Goal: Information Seeking & Learning: Find contact information

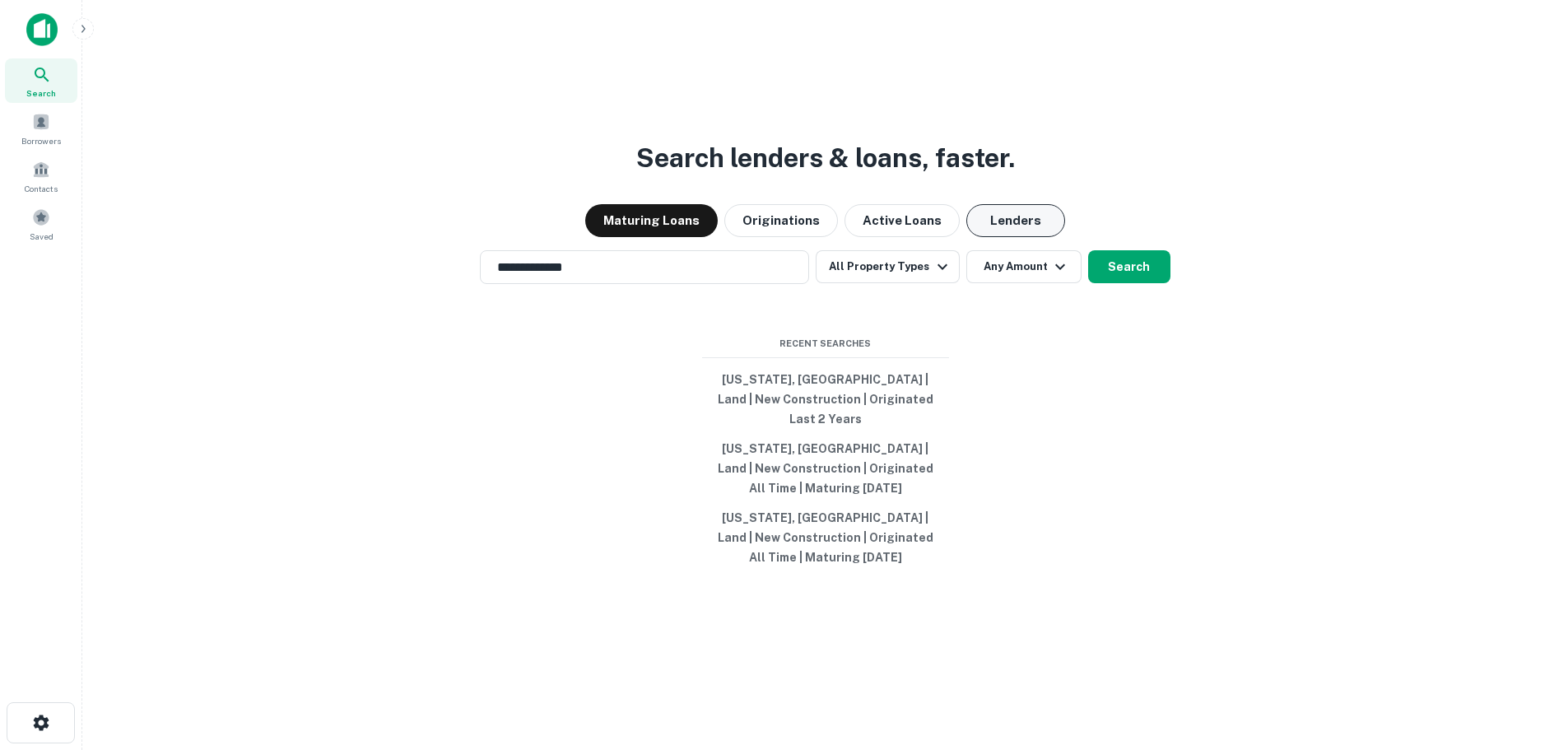
click at [993, 237] on button "Lenders" at bounding box center [1015, 220] width 99 height 33
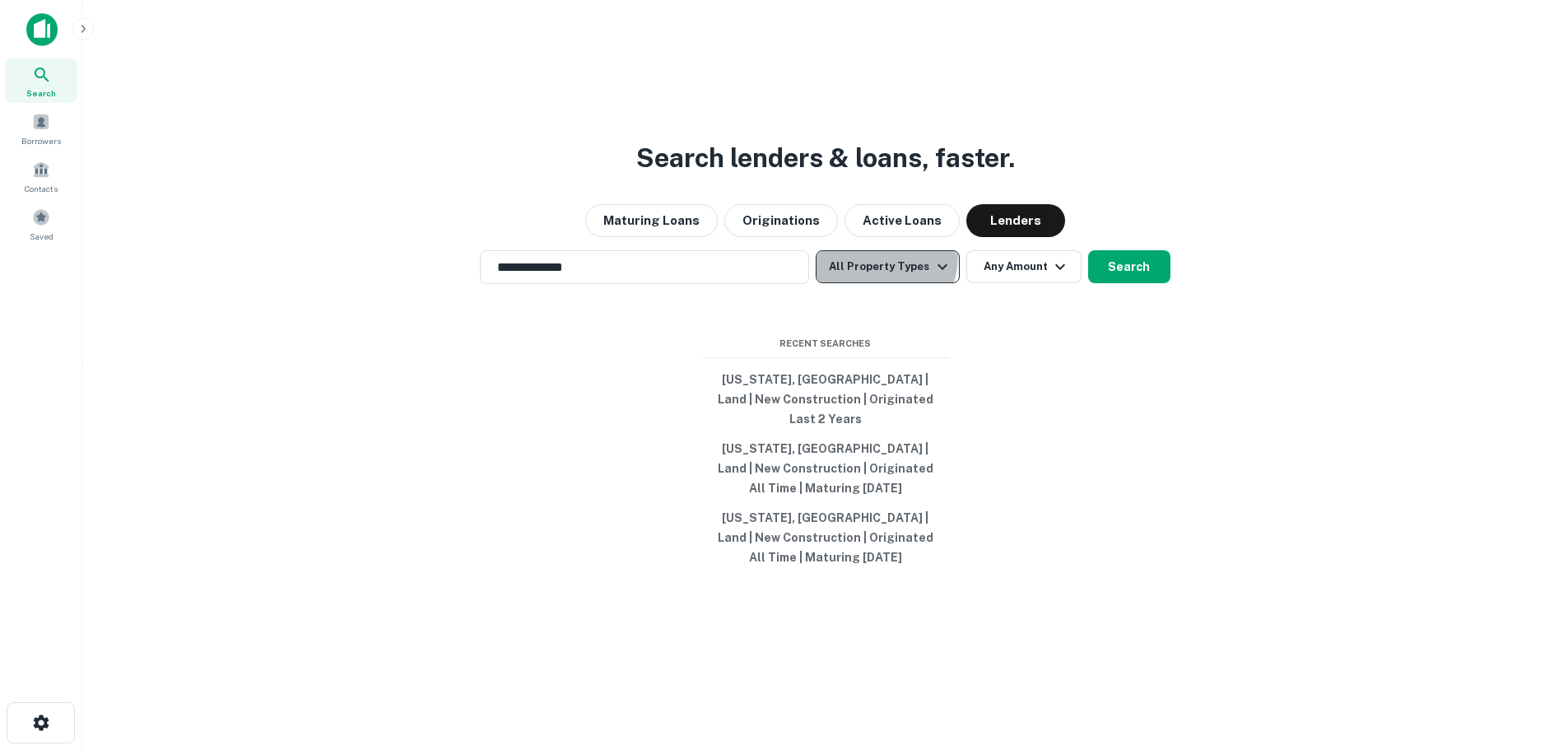
click at [874, 275] on button "All Property Types" at bounding box center [887, 266] width 143 height 33
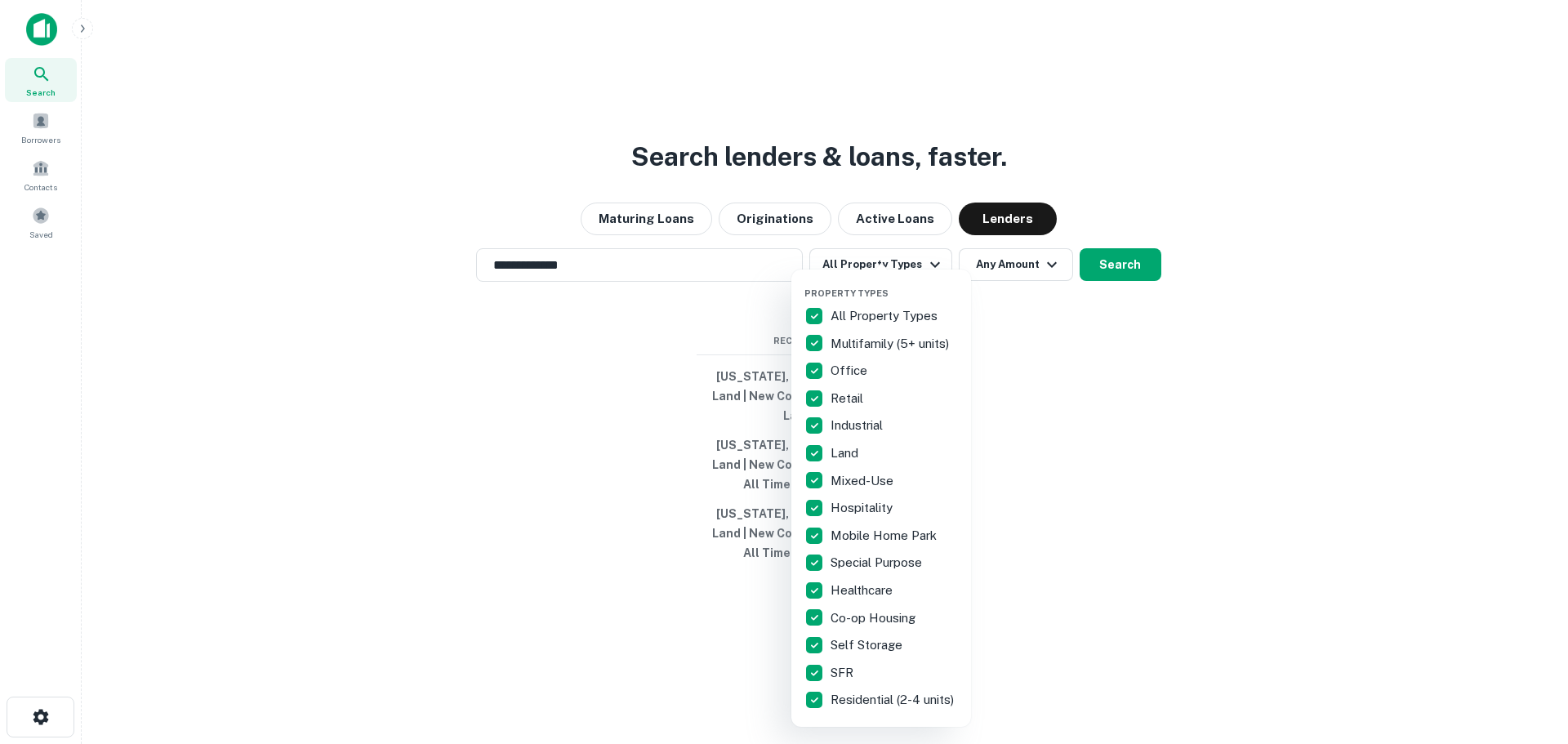
click at [865, 313] on p "All Property Types" at bounding box center [885, 316] width 111 height 20
click at [865, 338] on p "Multifamily (5+ units)" at bounding box center [891, 344] width 121 height 20
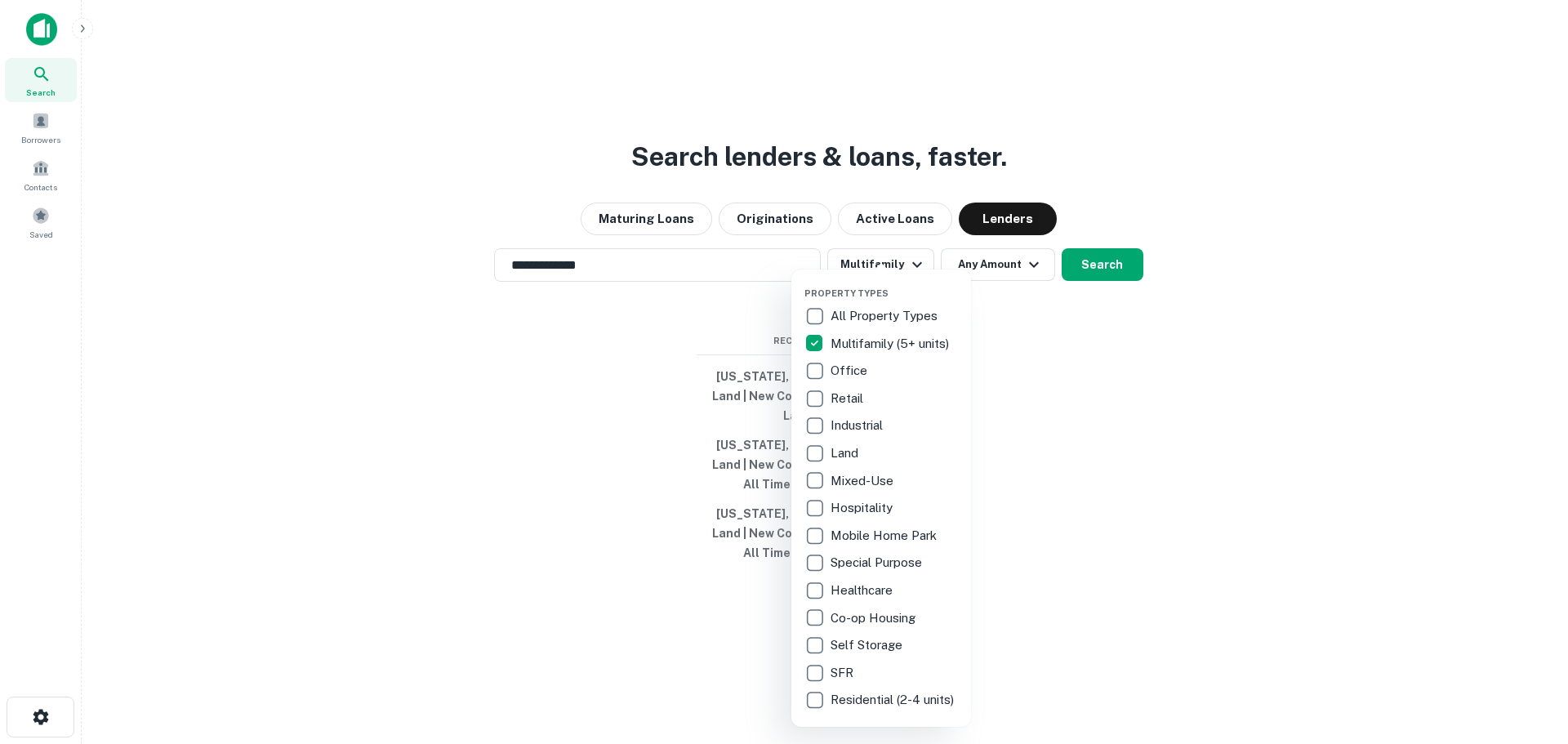
click at [842, 670] on p "SFR" at bounding box center [843, 673] width 26 height 20
click at [893, 345] on p "Multifamily (5+ units)" at bounding box center [890, 344] width 121 height 20
click at [1093, 393] on div at bounding box center [784, 372] width 1568 height 744
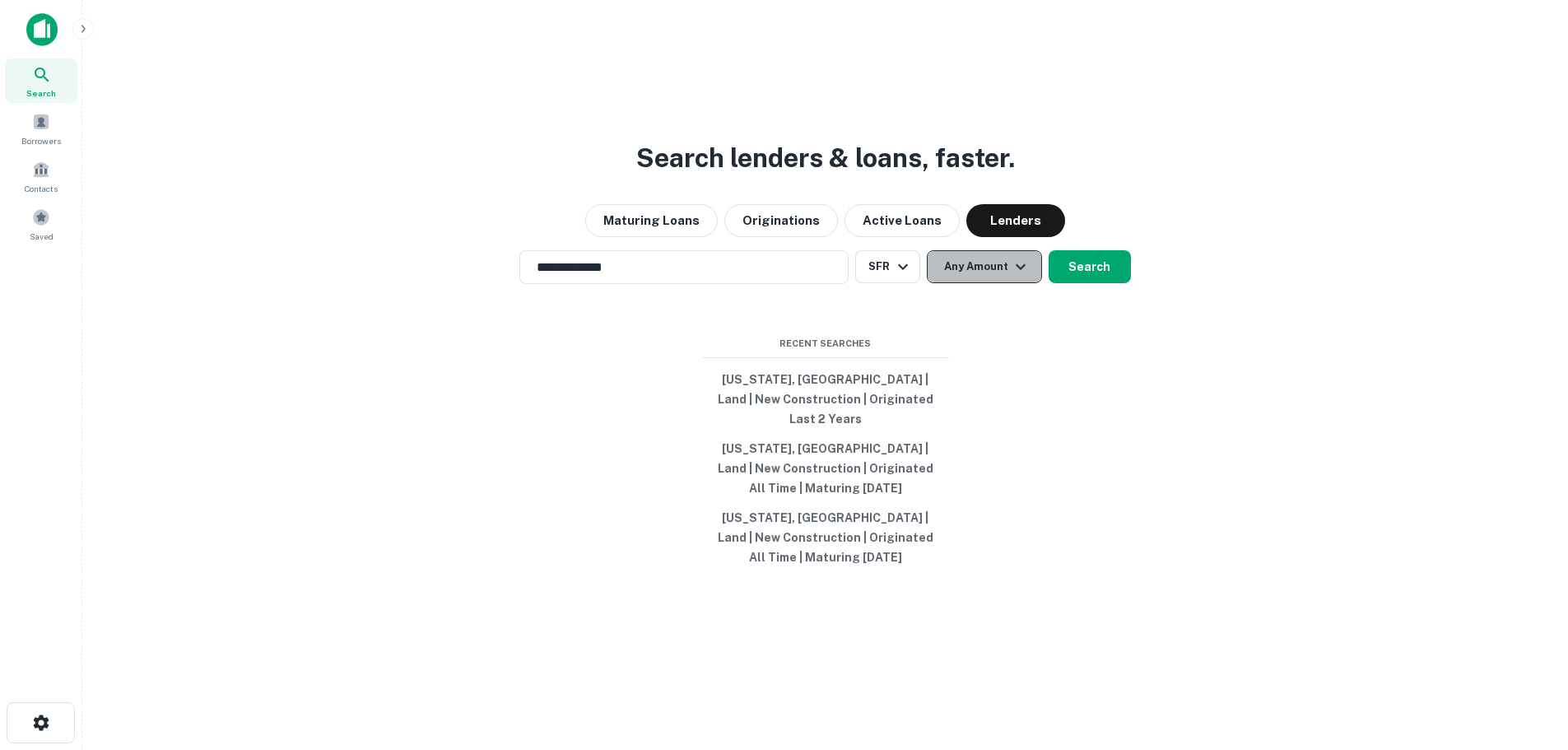
click at [1010, 276] on icon "button" at bounding box center [1020, 266] width 20 height 20
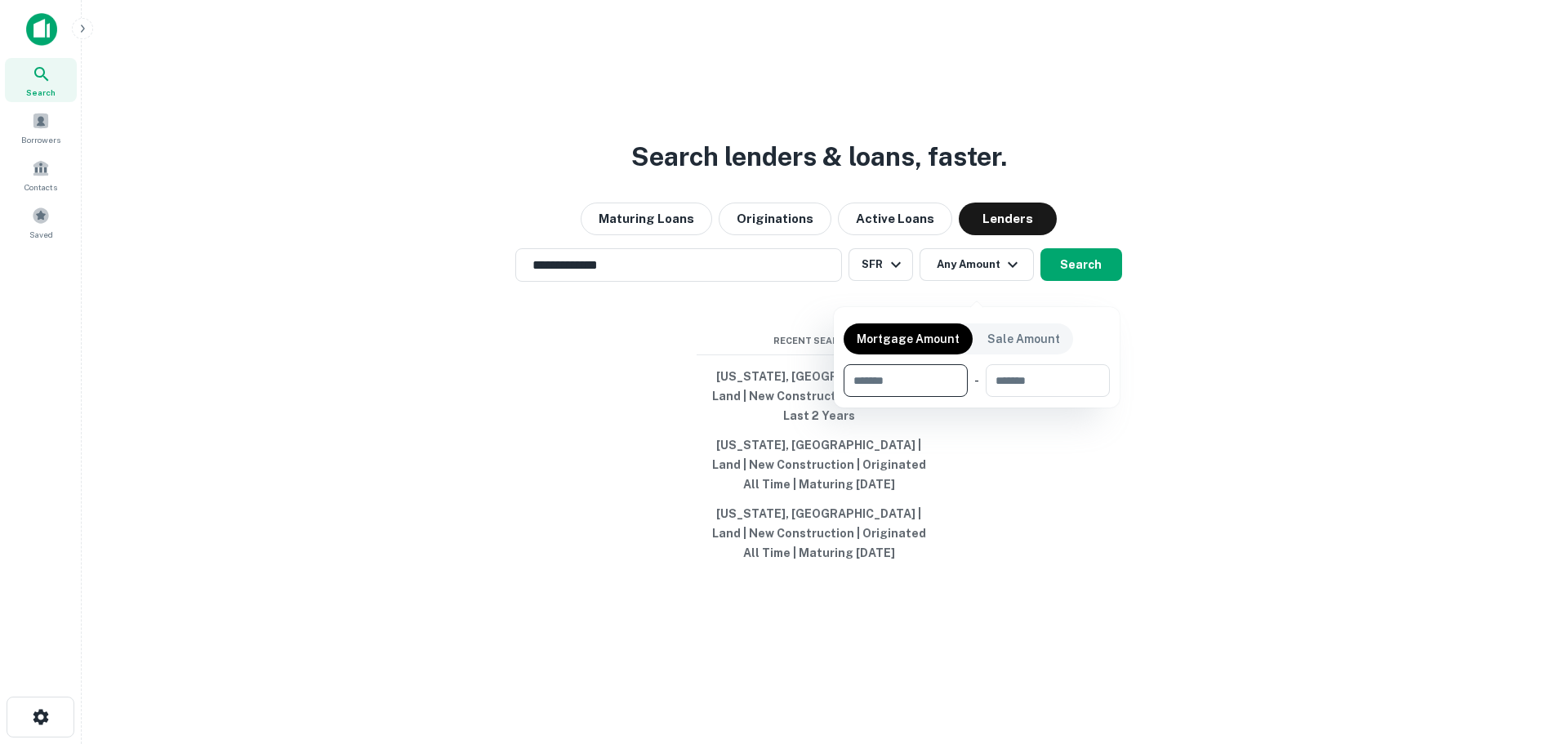
click at [916, 387] on input "number" at bounding box center [900, 380] width 113 height 32
type input "**"
type input "********"
click at [1188, 258] on div at bounding box center [784, 372] width 1568 height 744
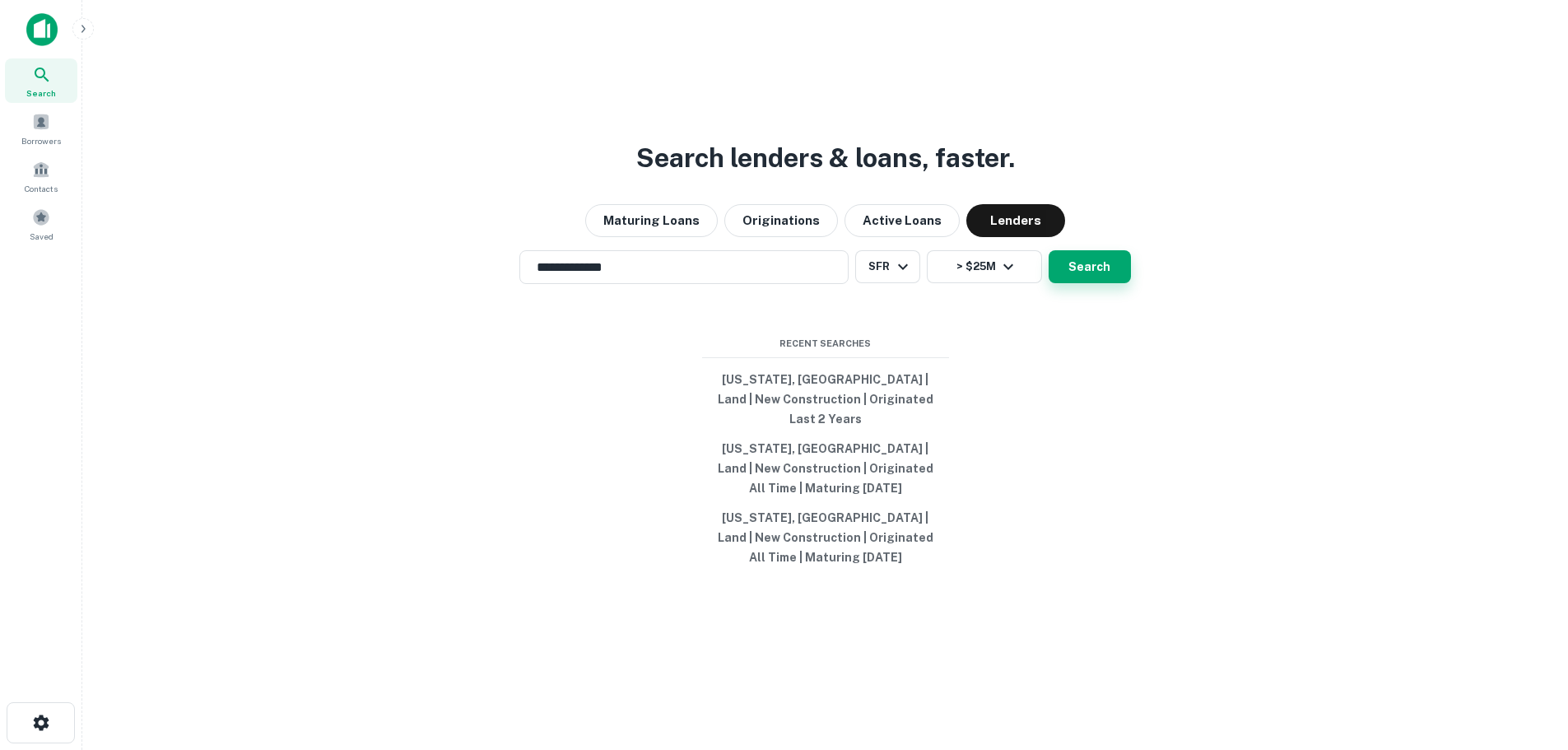
click at [1075, 283] on button "Search" at bounding box center [1089, 266] width 82 height 33
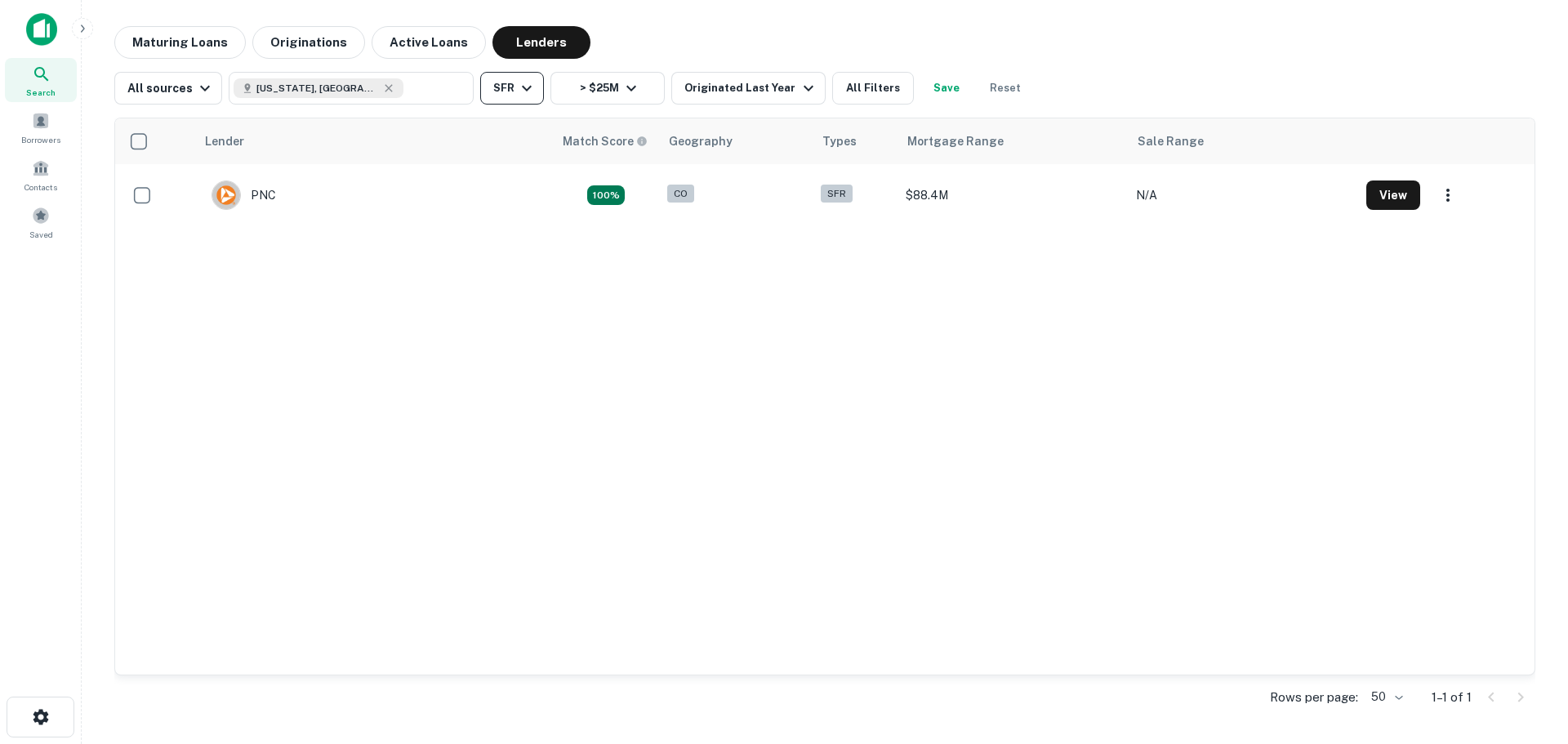
click at [500, 99] on button "SFR" at bounding box center [511, 87] width 64 height 32
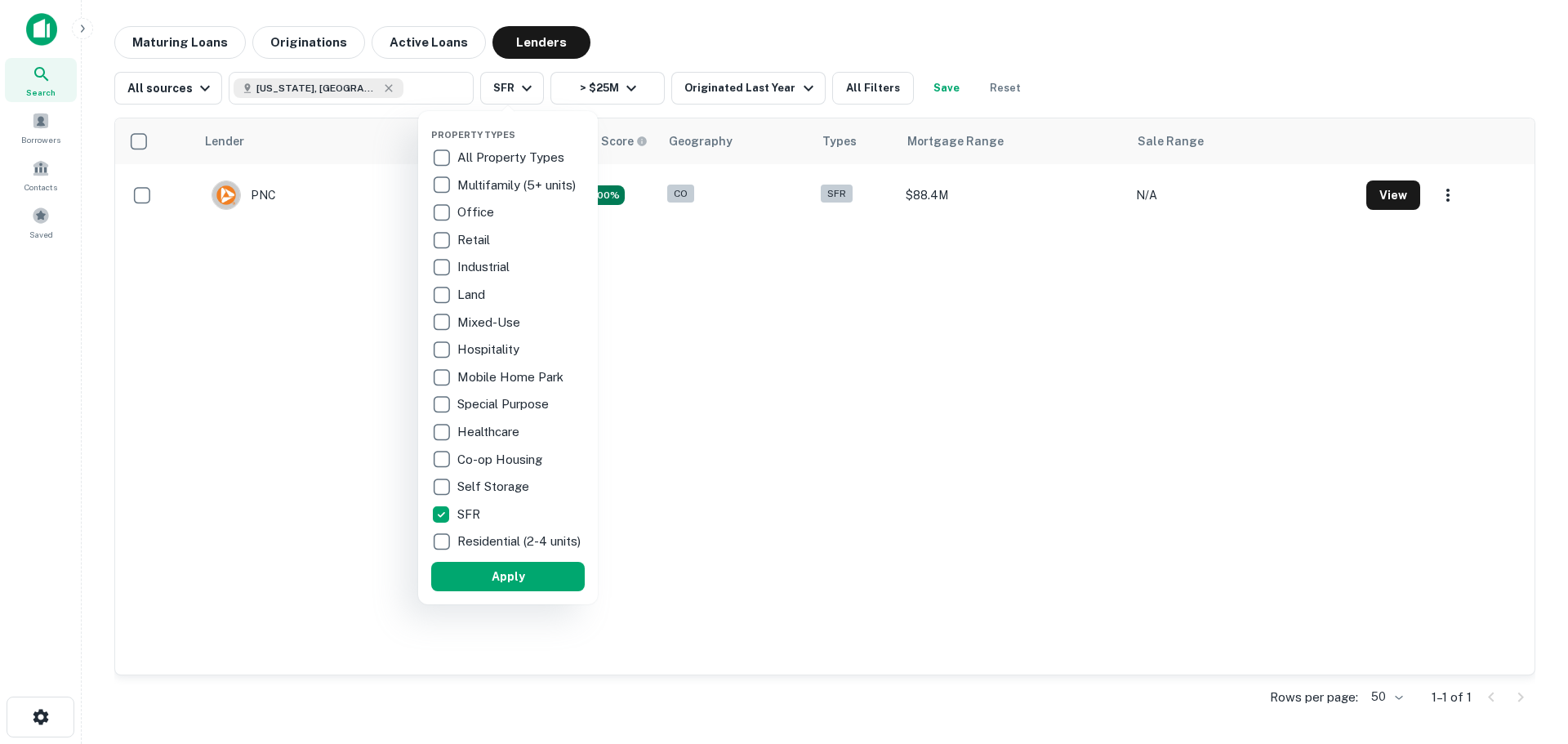
click at [382, 86] on div at bounding box center [784, 372] width 1568 height 744
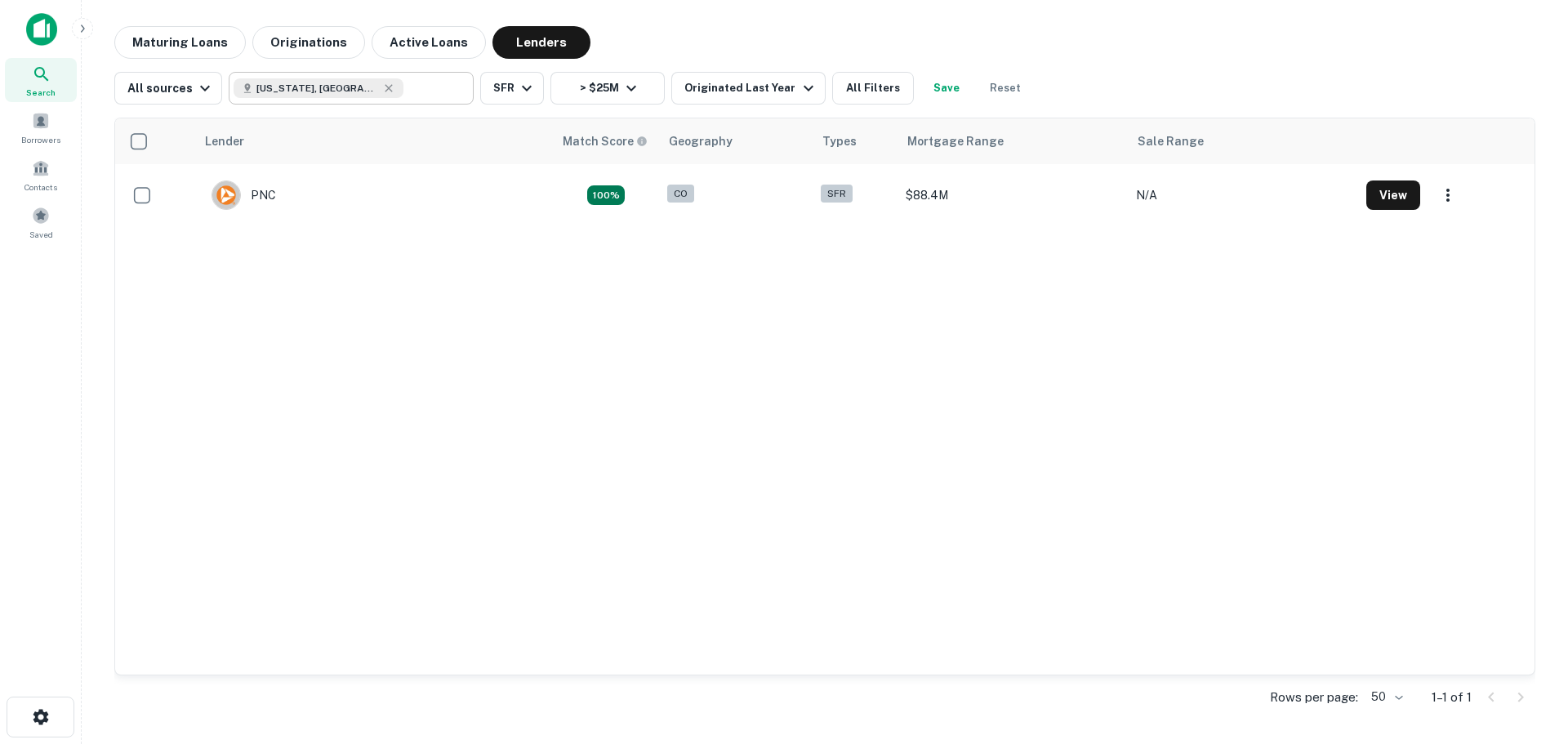
click at [404, 89] on input "text" at bounding box center [435, 87] width 63 height 23
type input "**********"
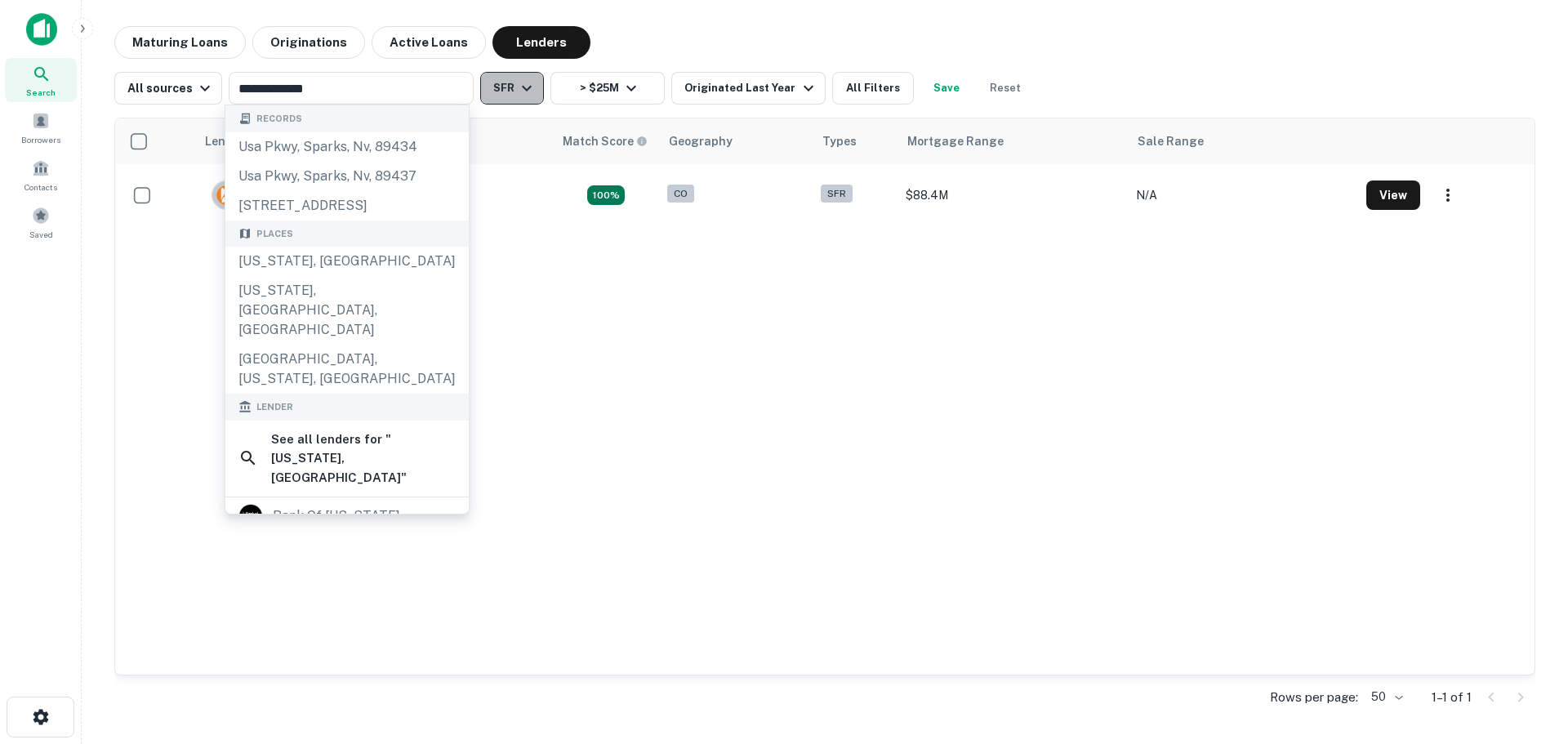
click at [529, 81] on icon "button" at bounding box center [527, 88] width 20 height 20
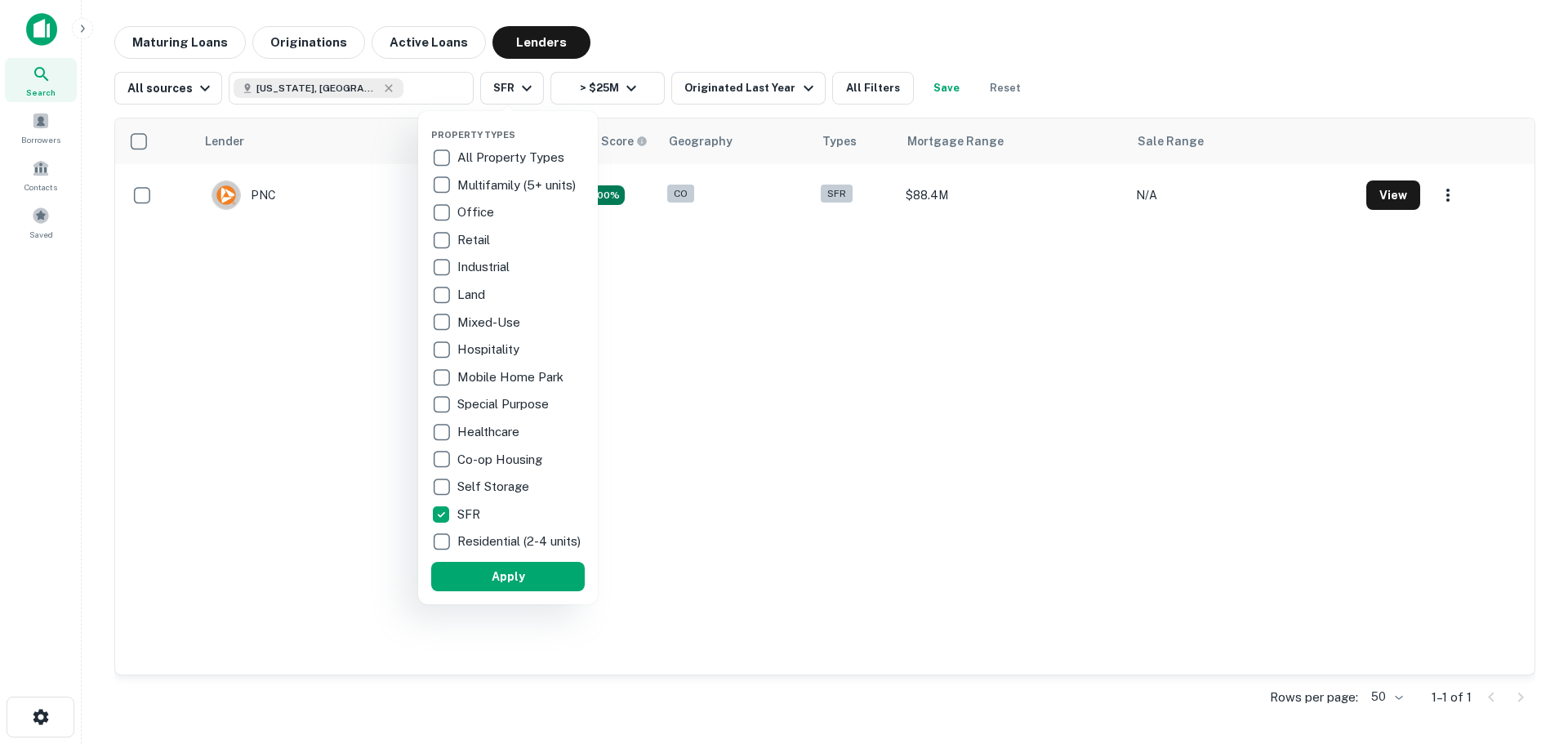
click at [477, 179] on p "Multifamily (5+ units)" at bounding box center [518, 185] width 121 height 20
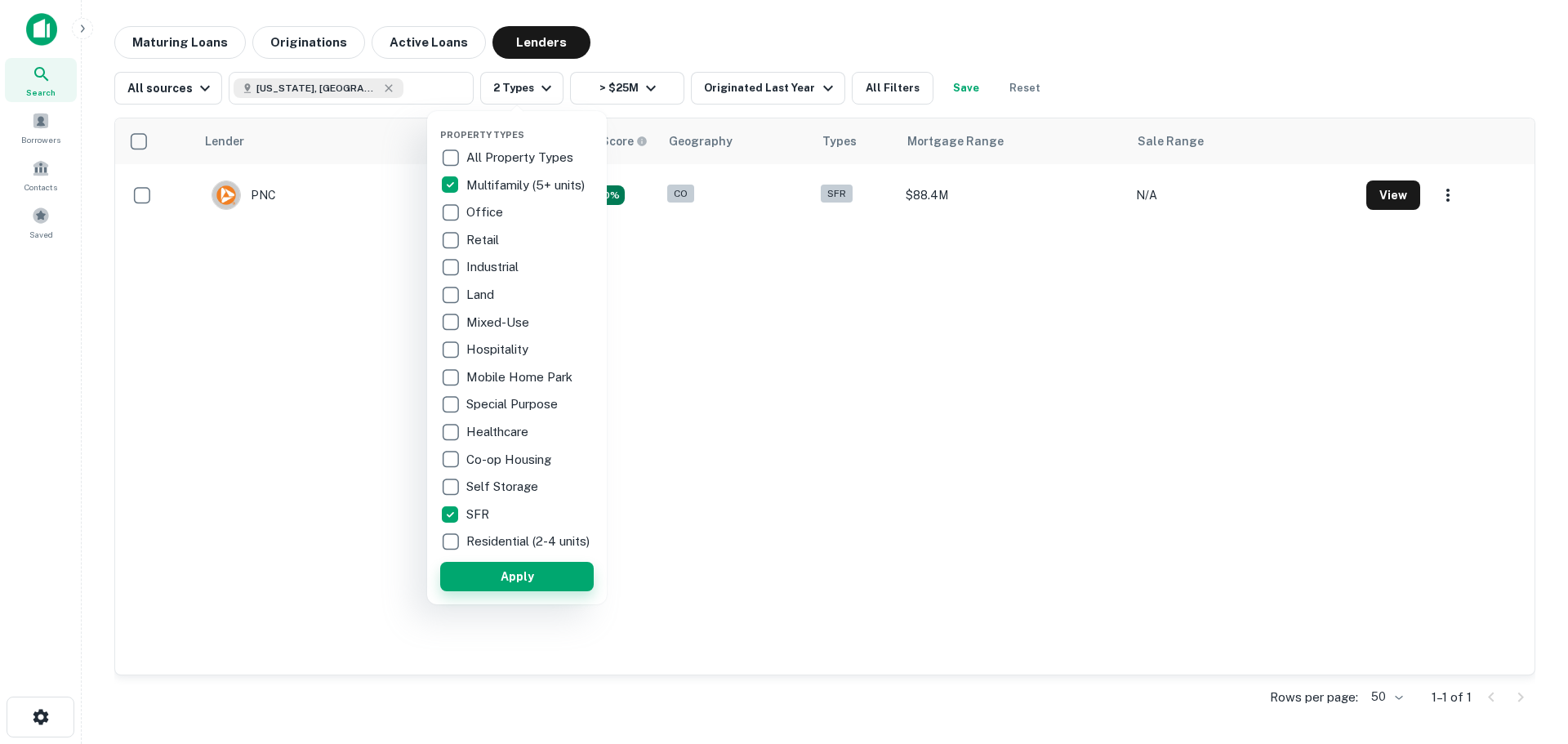
click at [561, 582] on button "Apply" at bounding box center [517, 577] width 154 height 29
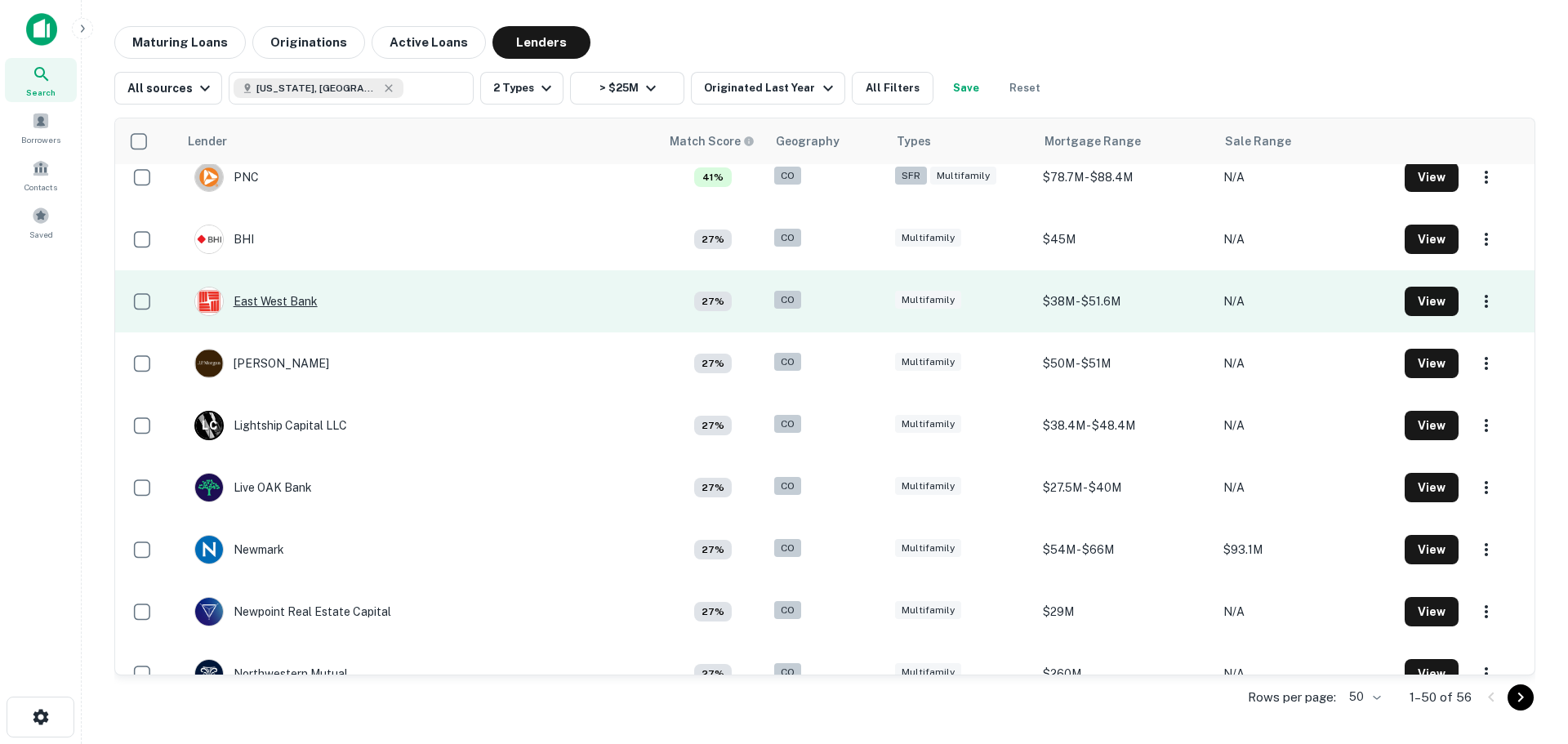
scroll to position [1143, 0]
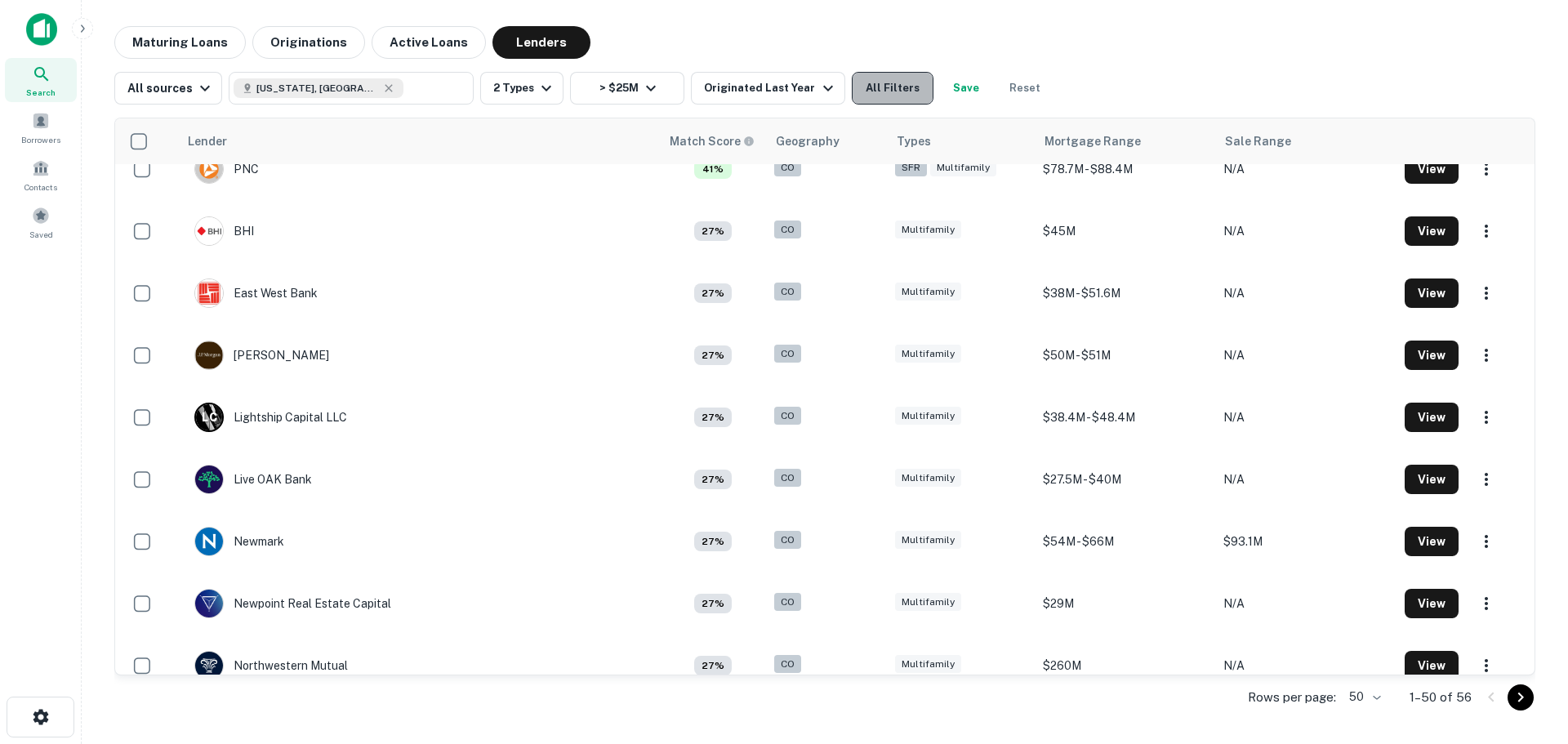
click at [879, 94] on button "All Filters" at bounding box center [892, 87] width 81 height 32
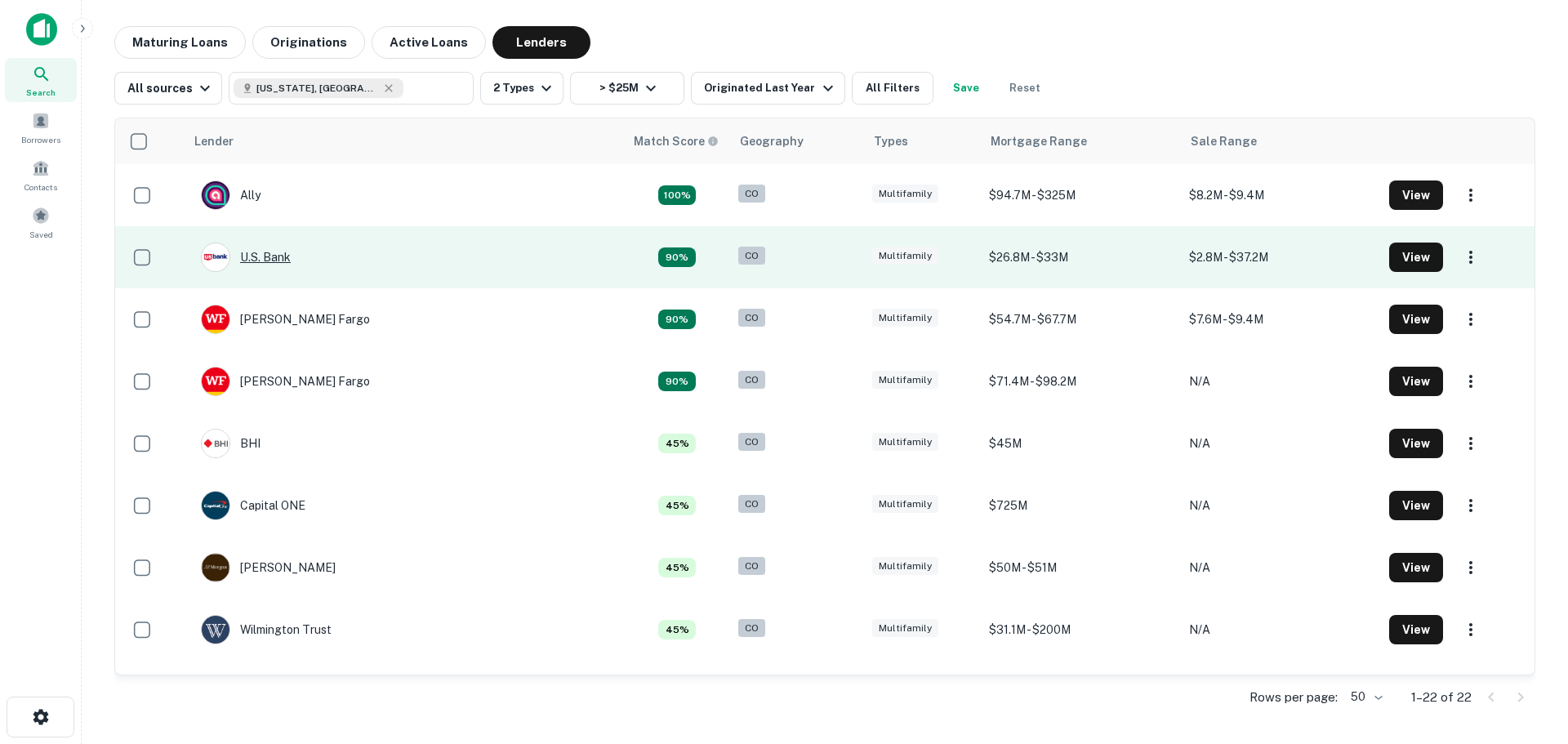
click at [276, 256] on div "U.s. Bank" at bounding box center [246, 257] width 90 height 29
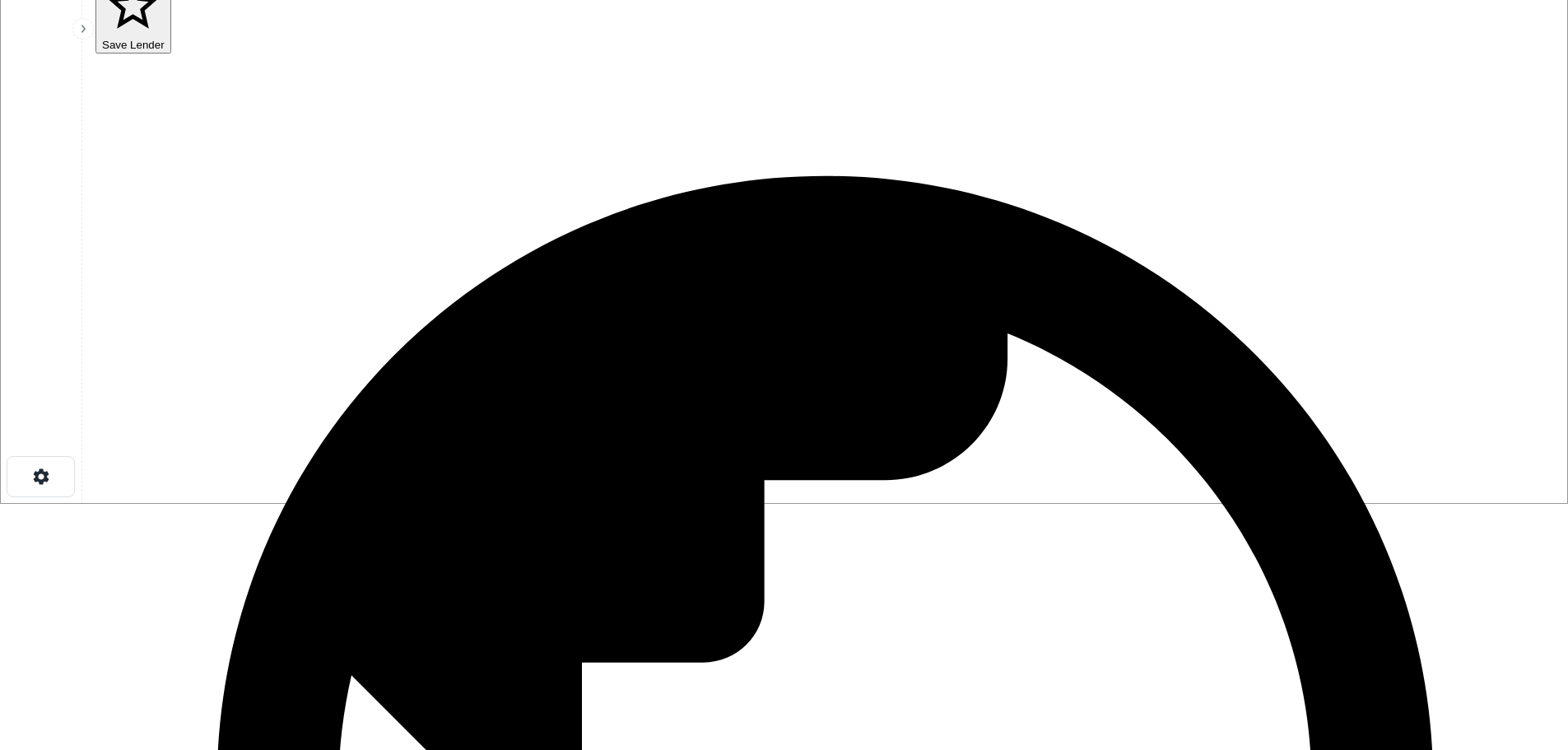
scroll to position [247, 0]
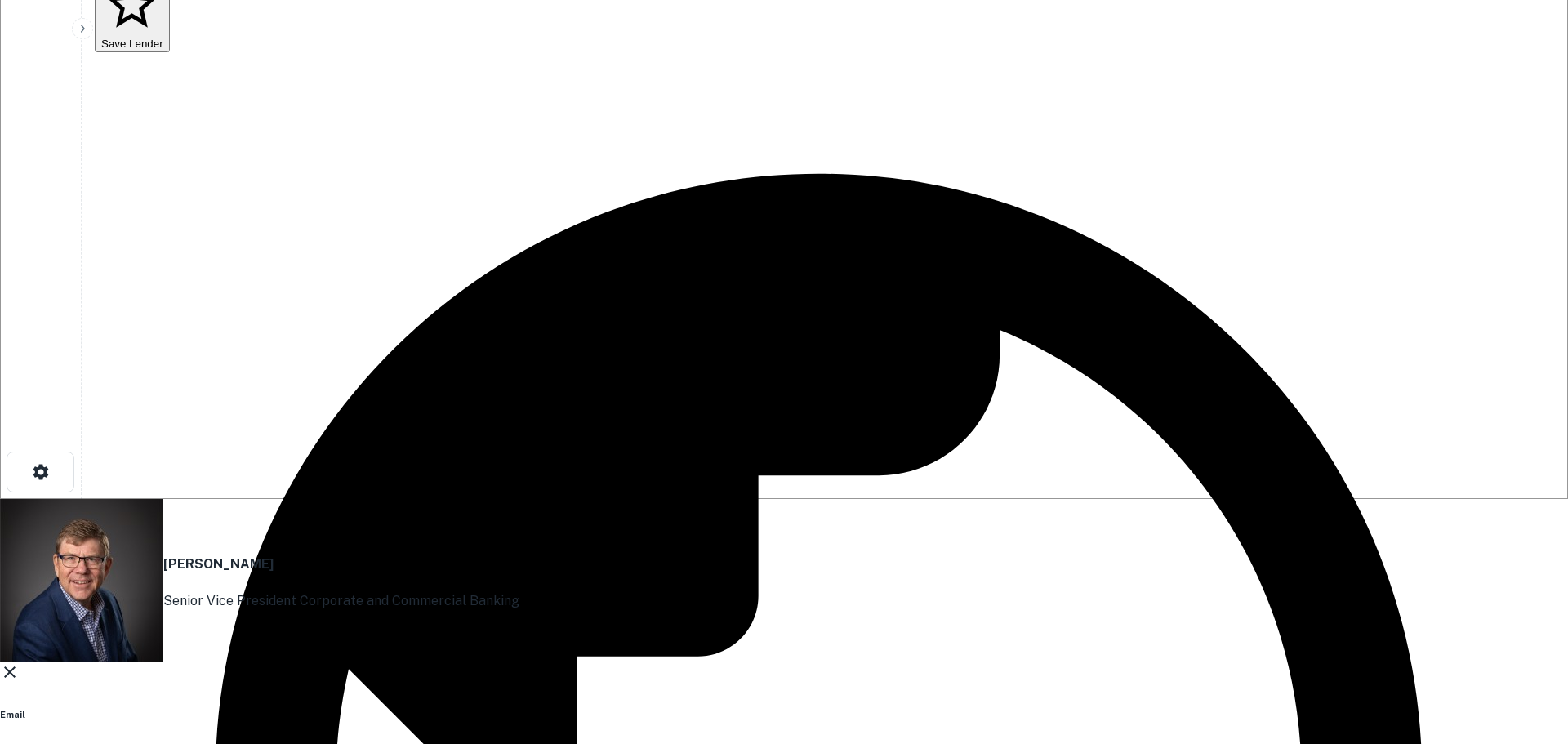
click at [20, 662] on icon at bounding box center [10, 672] width 20 height 20
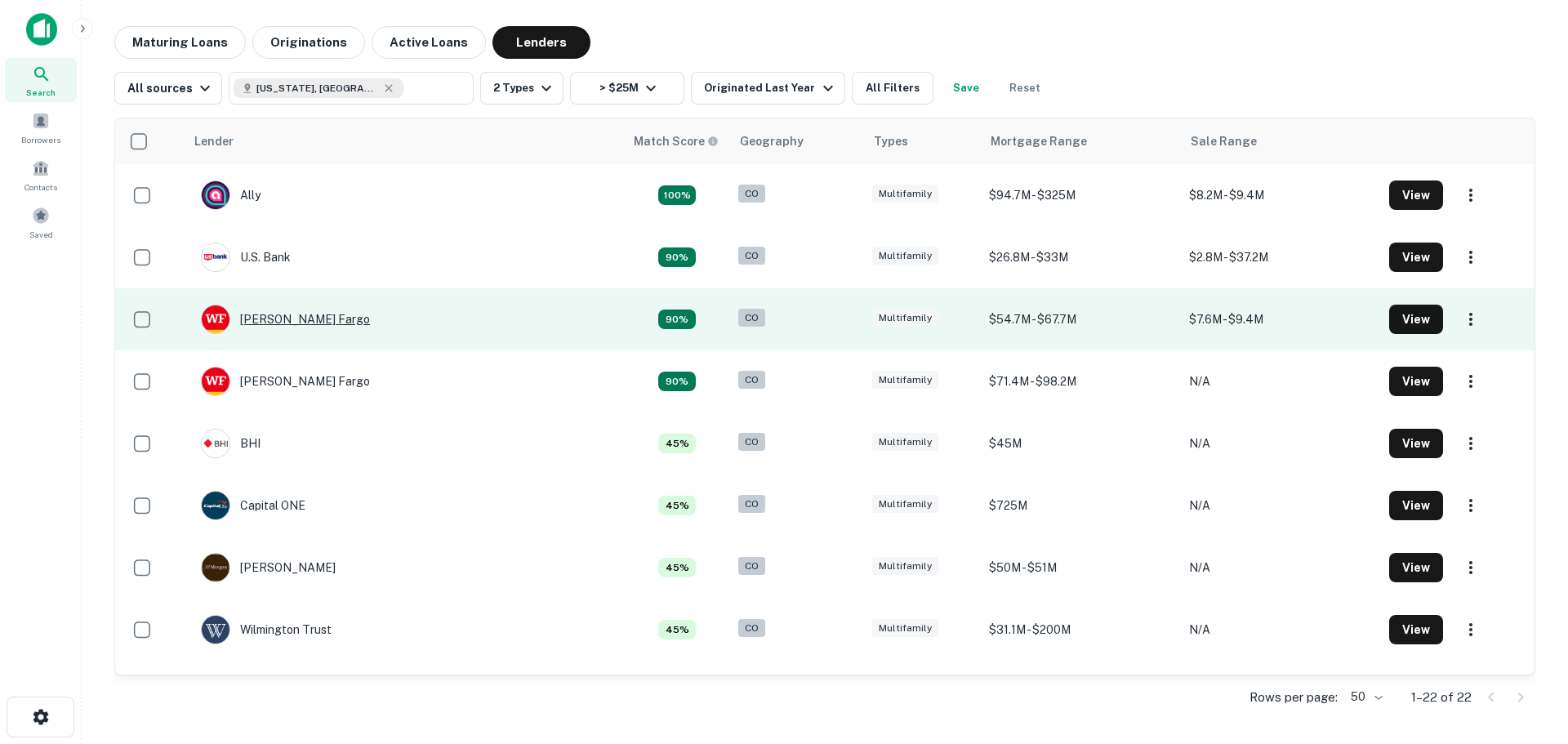
click at [288, 324] on div "[PERSON_NAME] Fargo" at bounding box center [285, 319] width 169 height 29
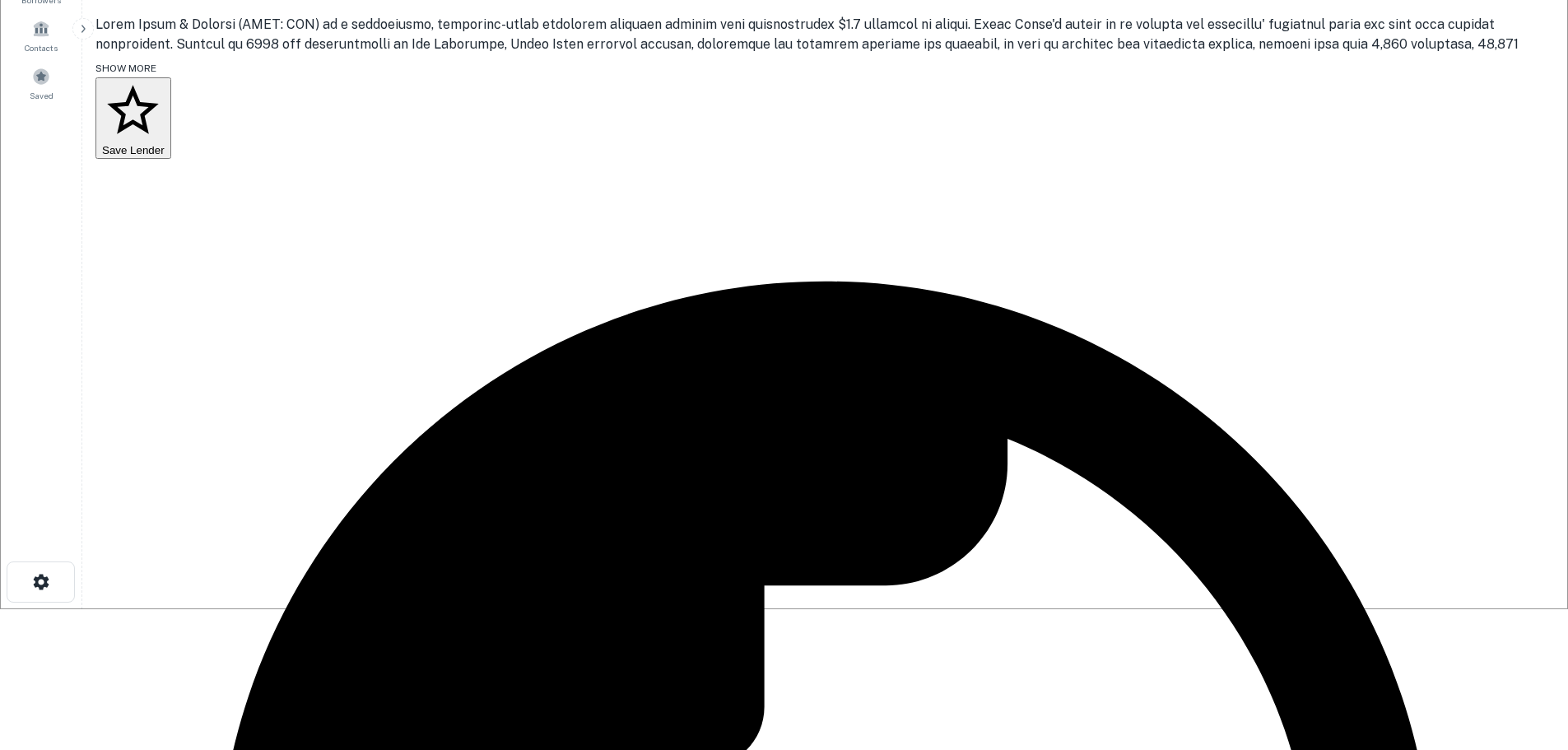
scroll to position [165, 0]
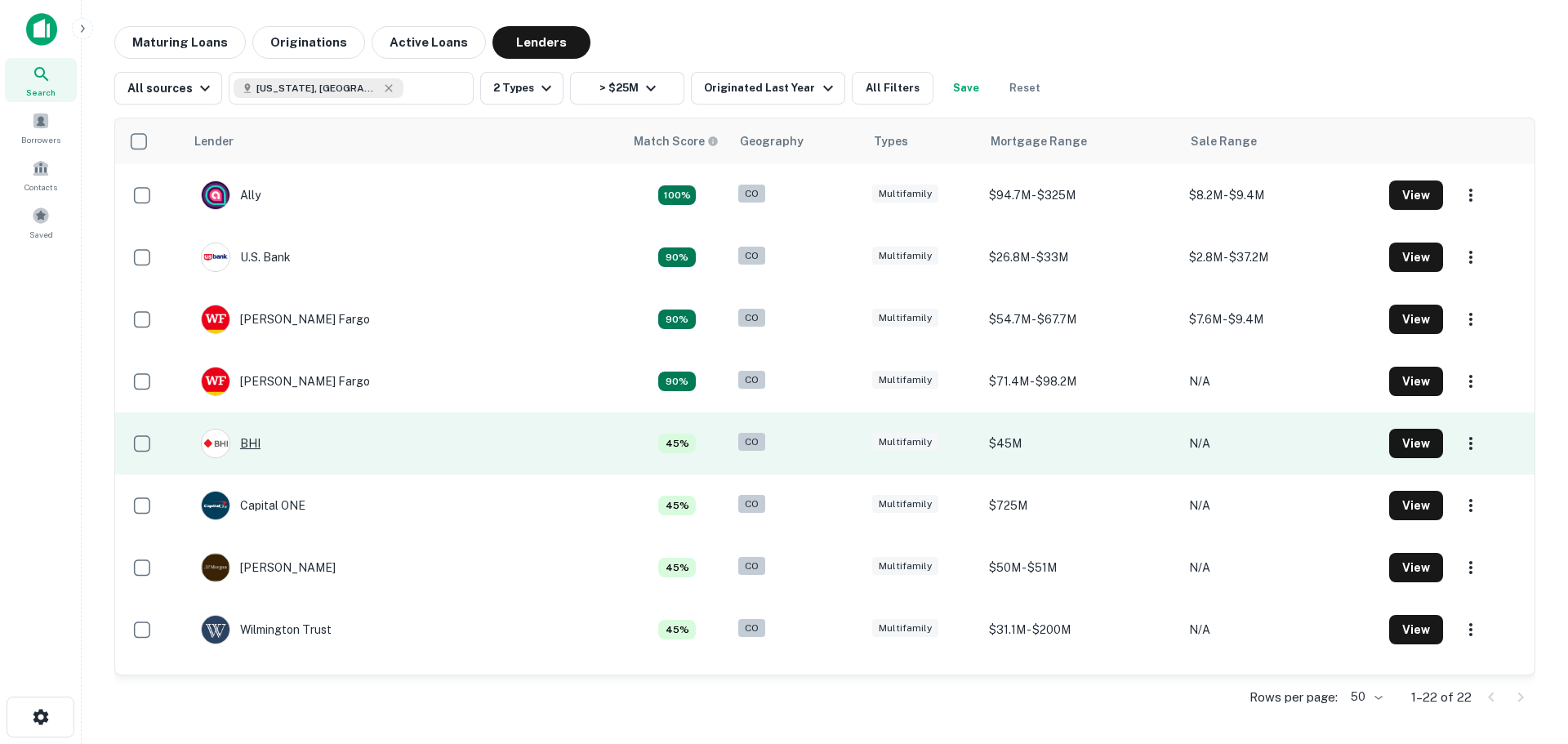
click at [259, 438] on div "BHI" at bounding box center [230, 443] width 60 height 29
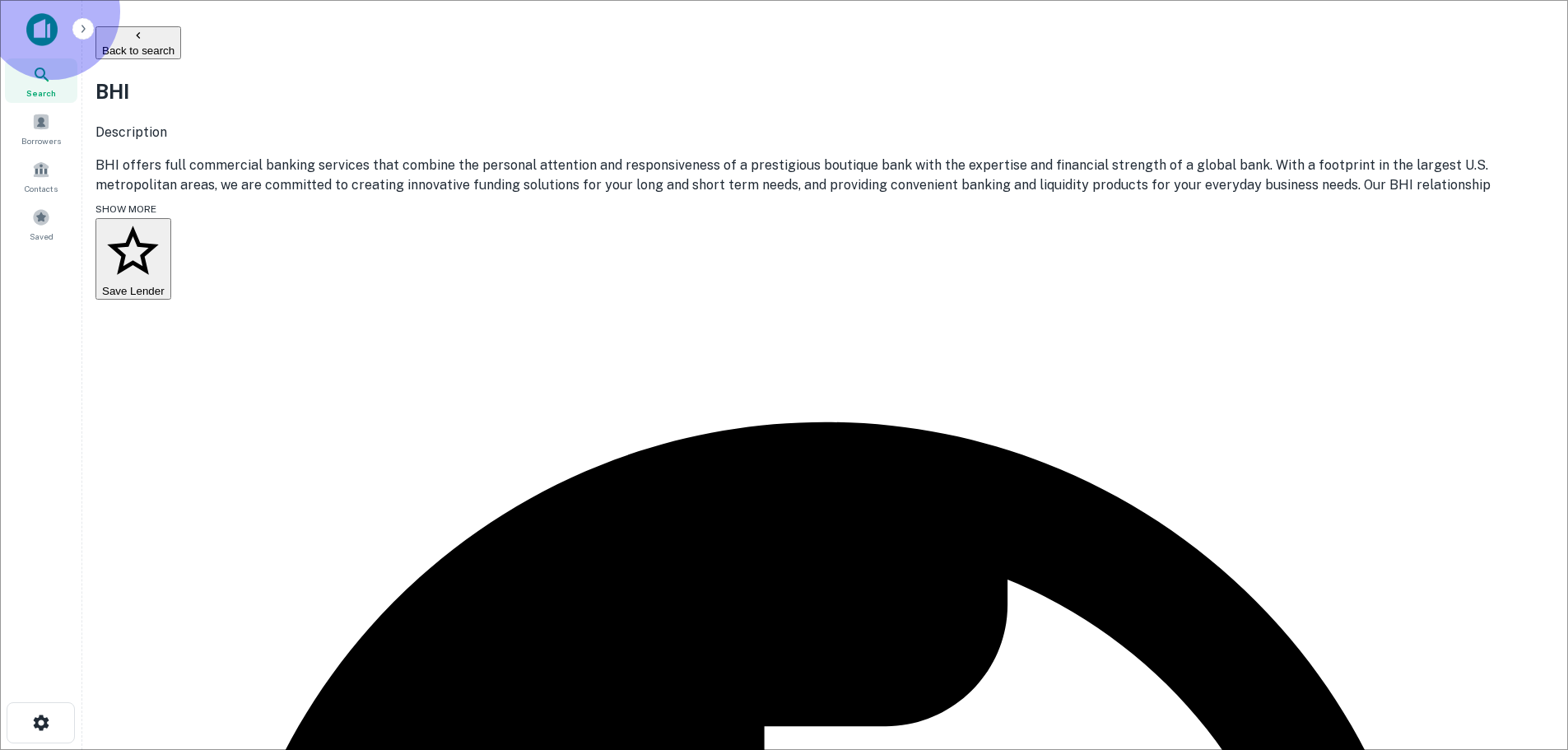
click at [181, 41] on button "Back to search" at bounding box center [138, 42] width 86 height 33
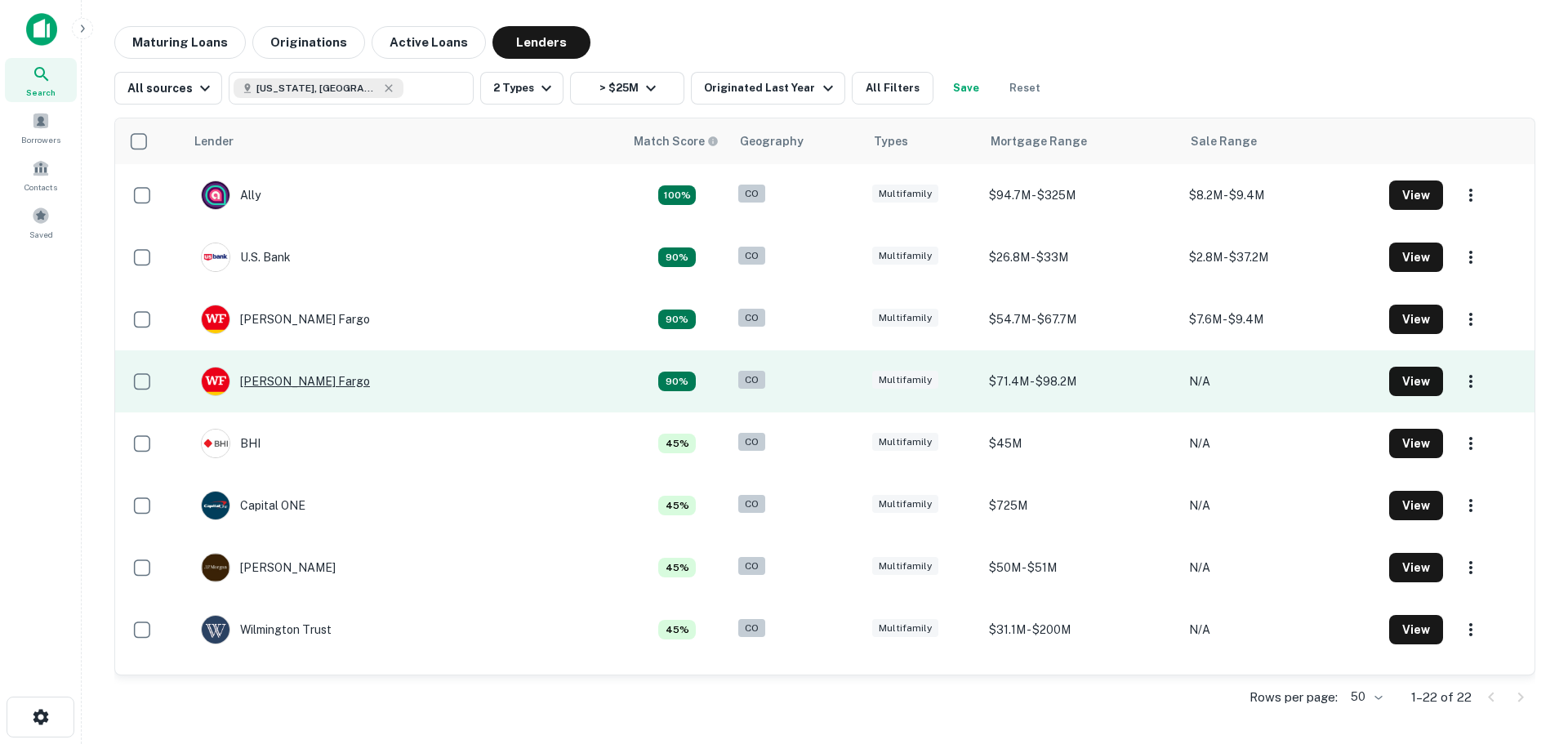
click at [295, 390] on div "[PERSON_NAME] Fargo" at bounding box center [285, 381] width 169 height 29
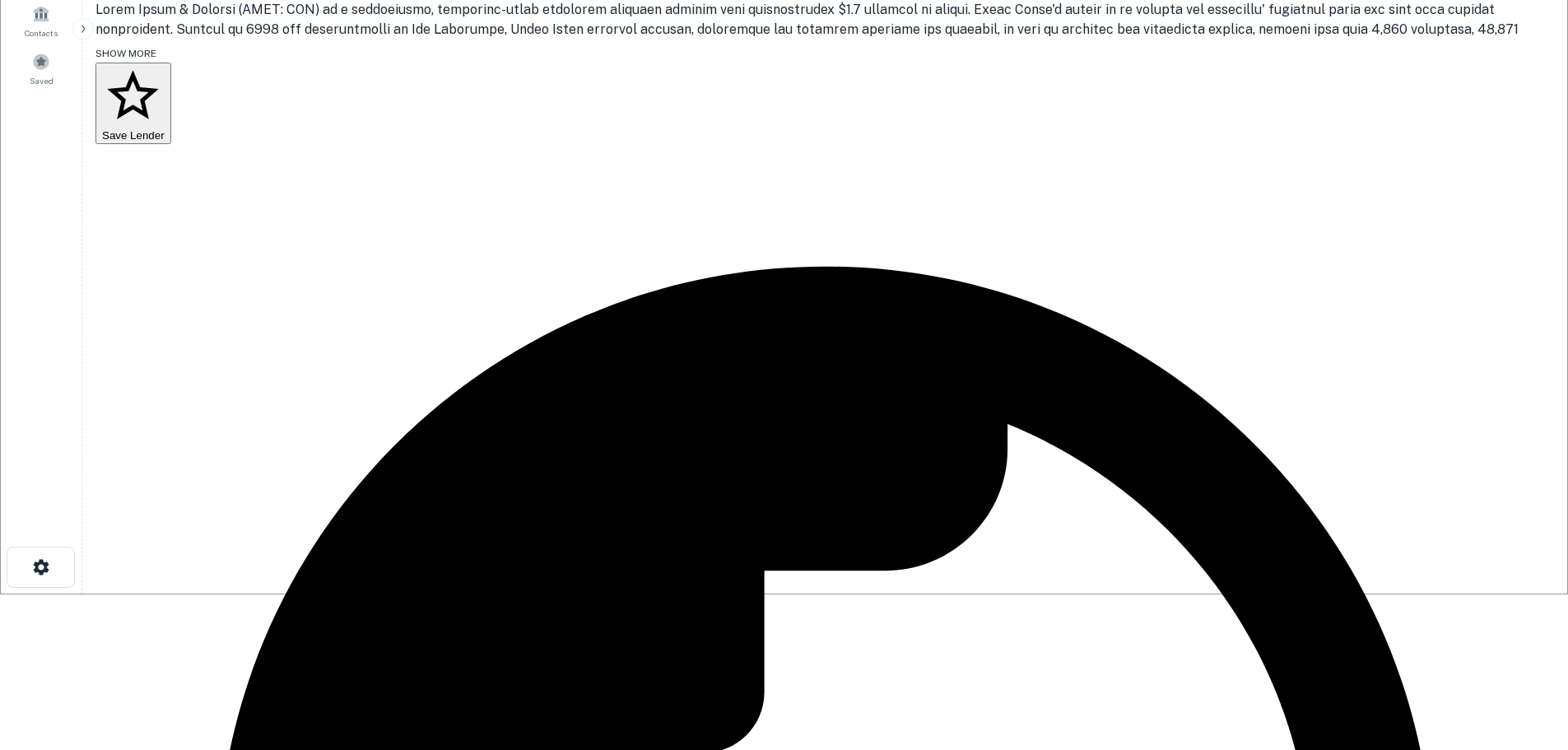
scroll to position [165, 0]
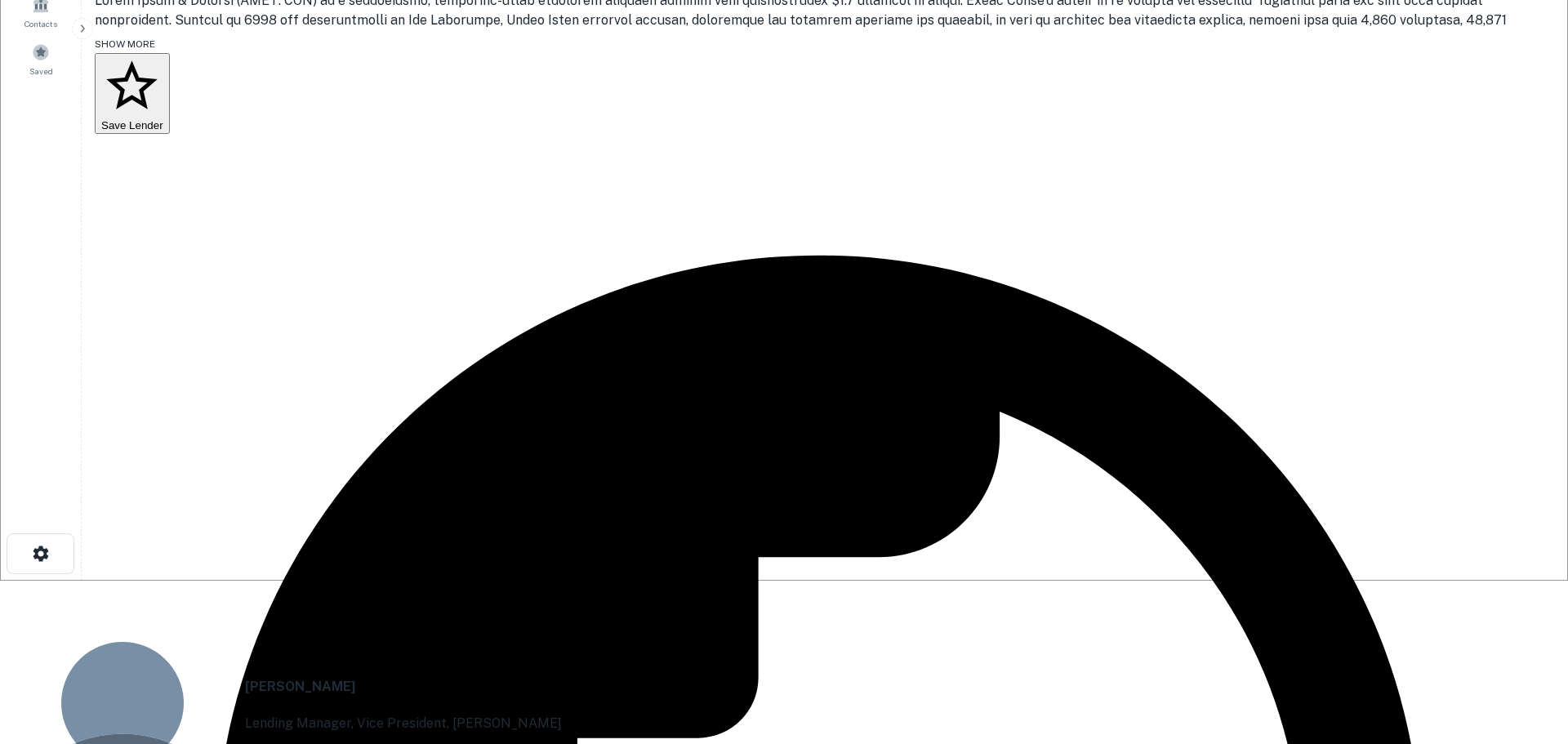
drag, startPoint x: 760, startPoint y: 355, endPoint x: 482, endPoint y: 356, distance: 278.0
copy p "[PERSON_NAME][EMAIL_ADDRESS][PERSON_NAME][DOMAIN_NAME]"
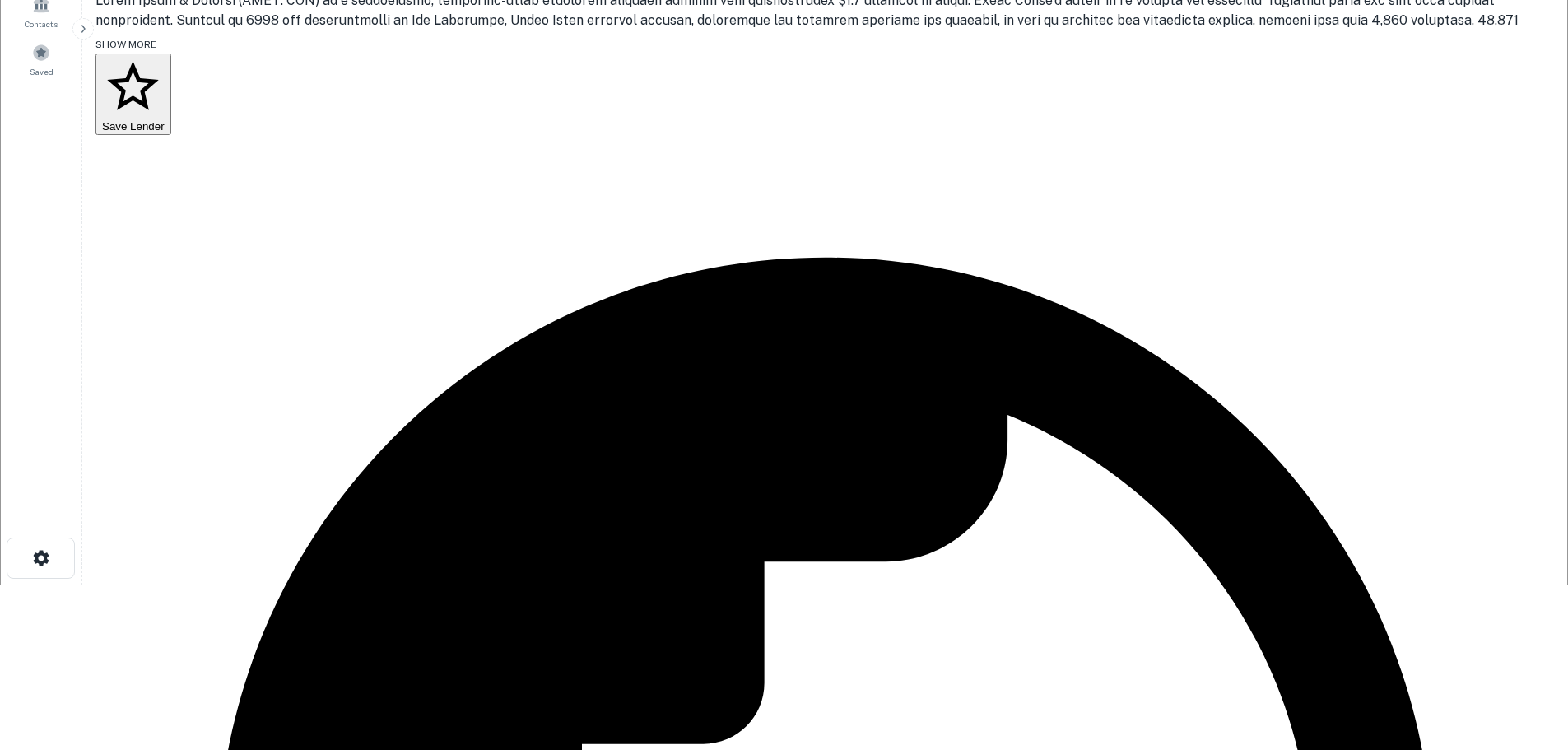
type input "**********"
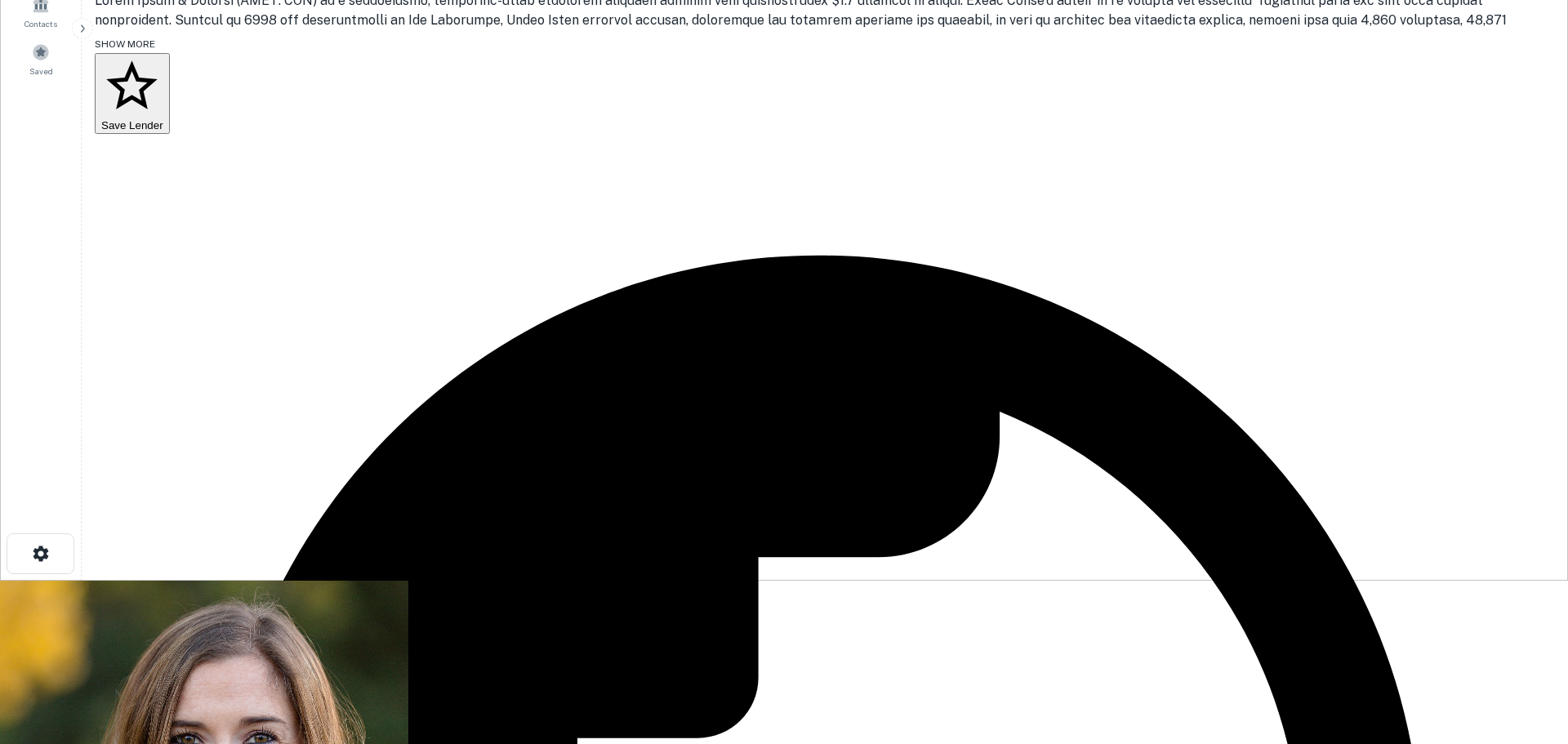
drag, startPoint x: 793, startPoint y: 351, endPoint x: 517, endPoint y: 356, distance: 276.0
copy p "[PERSON_NAME][EMAIL_ADDRESS][PERSON_NAME][DOMAIN_NAME]"
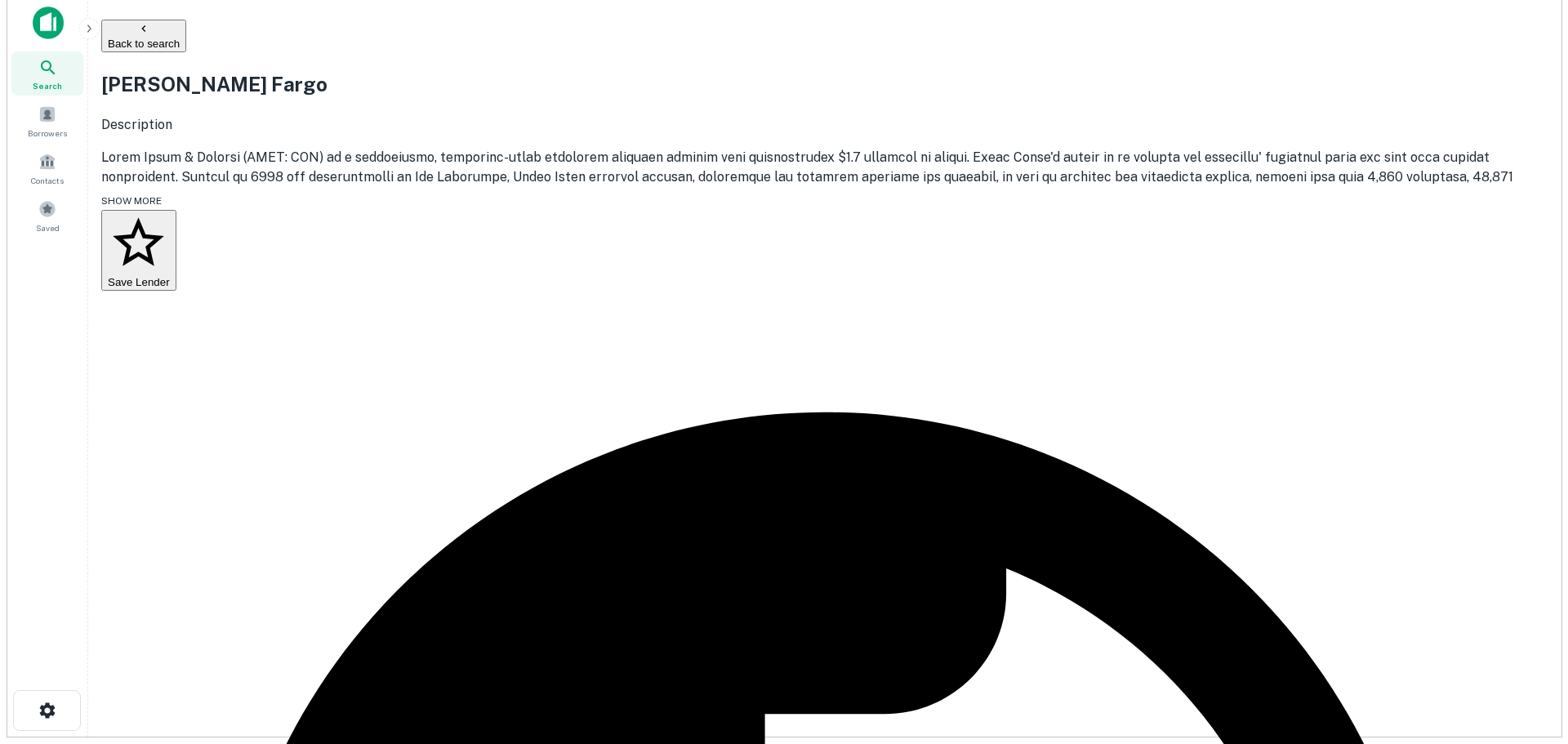
scroll to position [0, 0]
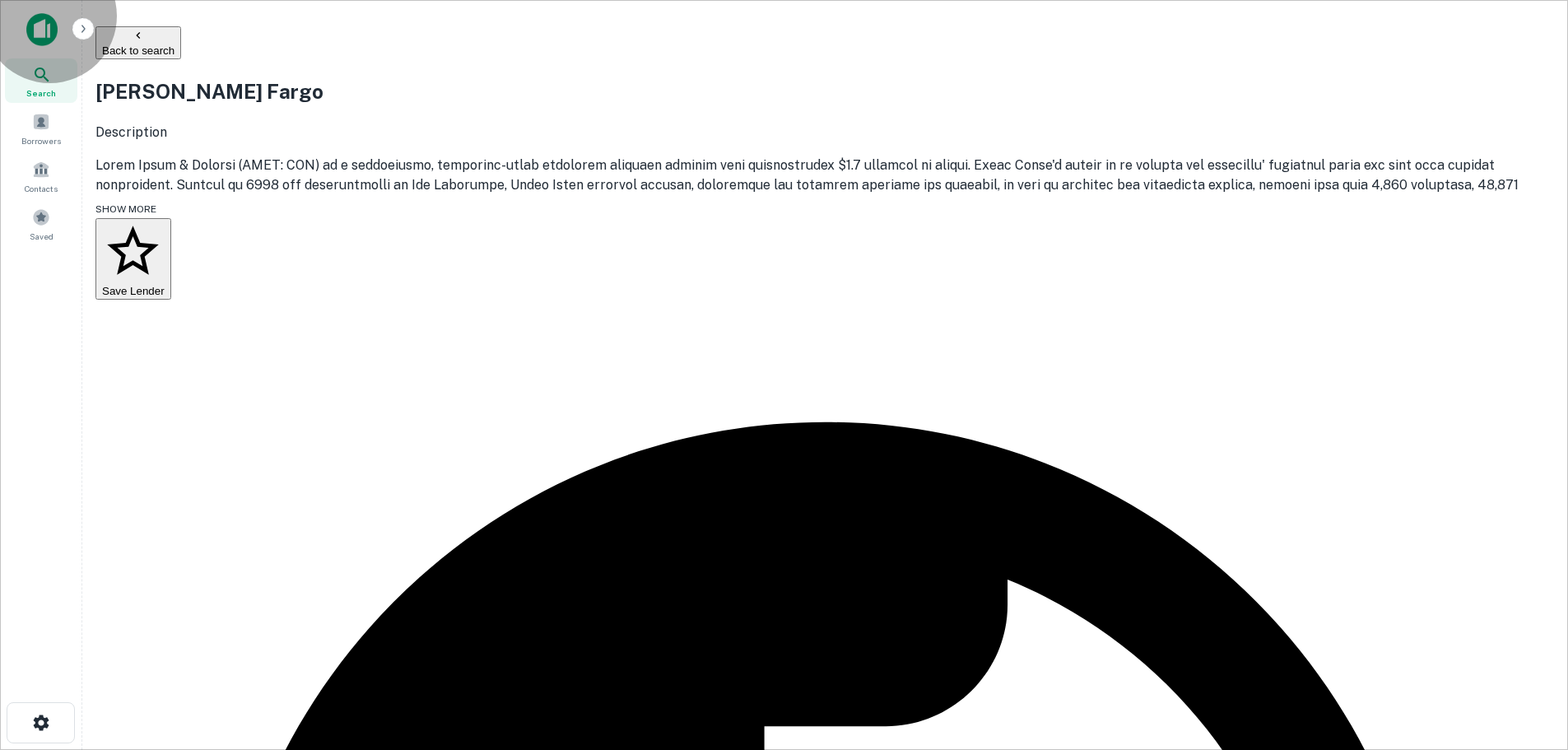
click at [181, 42] on button "Back to search" at bounding box center [138, 42] width 86 height 33
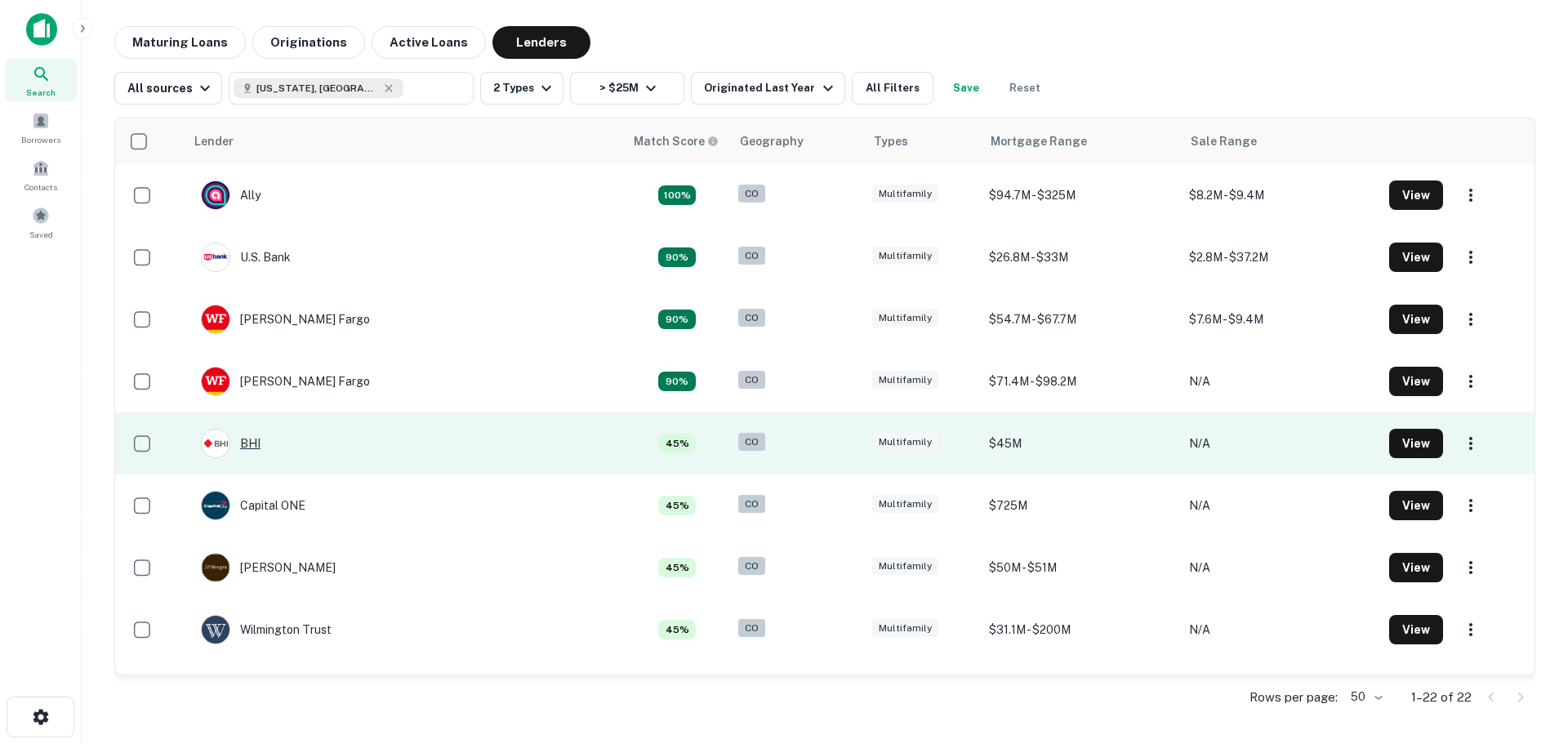
click at [261, 441] on div "BHI" at bounding box center [230, 443] width 60 height 29
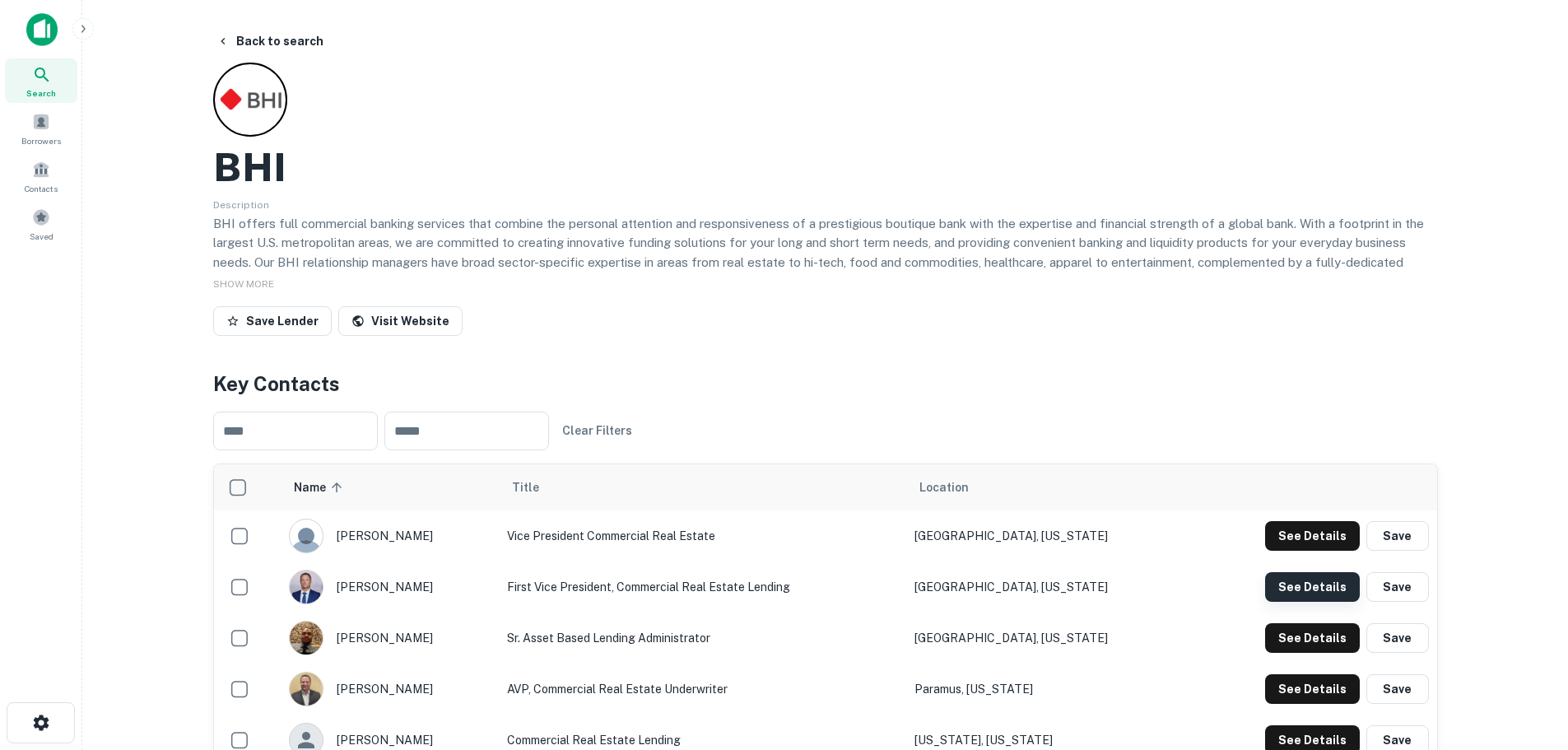
click at [1330, 551] on button "See Details" at bounding box center [1312, 536] width 95 height 30
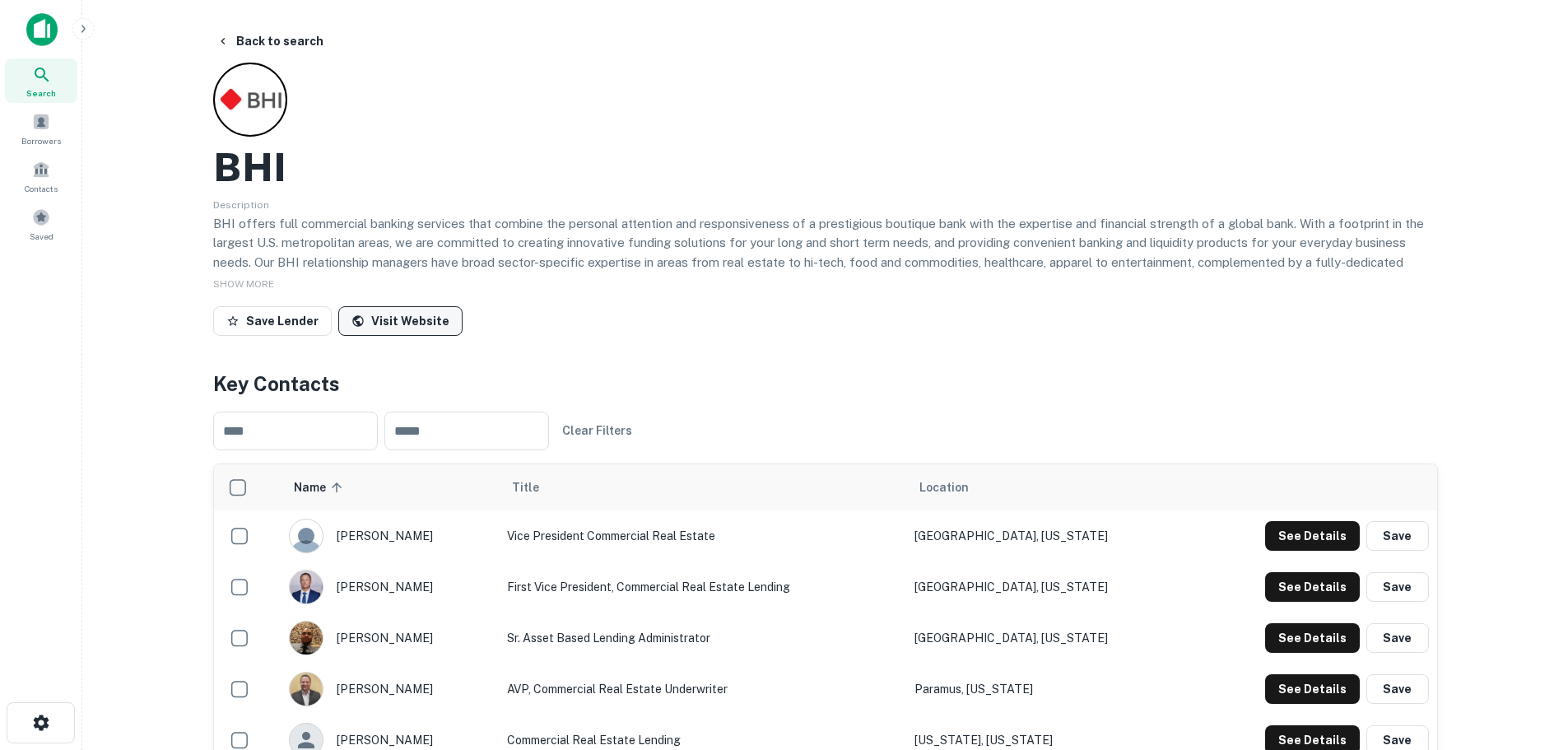
click at [400, 324] on link "Visit Website" at bounding box center [401, 321] width 124 height 30
click at [237, 47] on button "Back to search" at bounding box center [270, 41] width 120 height 30
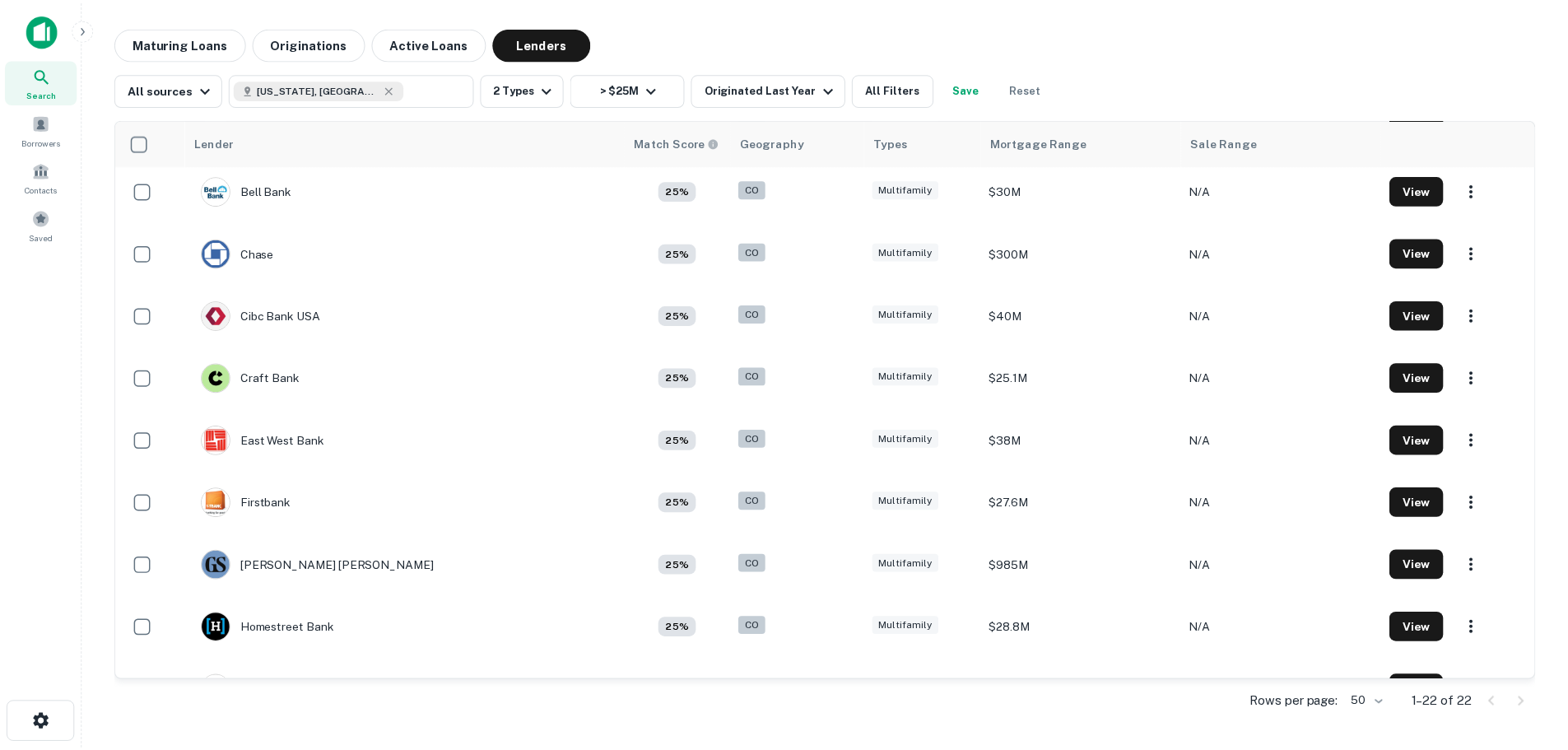
scroll to position [576, 0]
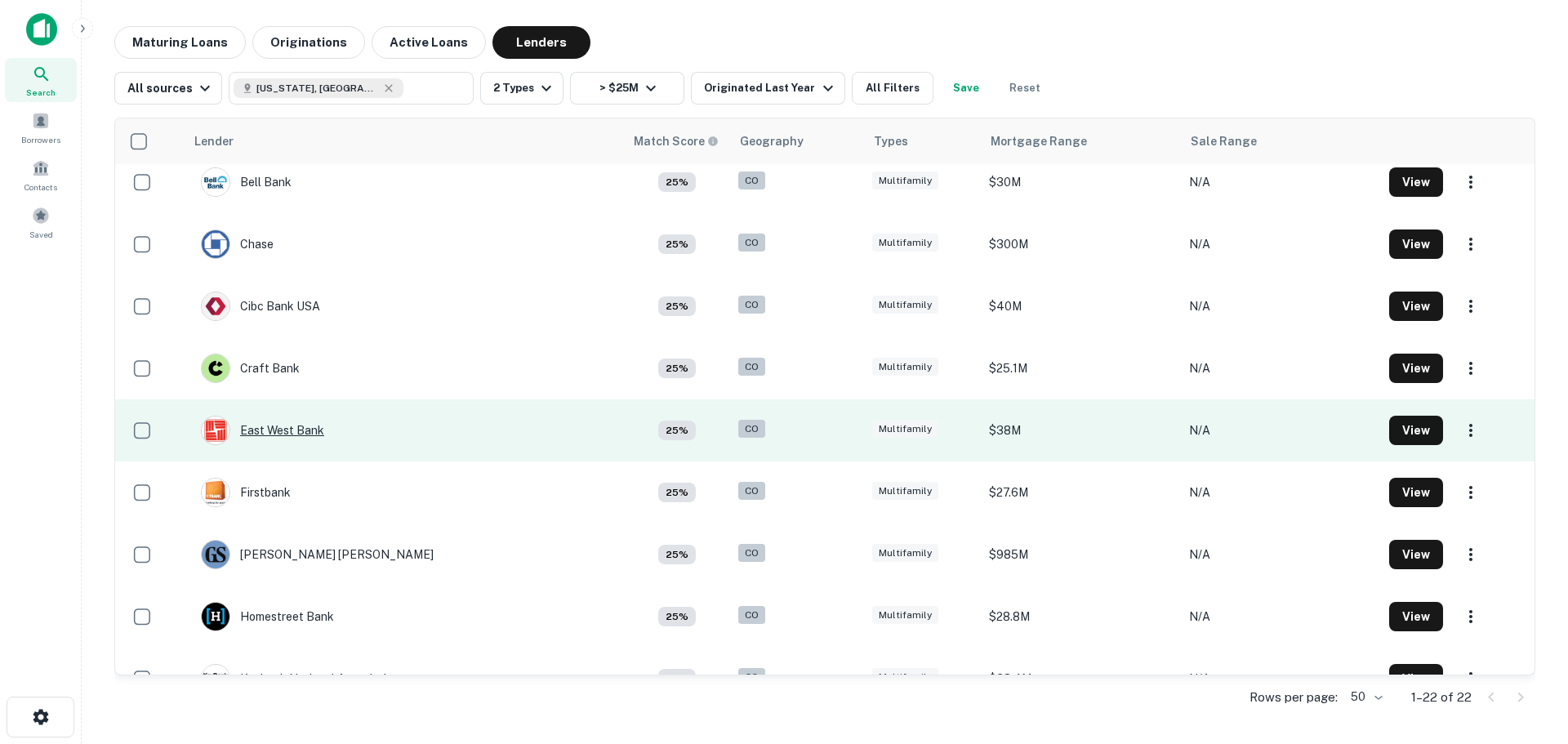
click at [284, 431] on div "East West Bank" at bounding box center [262, 431] width 123 height 29
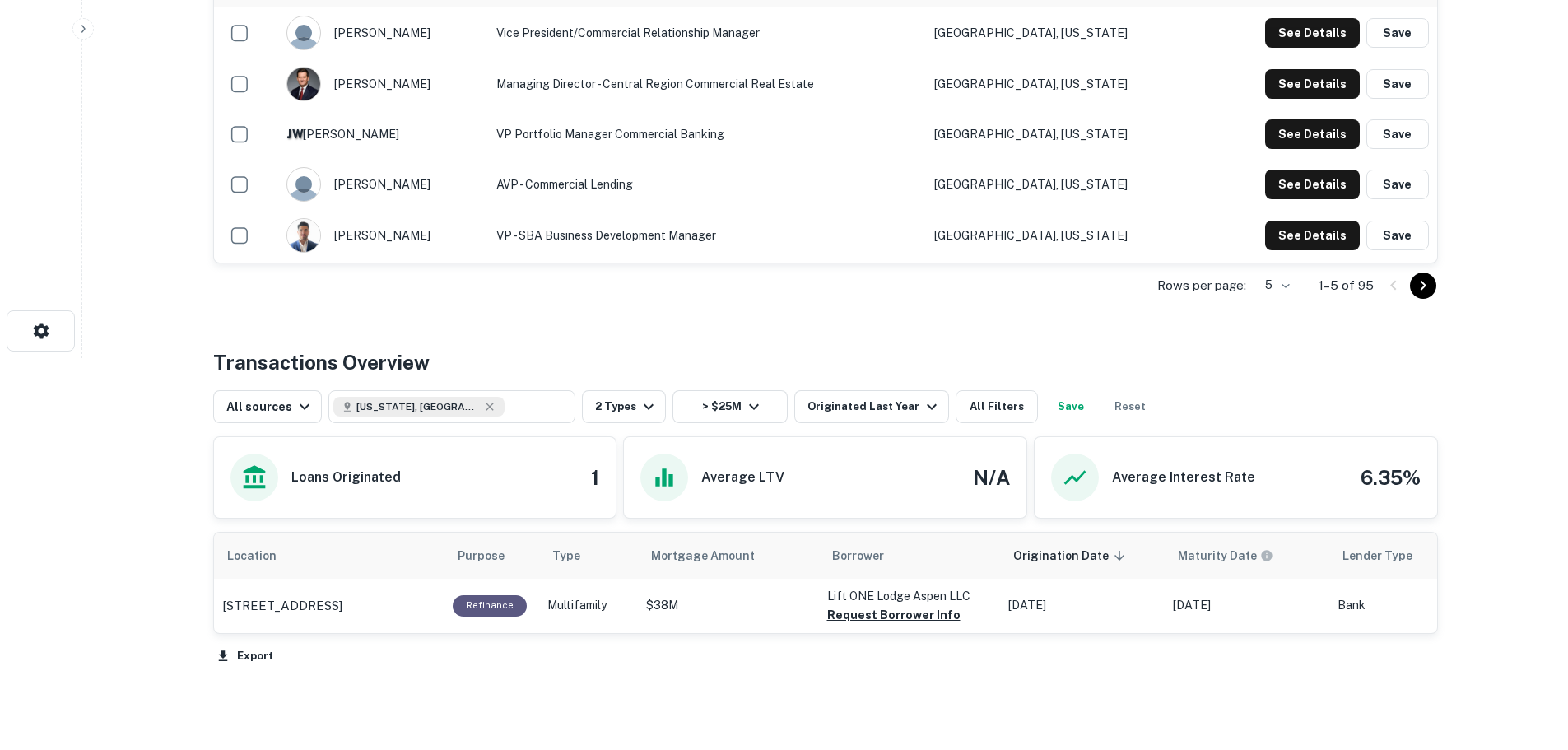
scroll to position [378, 0]
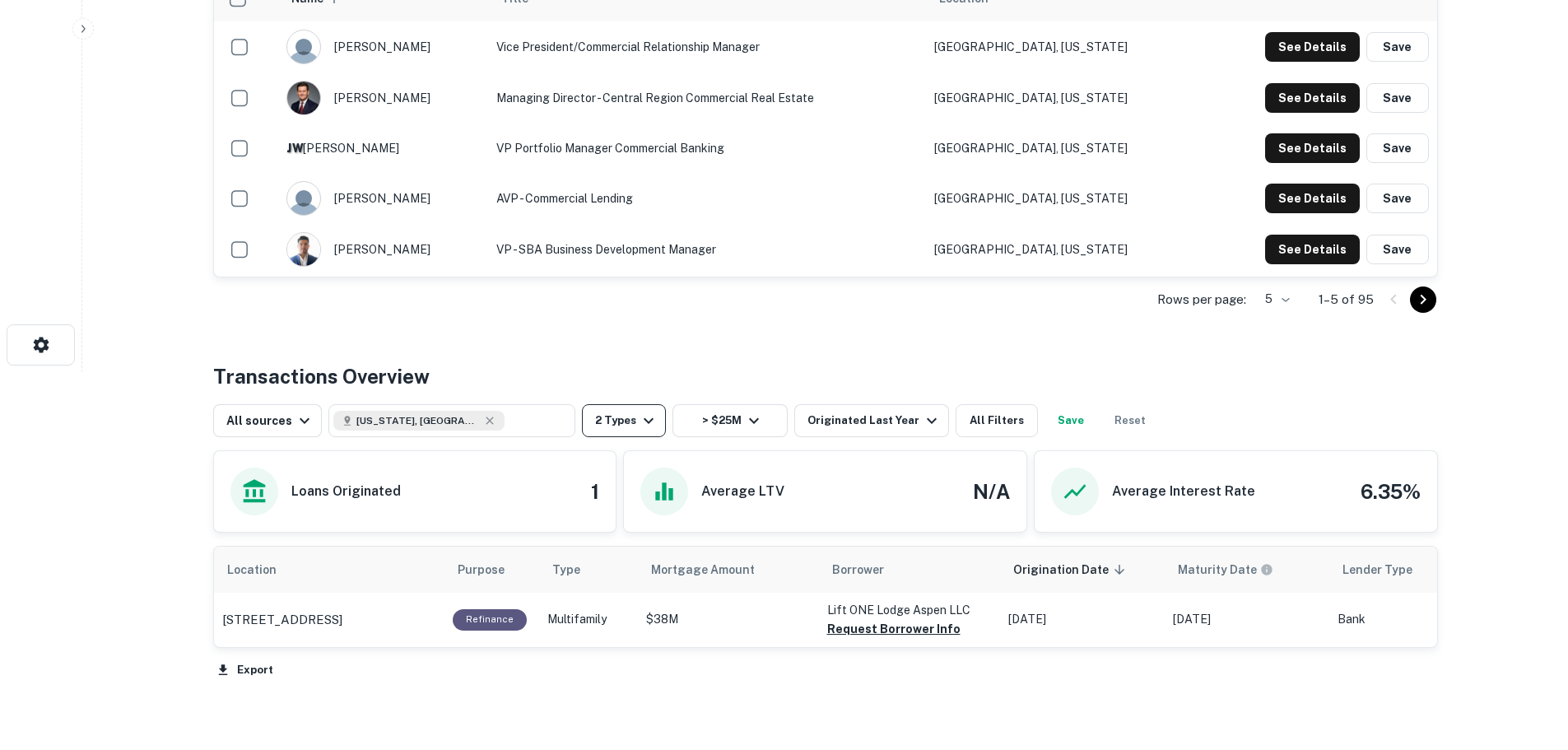
click at [632, 437] on button "2 Types" at bounding box center [624, 420] width 84 height 33
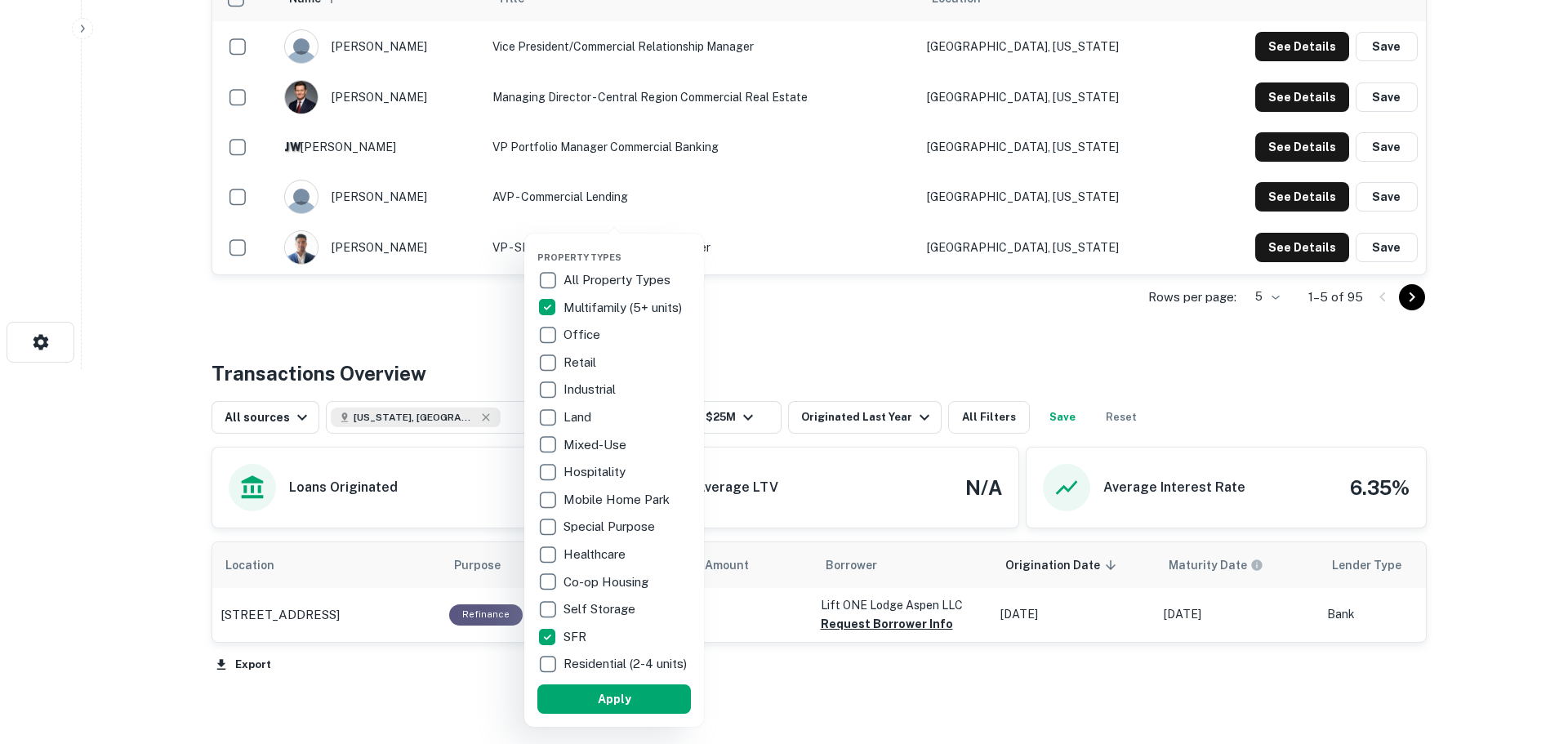
click at [229, 391] on div at bounding box center [784, 372] width 1568 height 744
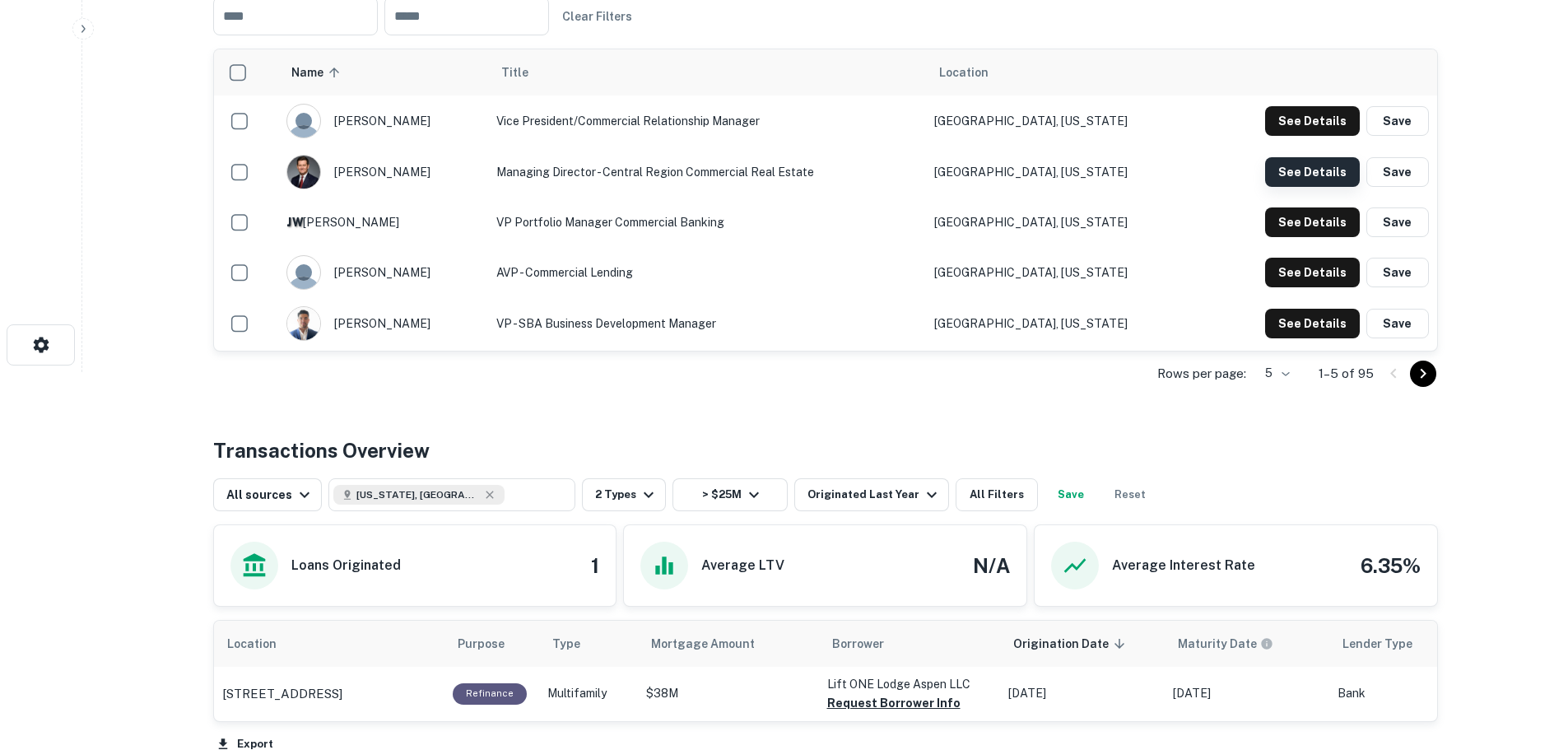
click at [1309, 136] on button "See Details" at bounding box center [1312, 121] width 95 height 30
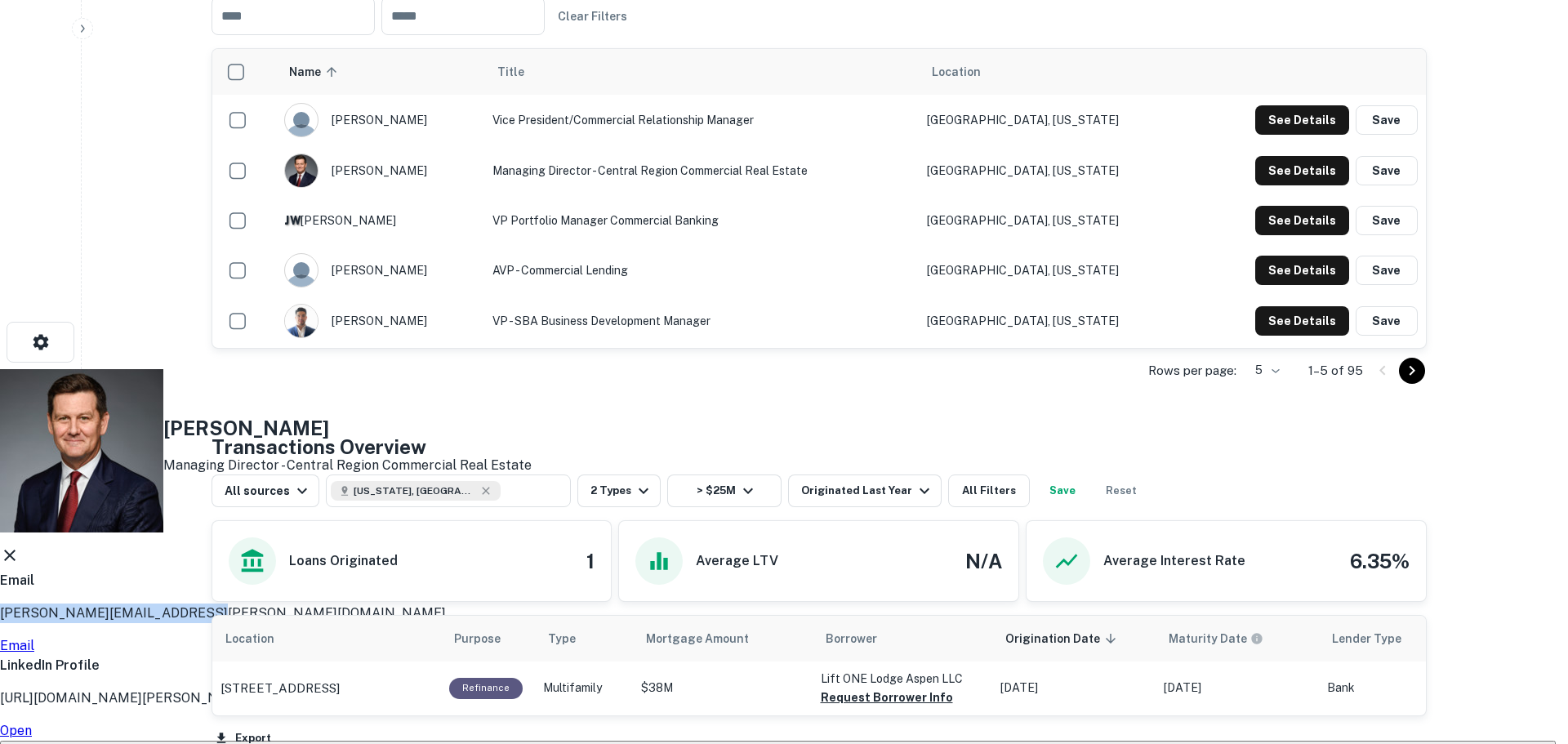
drag, startPoint x: 779, startPoint y: 356, endPoint x: 552, endPoint y: 355, distance: 227.0
click at [552, 369] on div "[PERSON_NAME] Managing Director - Central Region Commercial Real Estate Email […" at bounding box center [778, 563] width 1556 height 389
click at [34, 637] on link "Email" at bounding box center [17, 645] width 34 height 16
click at [20, 545] on icon at bounding box center [10, 555] width 20 height 20
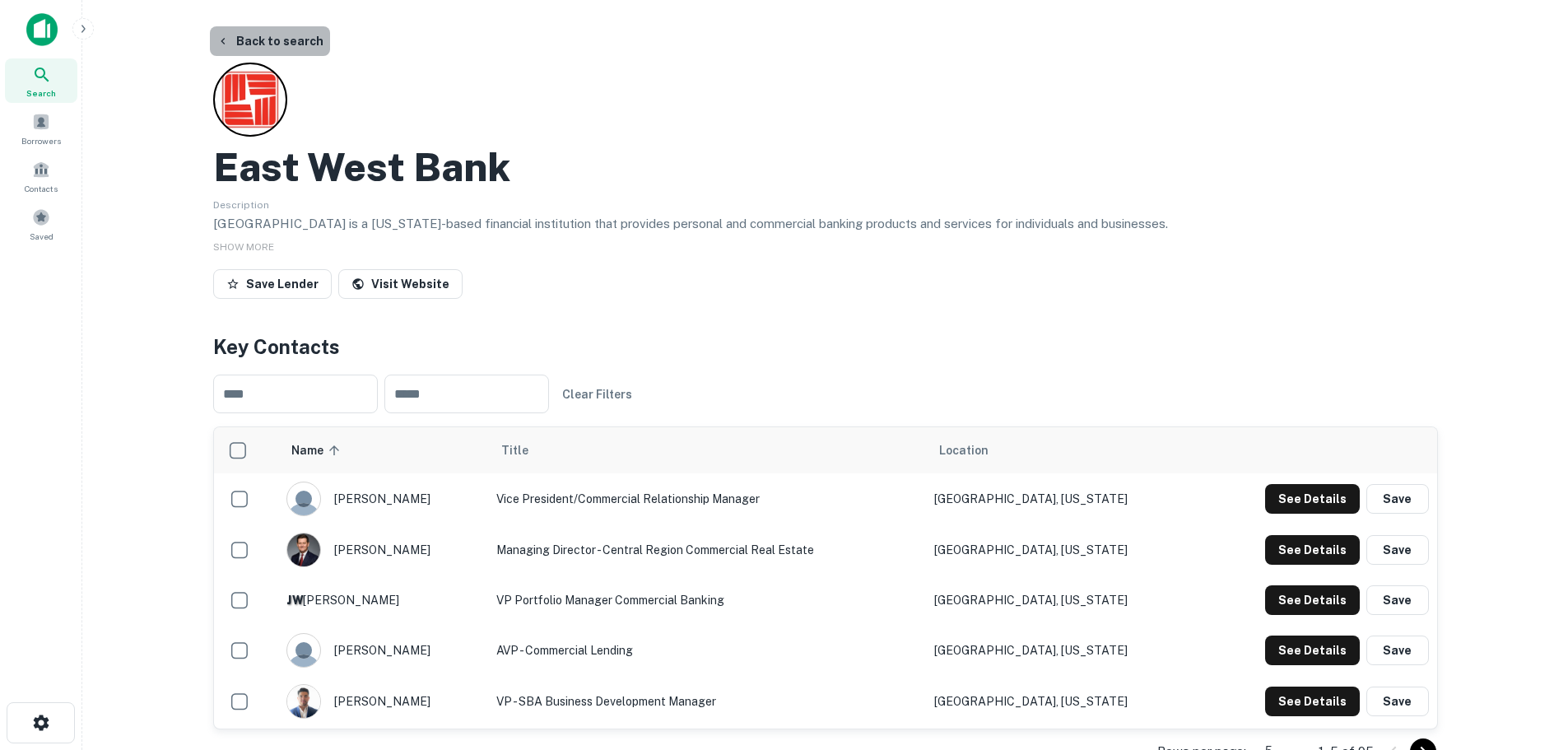
click at [270, 39] on button "Back to search" at bounding box center [270, 41] width 120 height 30
click at [229, 38] on icon "button" at bounding box center [222, 40] width 13 height 13
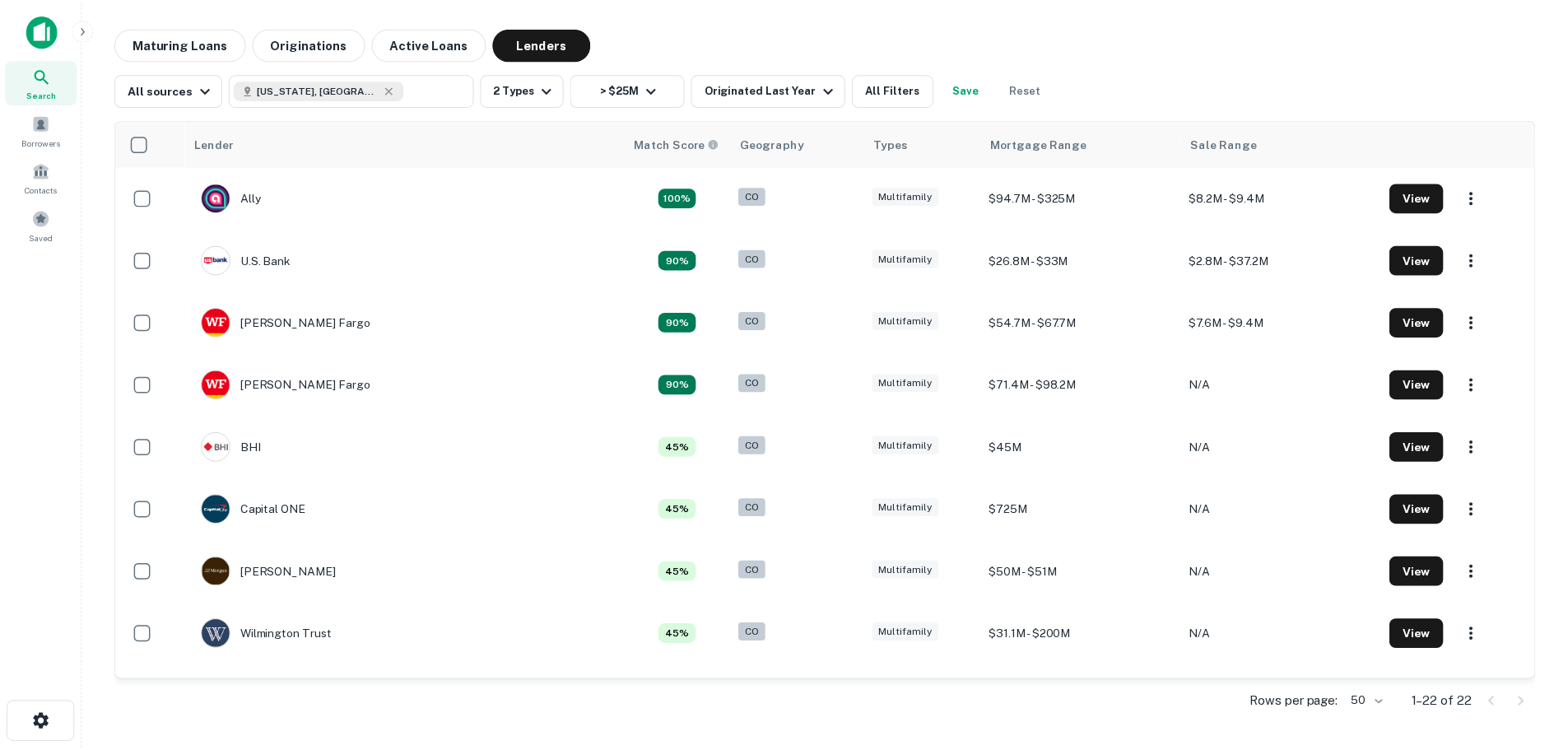
scroll to position [576, 0]
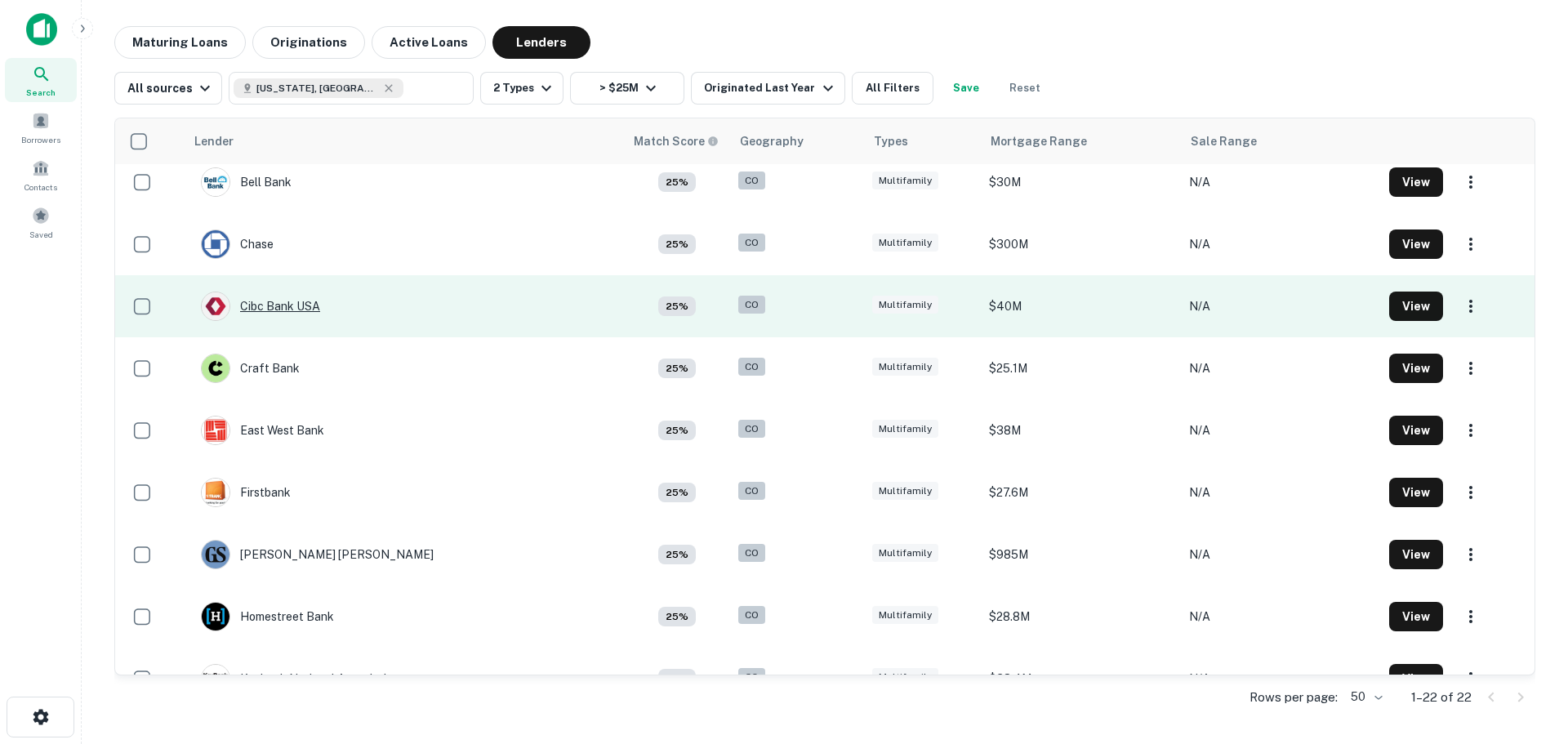
click at [293, 300] on div "Cibc Bank USA" at bounding box center [261, 306] width 119 height 29
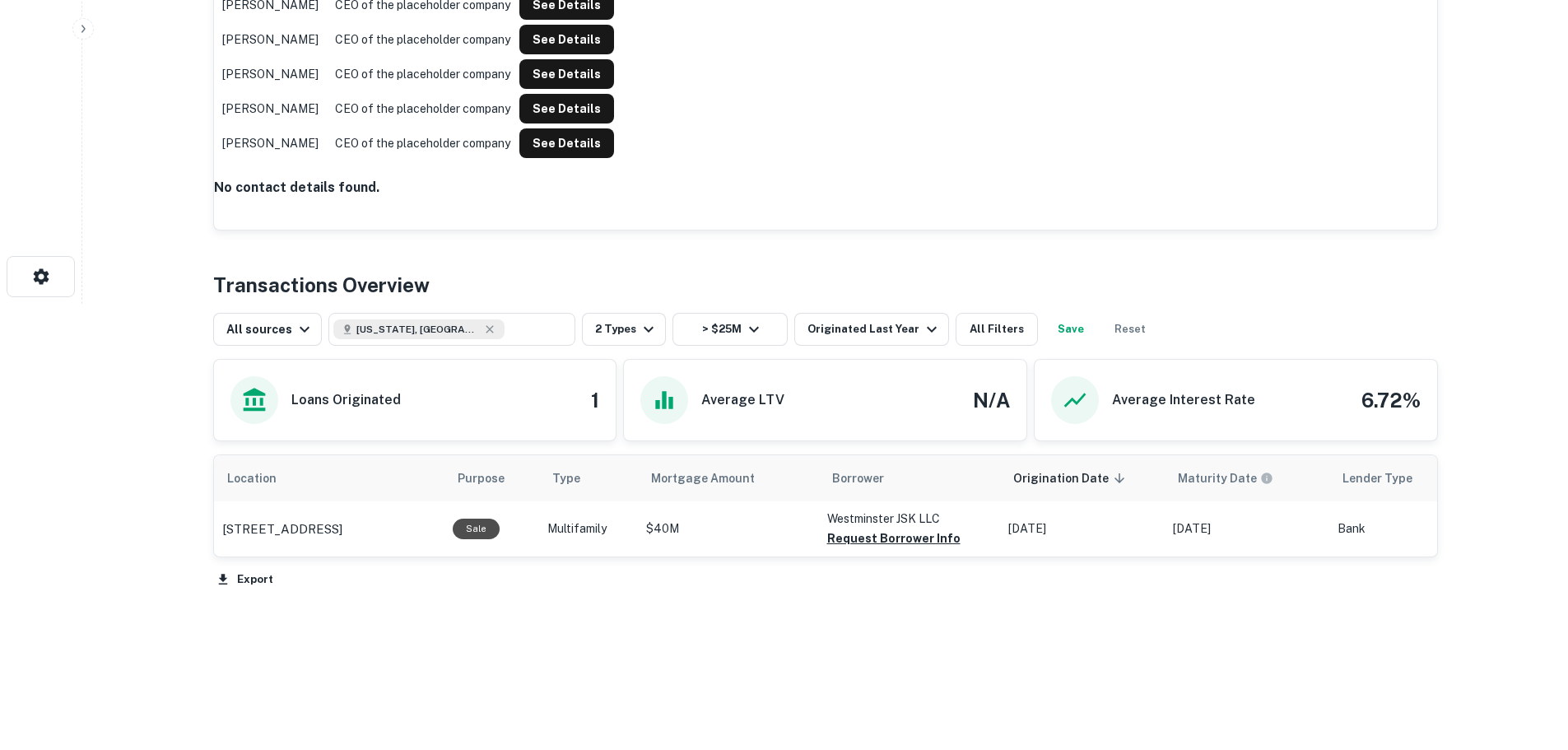
scroll to position [493, 0]
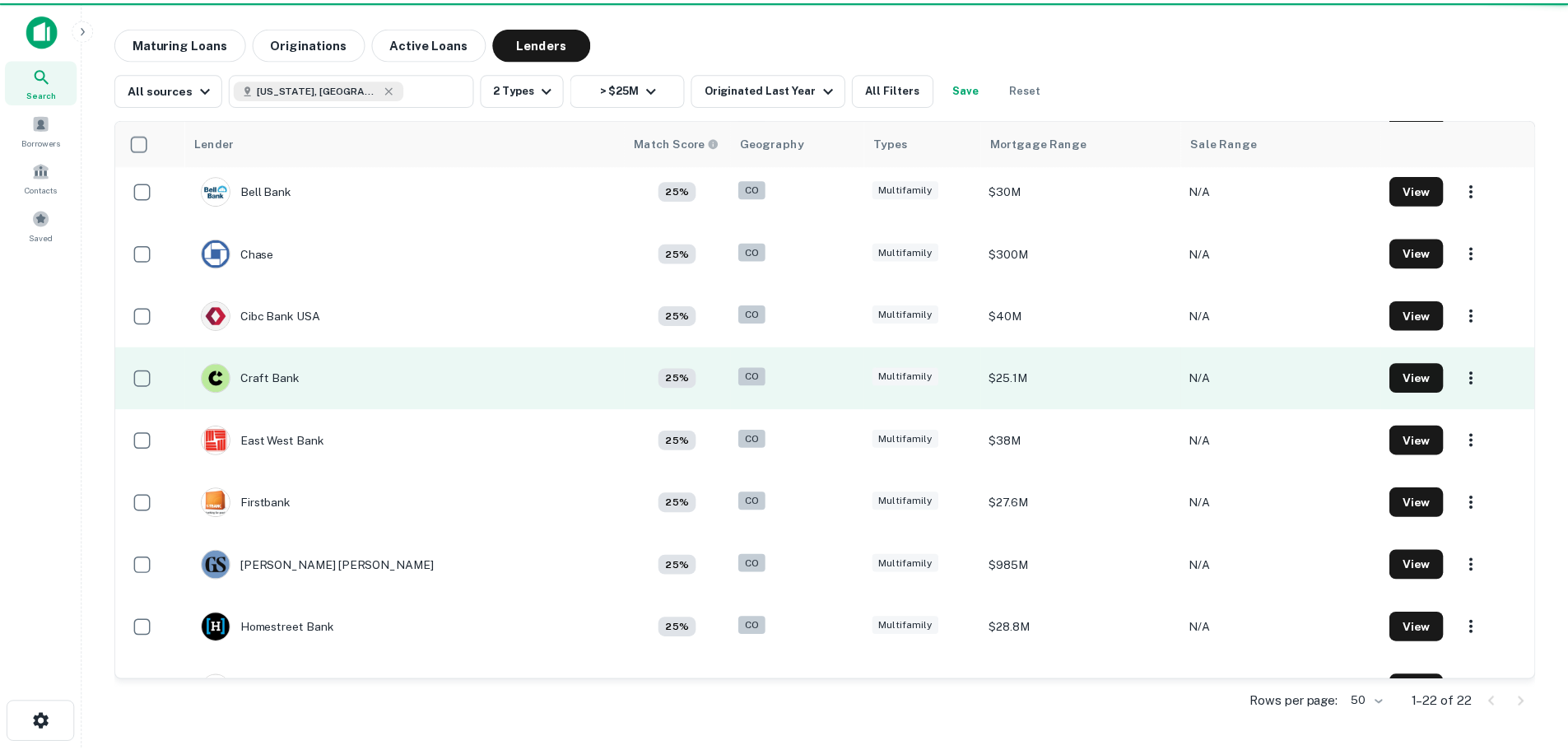
scroll to position [576, 0]
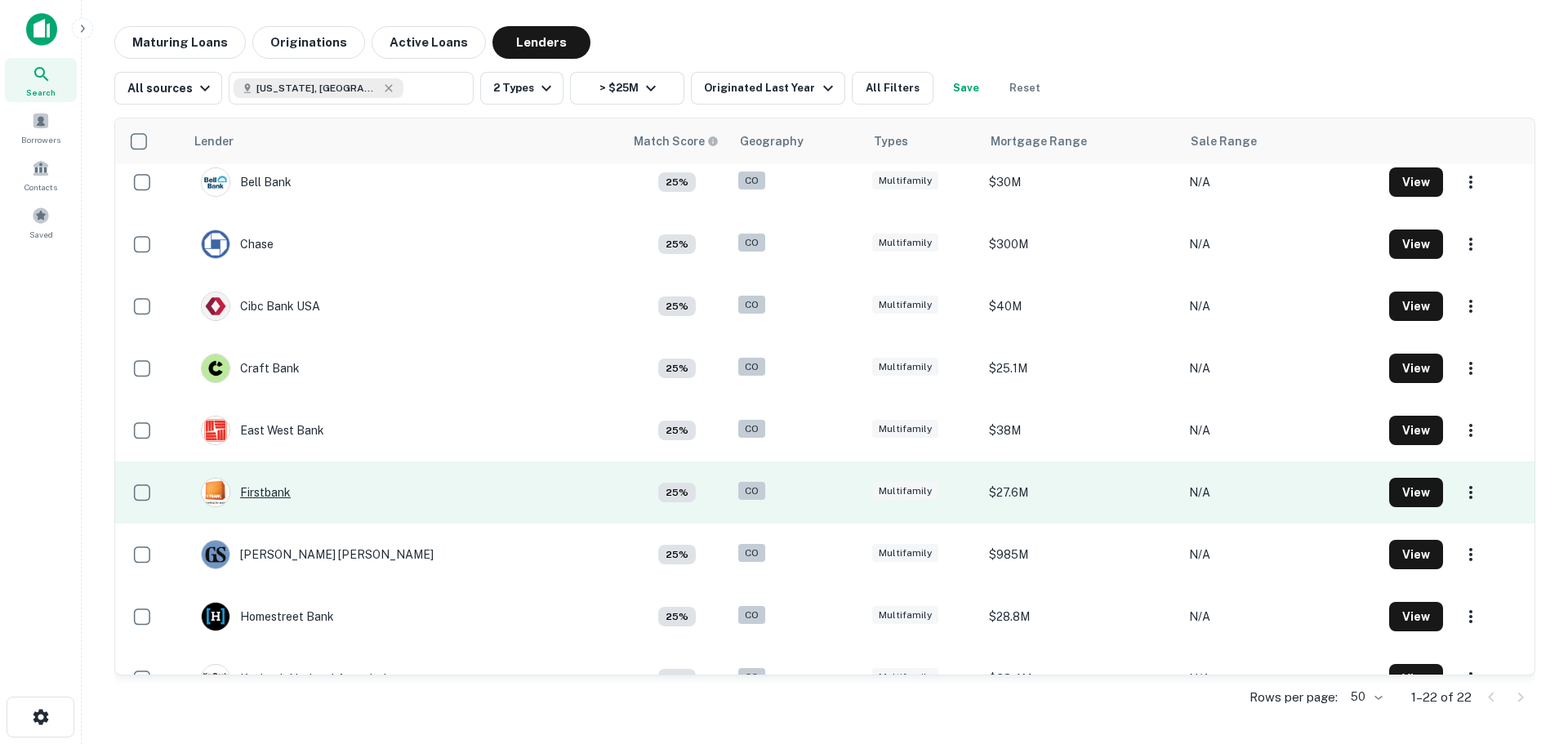
click at [270, 488] on div "Firstbank" at bounding box center [246, 492] width 90 height 29
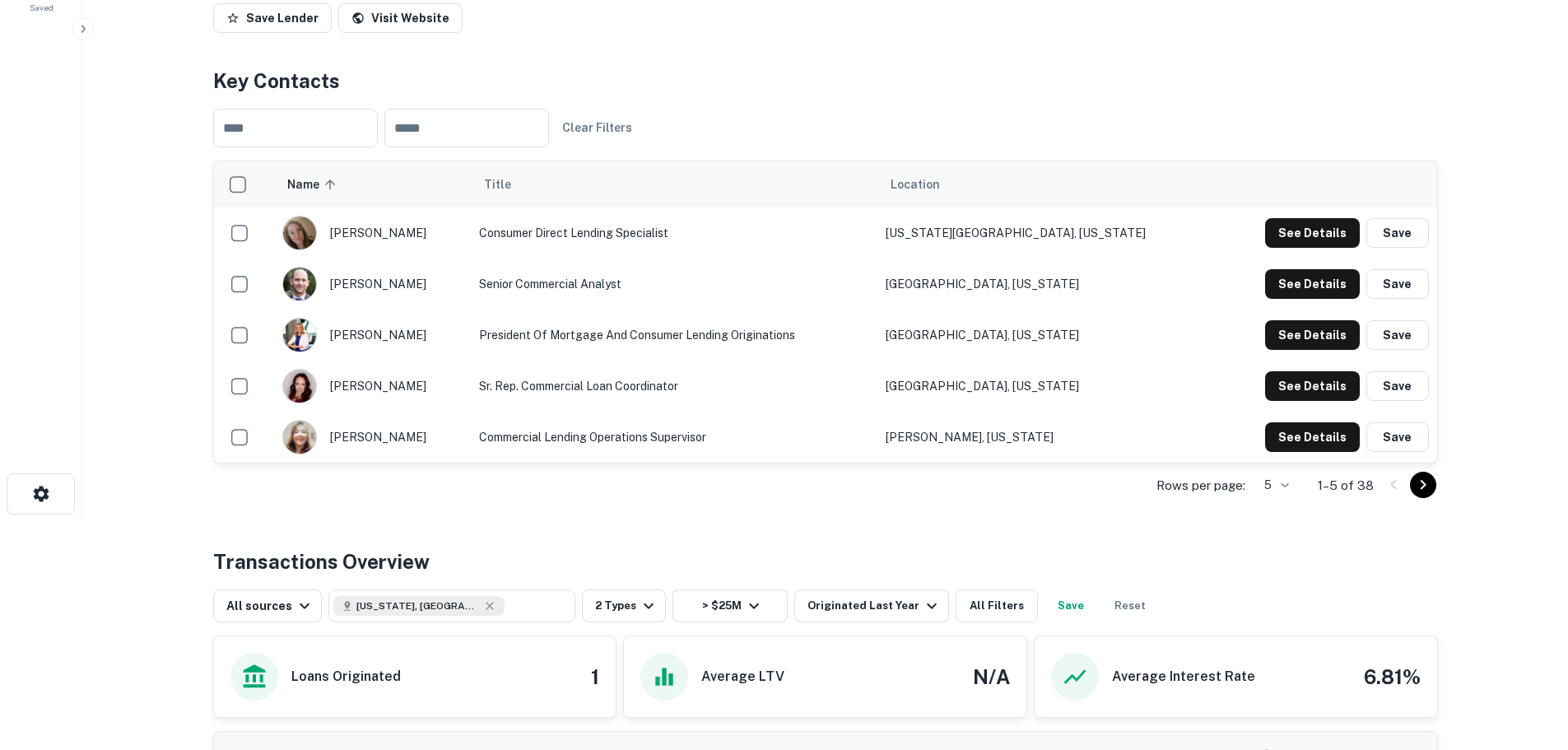
scroll to position [247, 0]
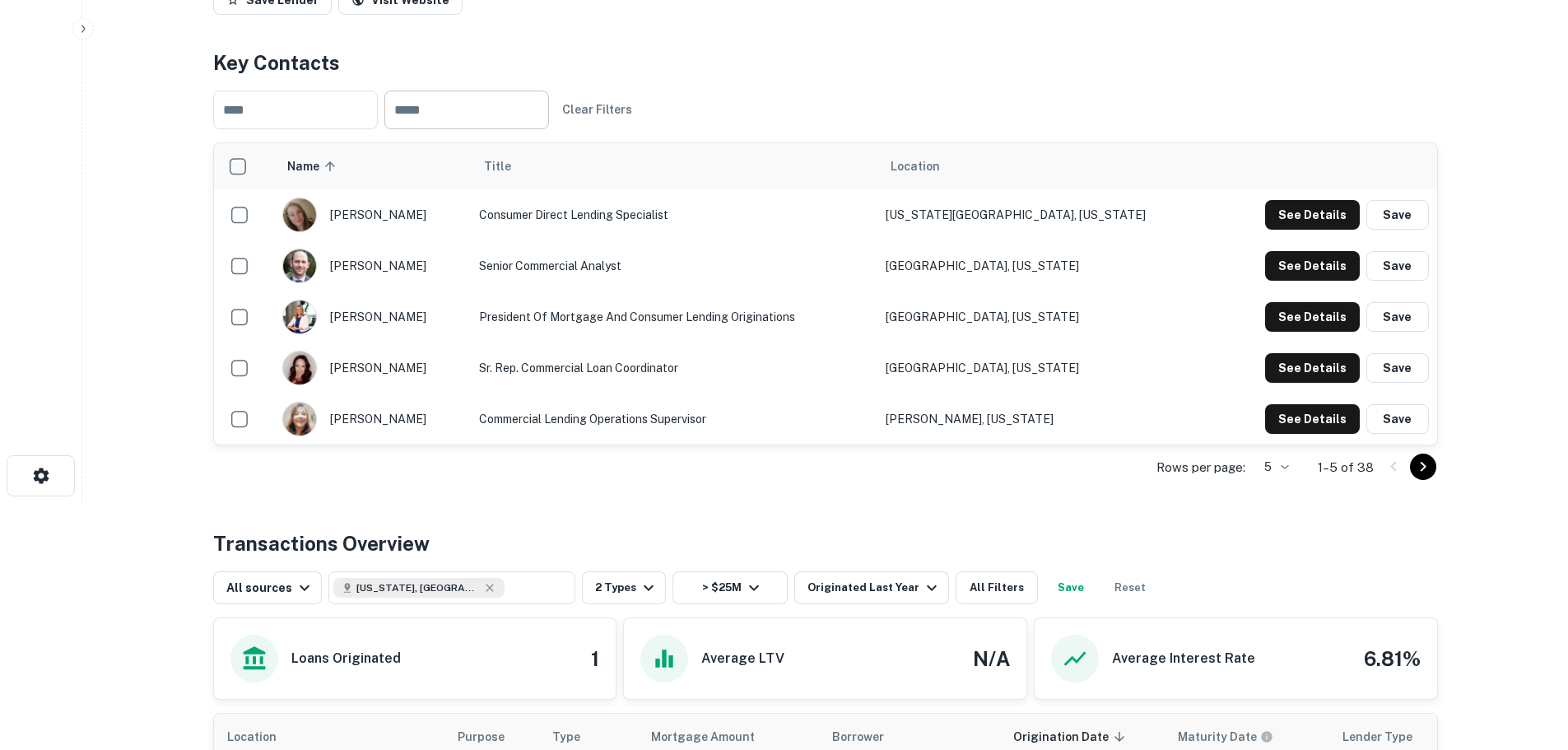
click at [538, 129] on input "text" at bounding box center [466, 110] width 165 height 38
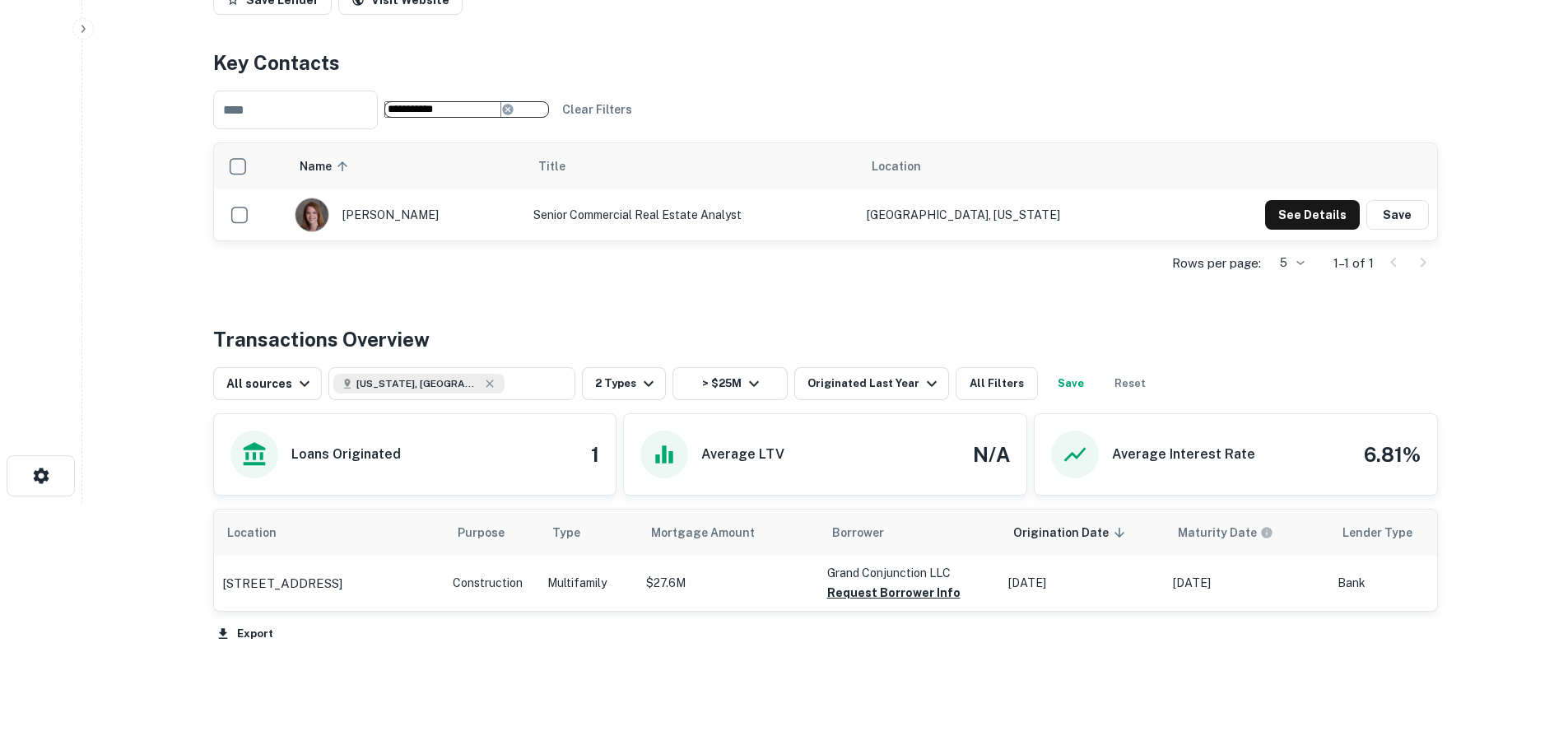
click at [496, 117] on input "**********" at bounding box center [442, 110] width 116 height 17
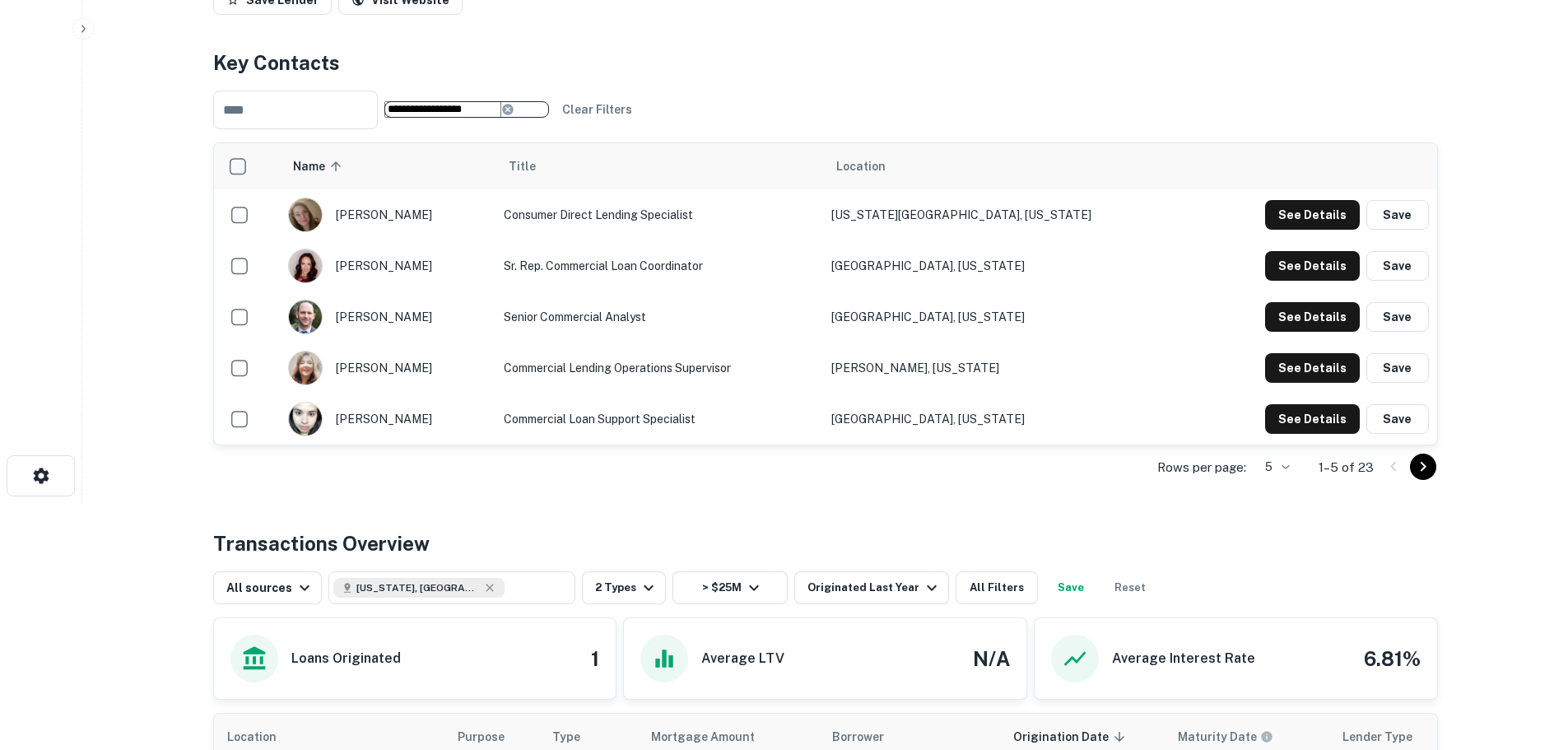
type input "**********"
click at [1416, 477] on icon "Go to next page" at bounding box center [1423, 467] width 20 height 20
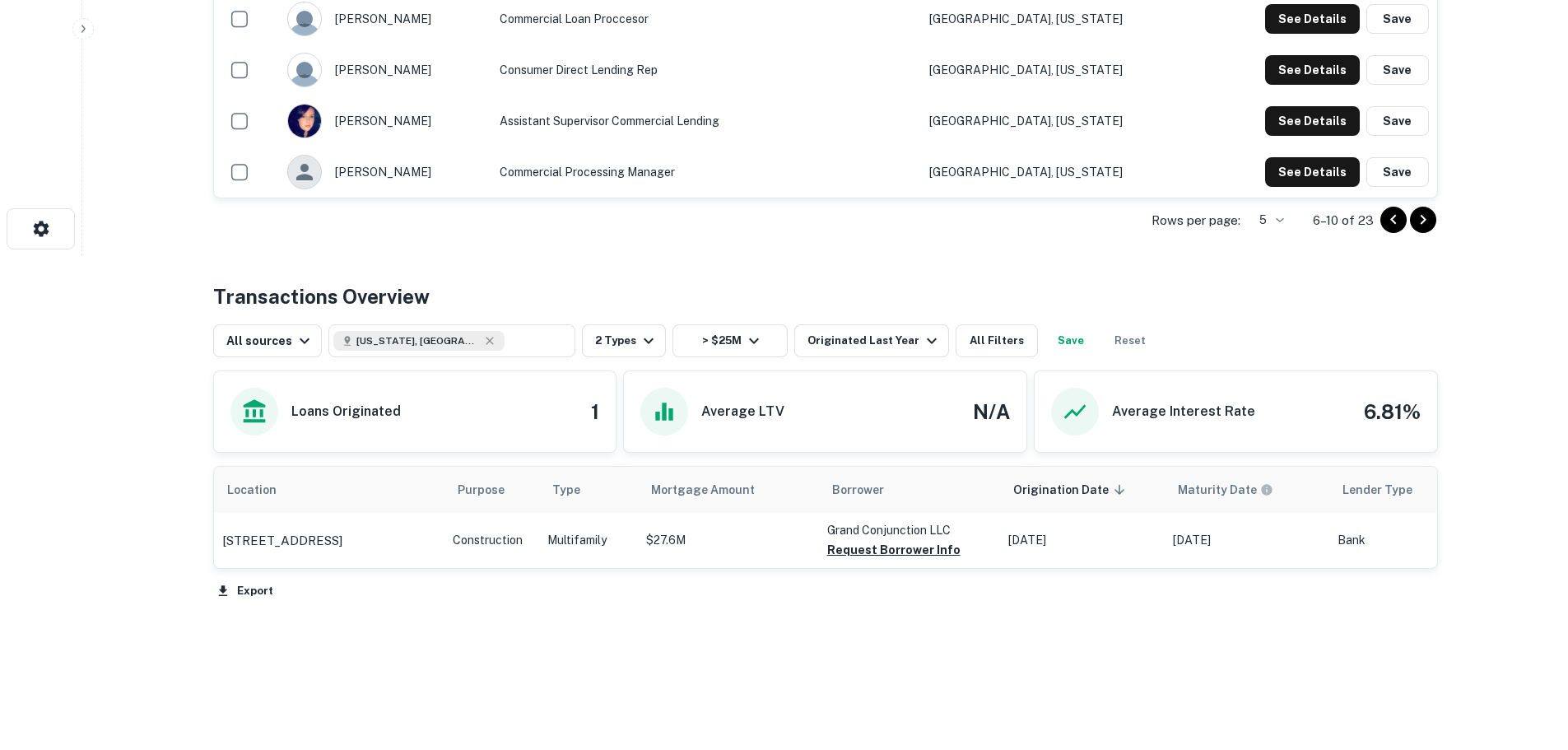
scroll to position [412, 0]
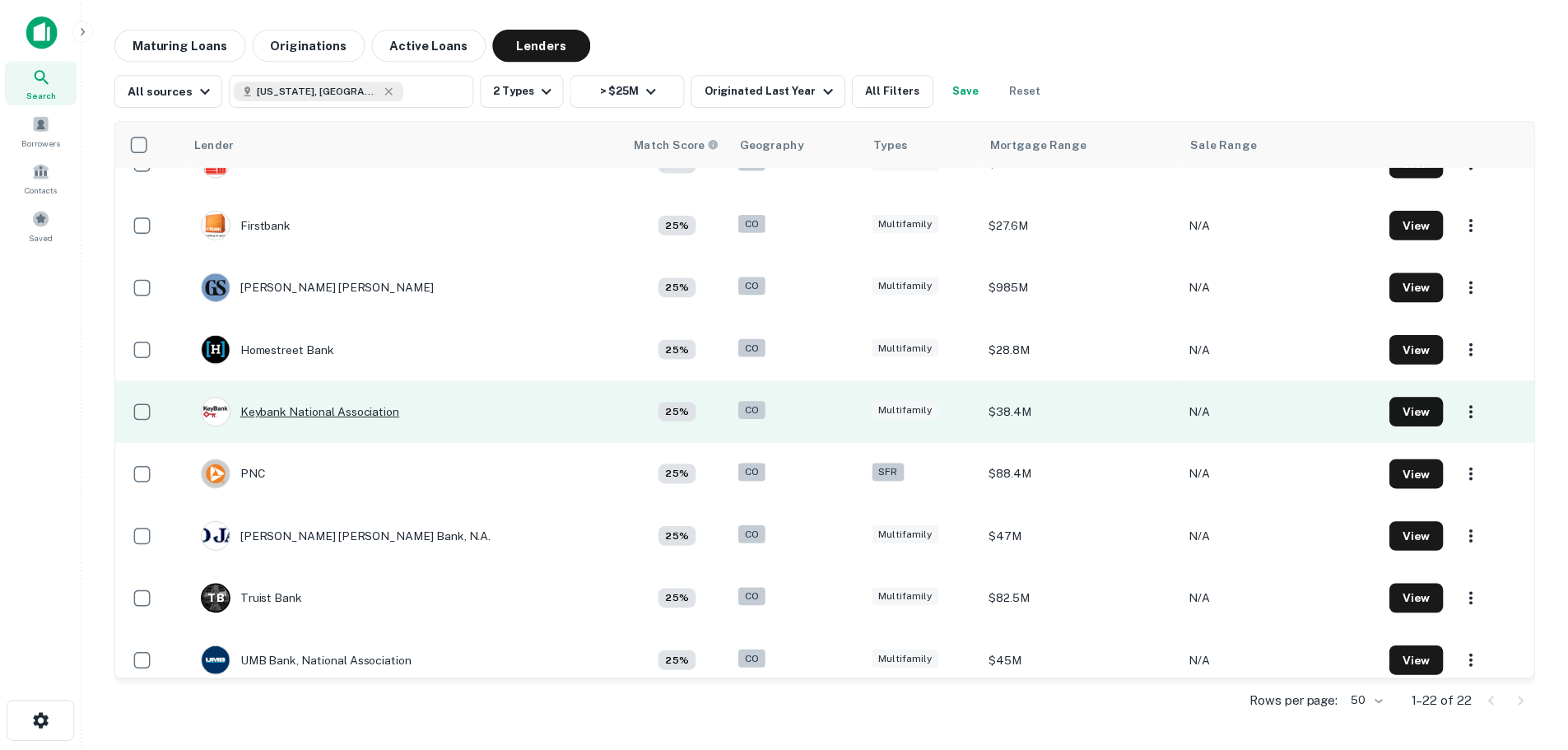
scroll to position [862, 0]
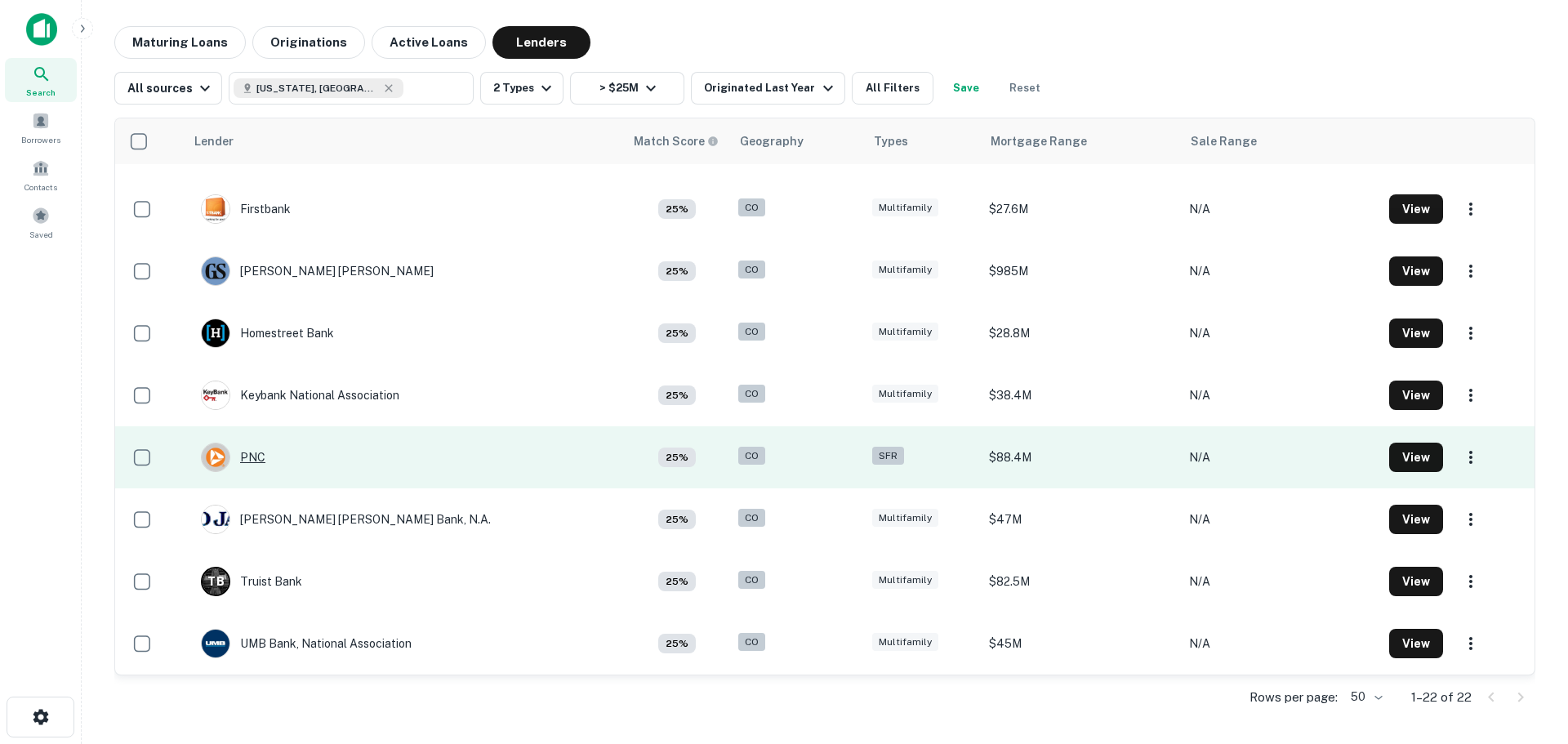
click at [259, 451] on div "PNC" at bounding box center [233, 457] width 65 height 29
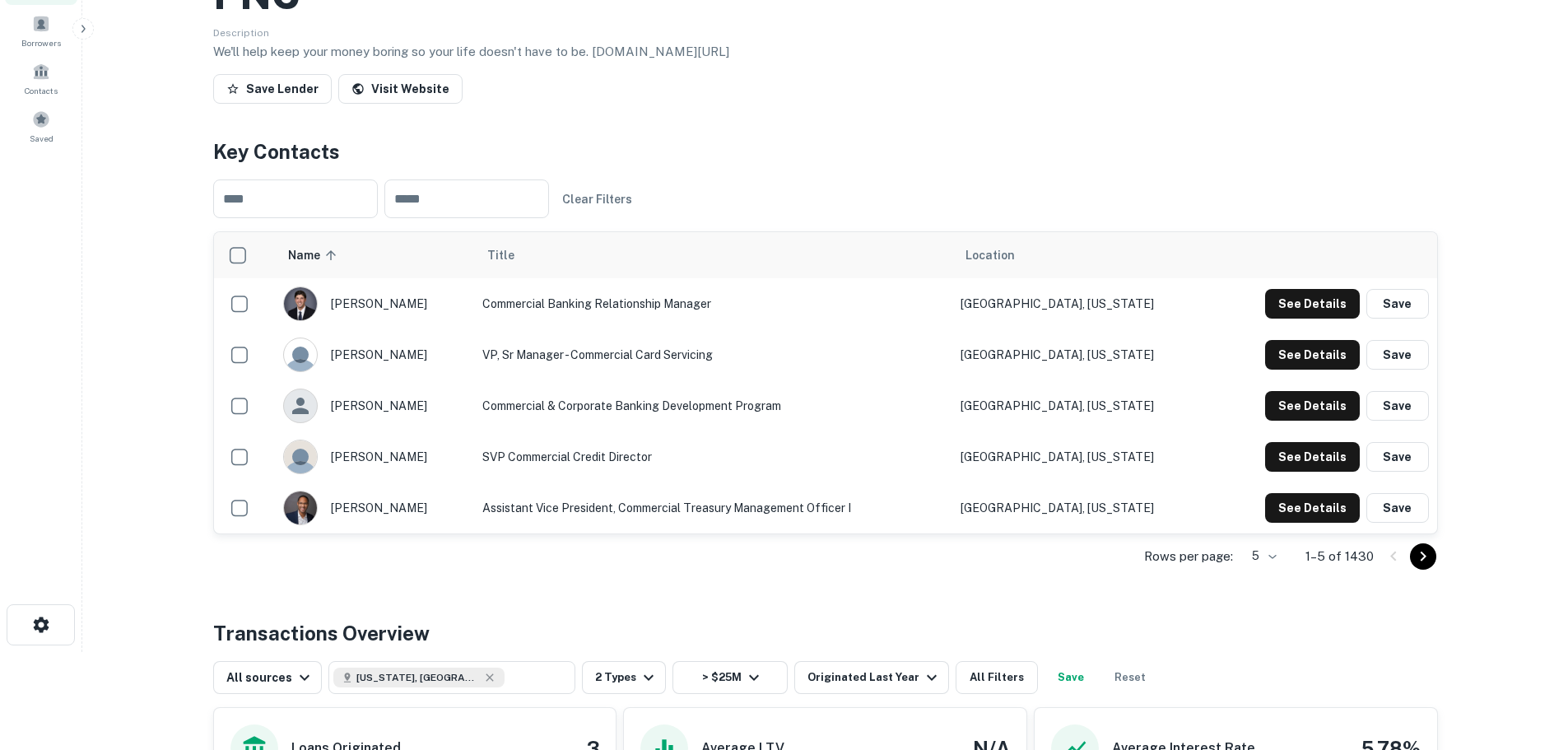
scroll to position [165, 0]
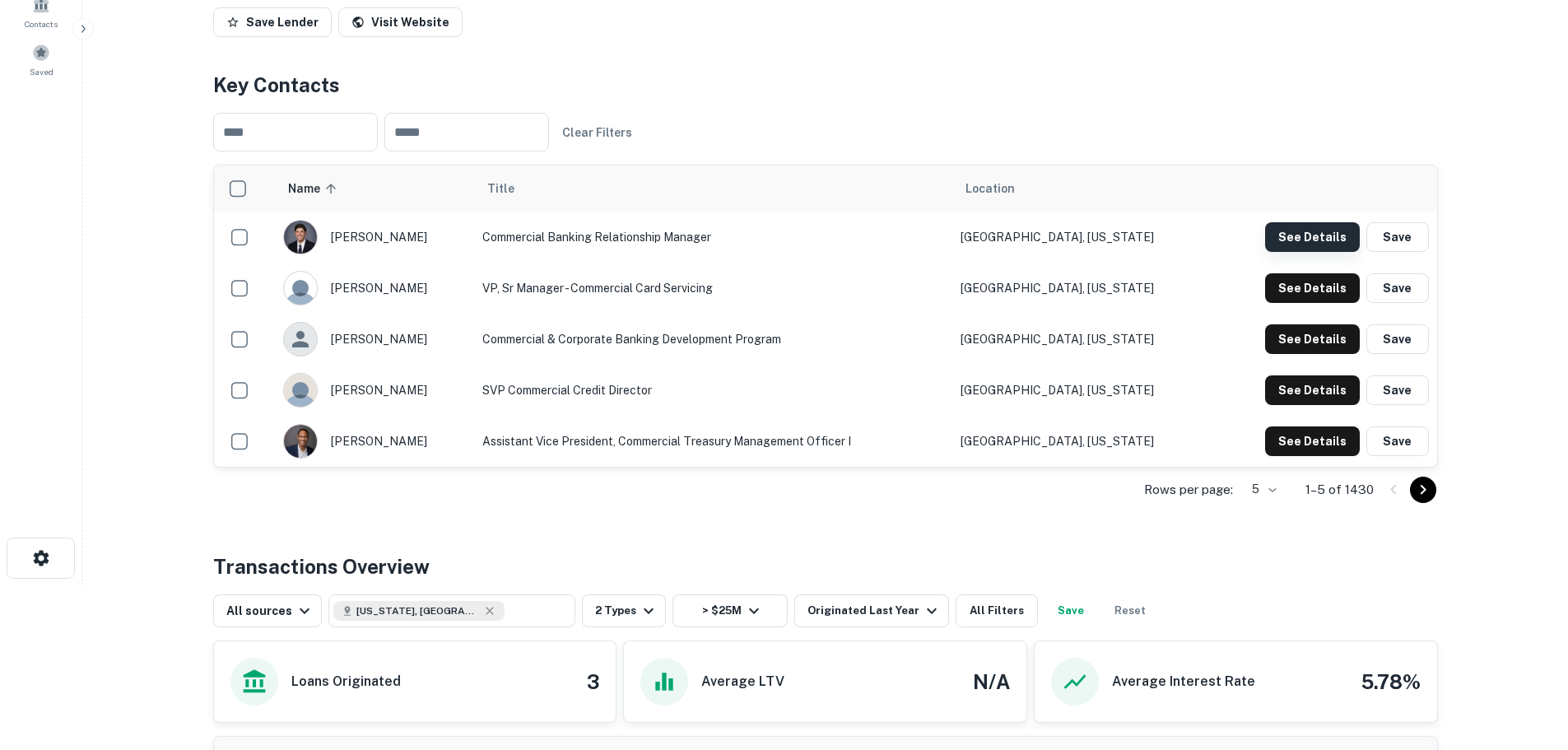
click at [1315, 252] on button "See Details" at bounding box center [1312, 237] width 95 height 30
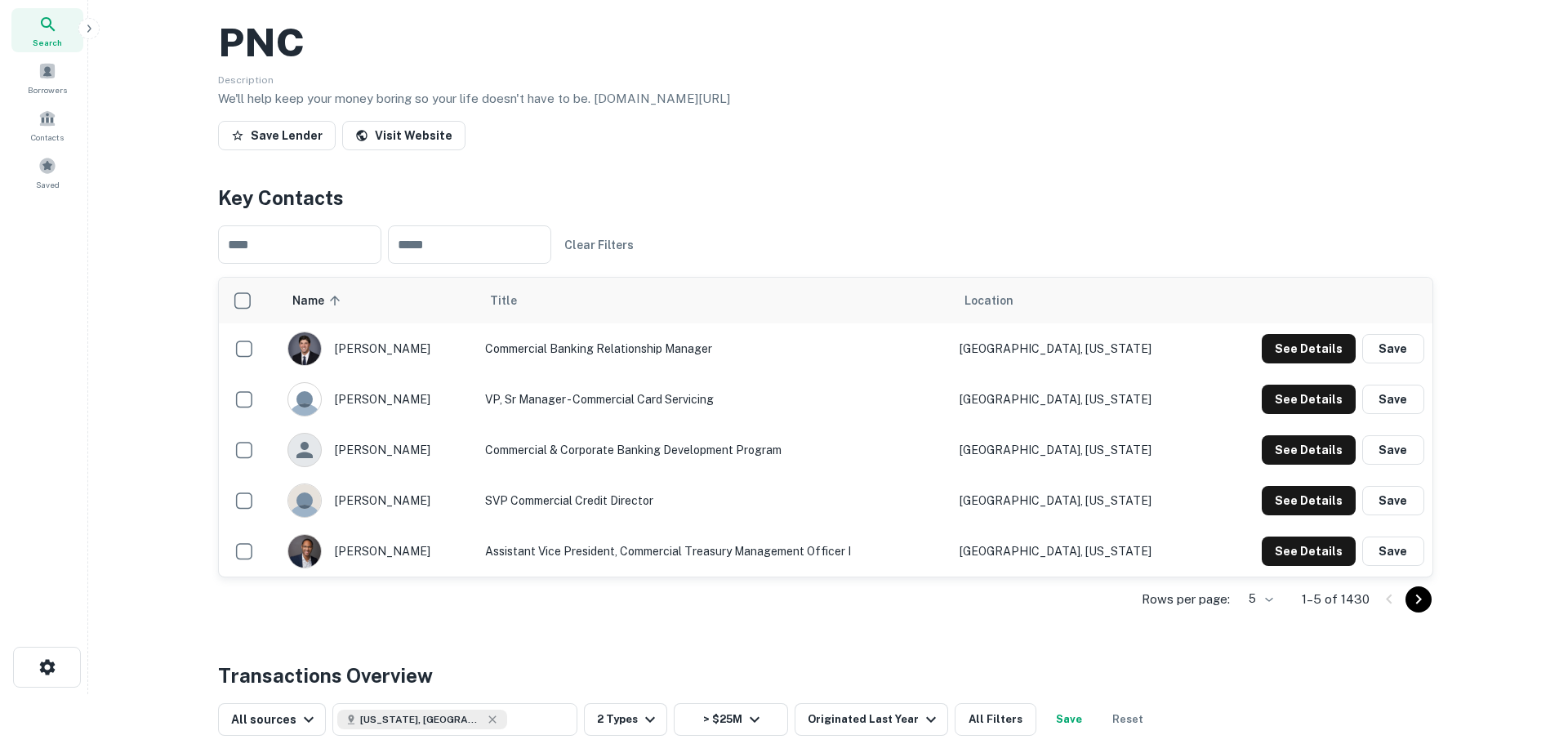
scroll to position [0, 0]
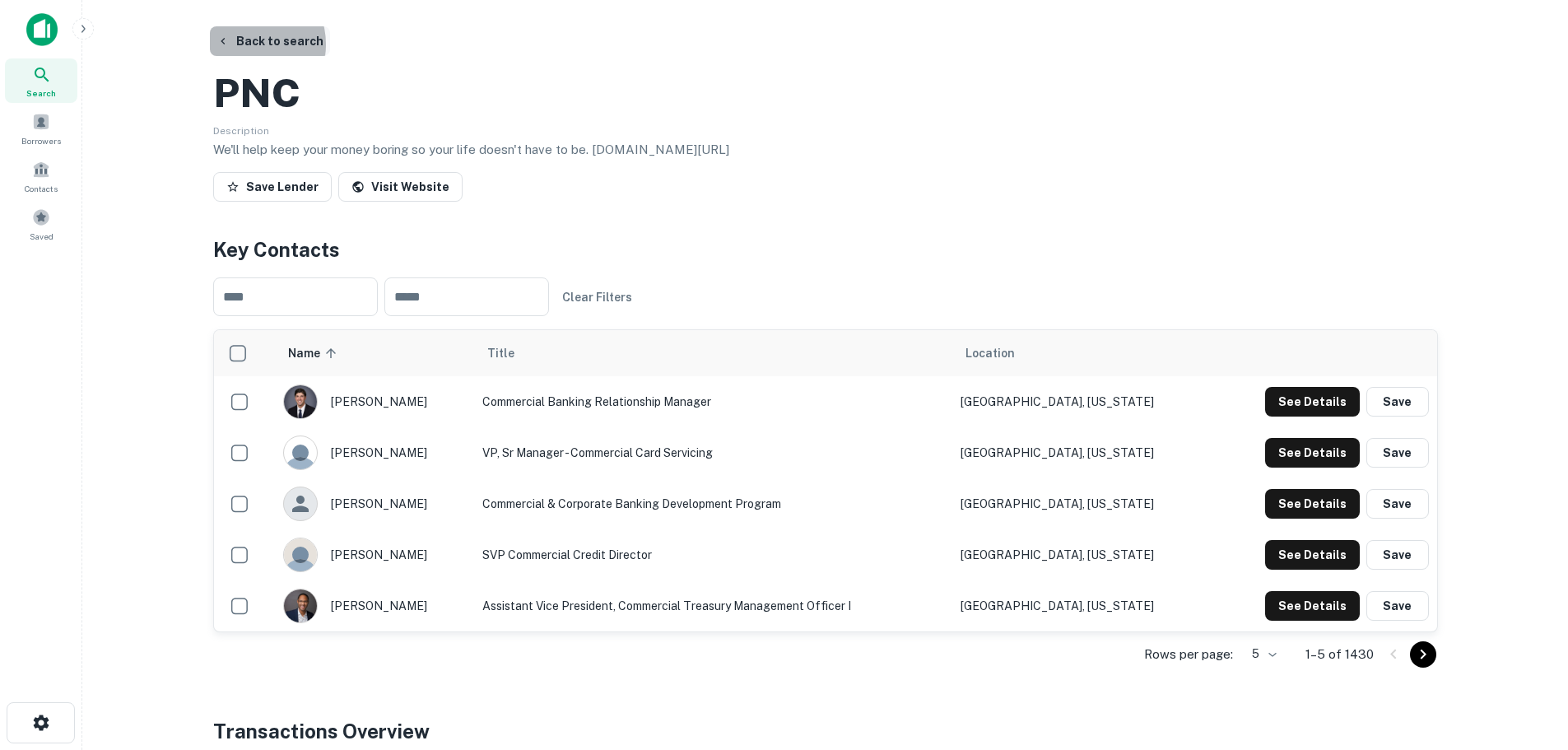
click at [248, 44] on button "Back to search" at bounding box center [270, 41] width 120 height 30
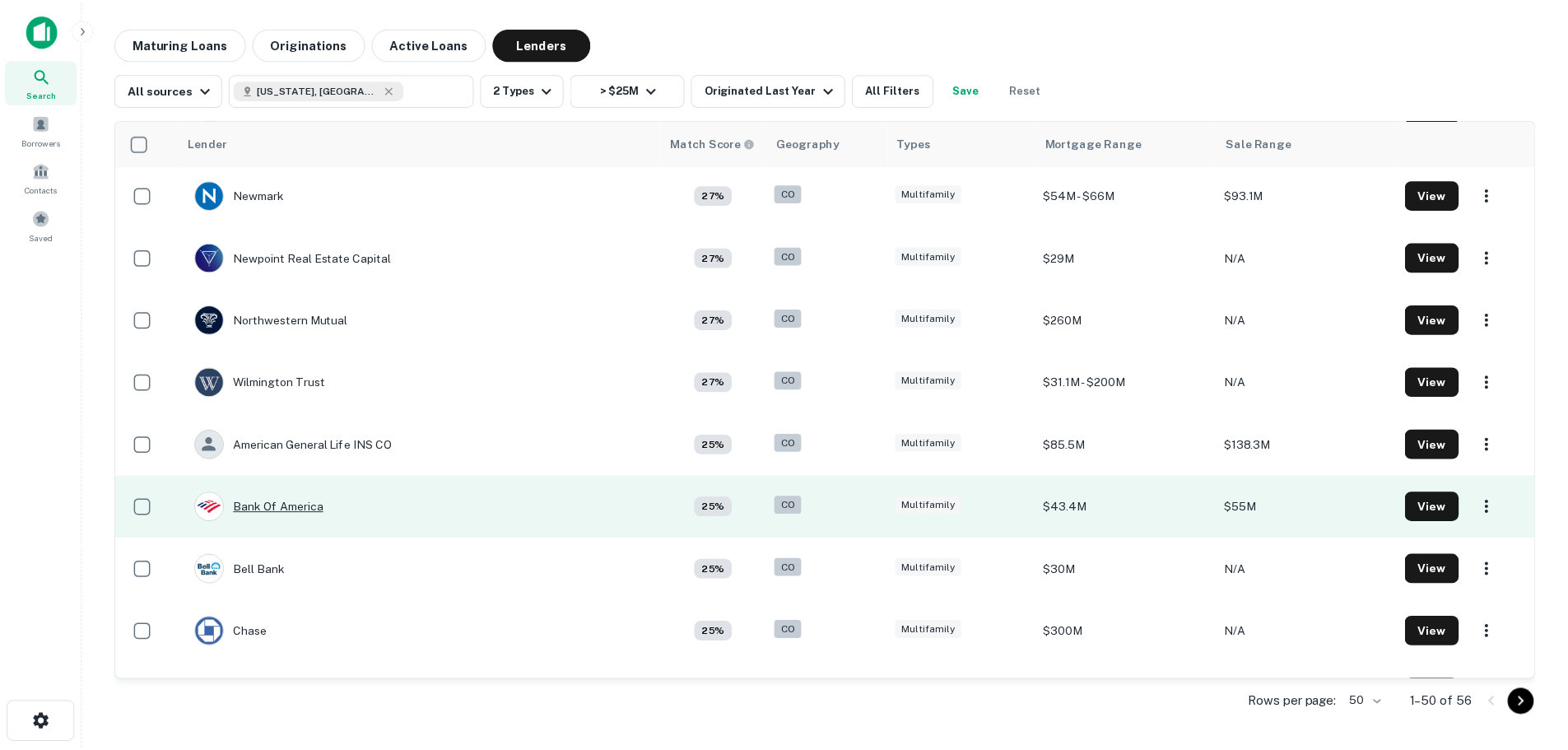
scroll to position [1603, 0]
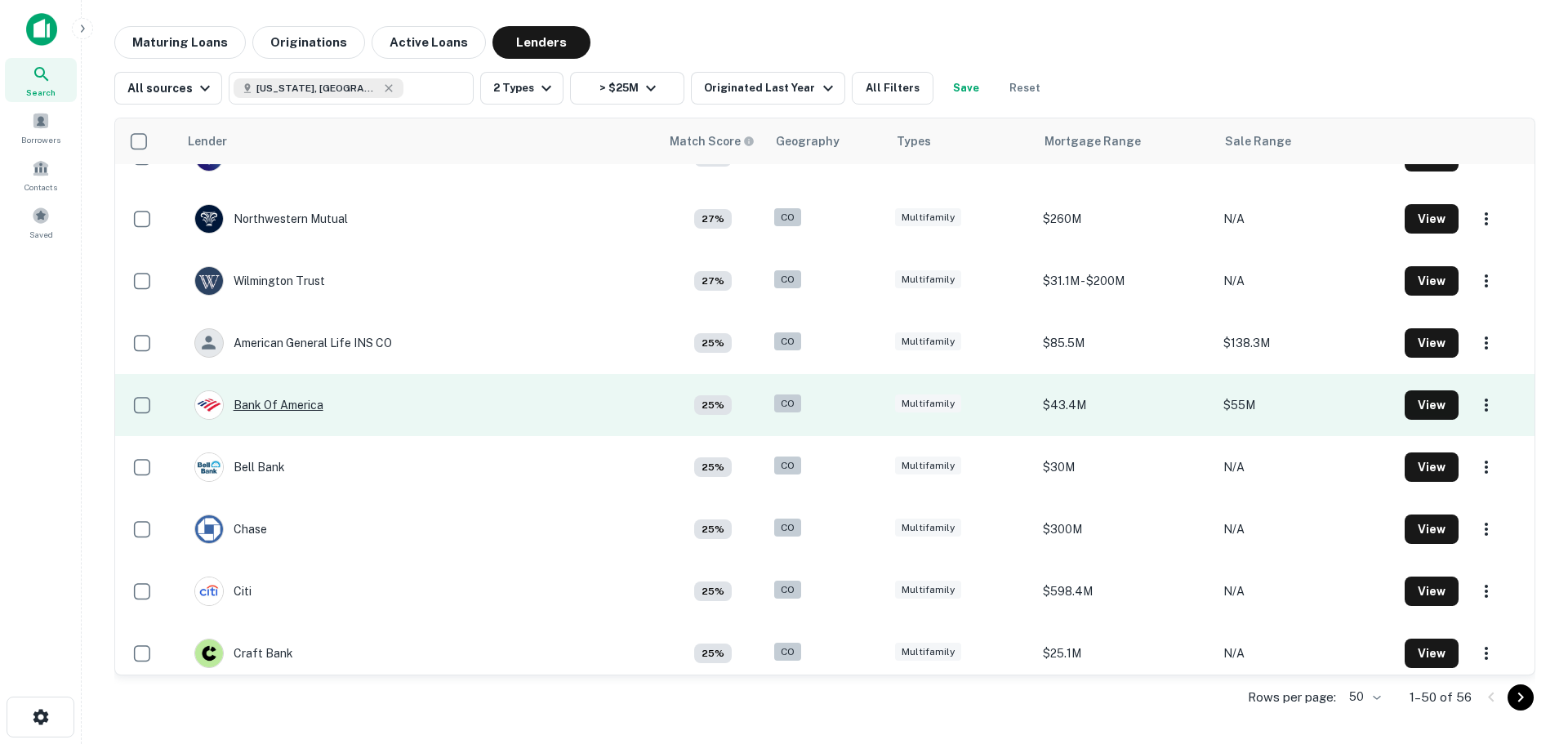
click at [298, 408] on div "Bank Of America" at bounding box center [260, 405] width 129 height 29
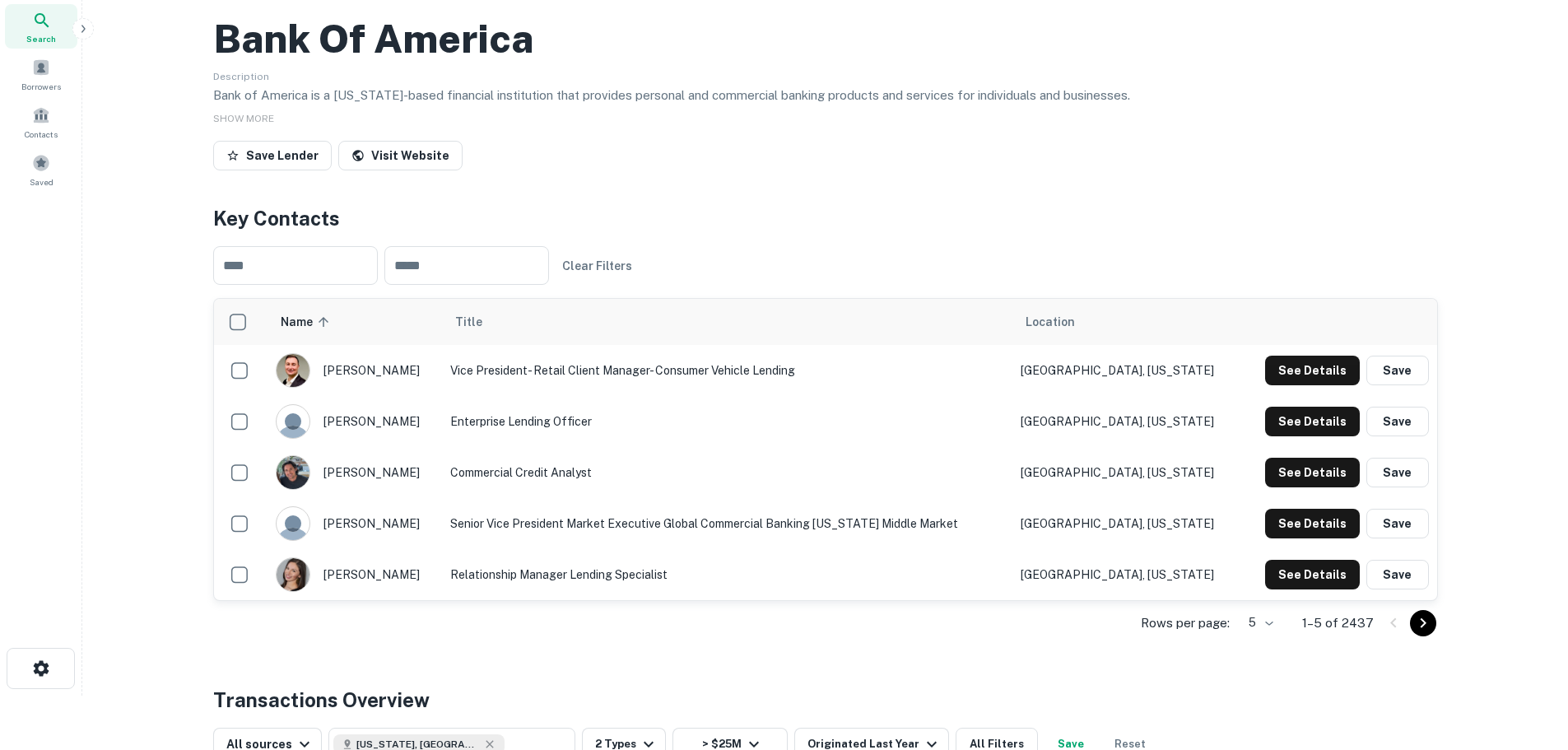
scroll to position [82, 0]
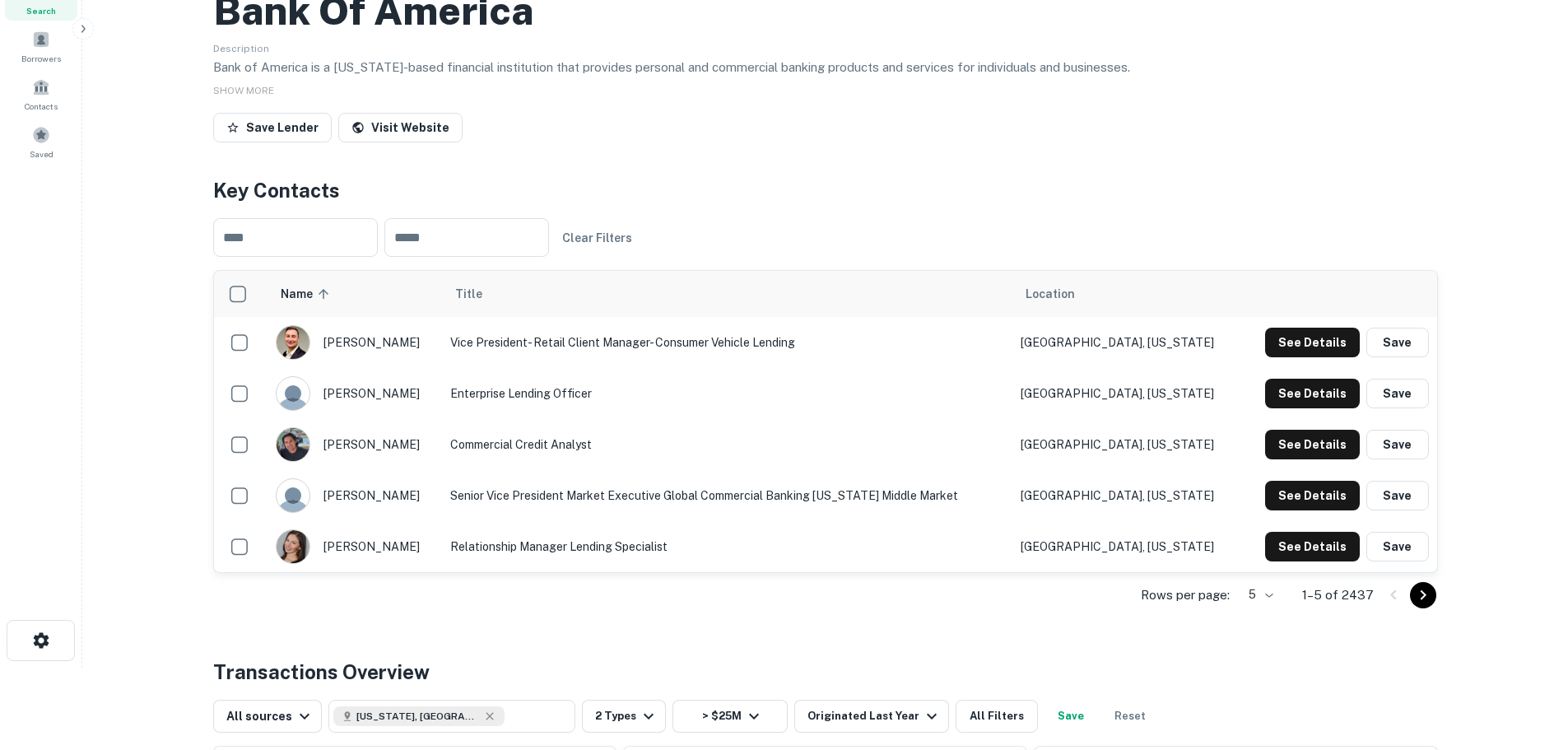
click at [1431, 605] on icon "Go to next page" at bounding box center [1423, 595] width 20 height 20
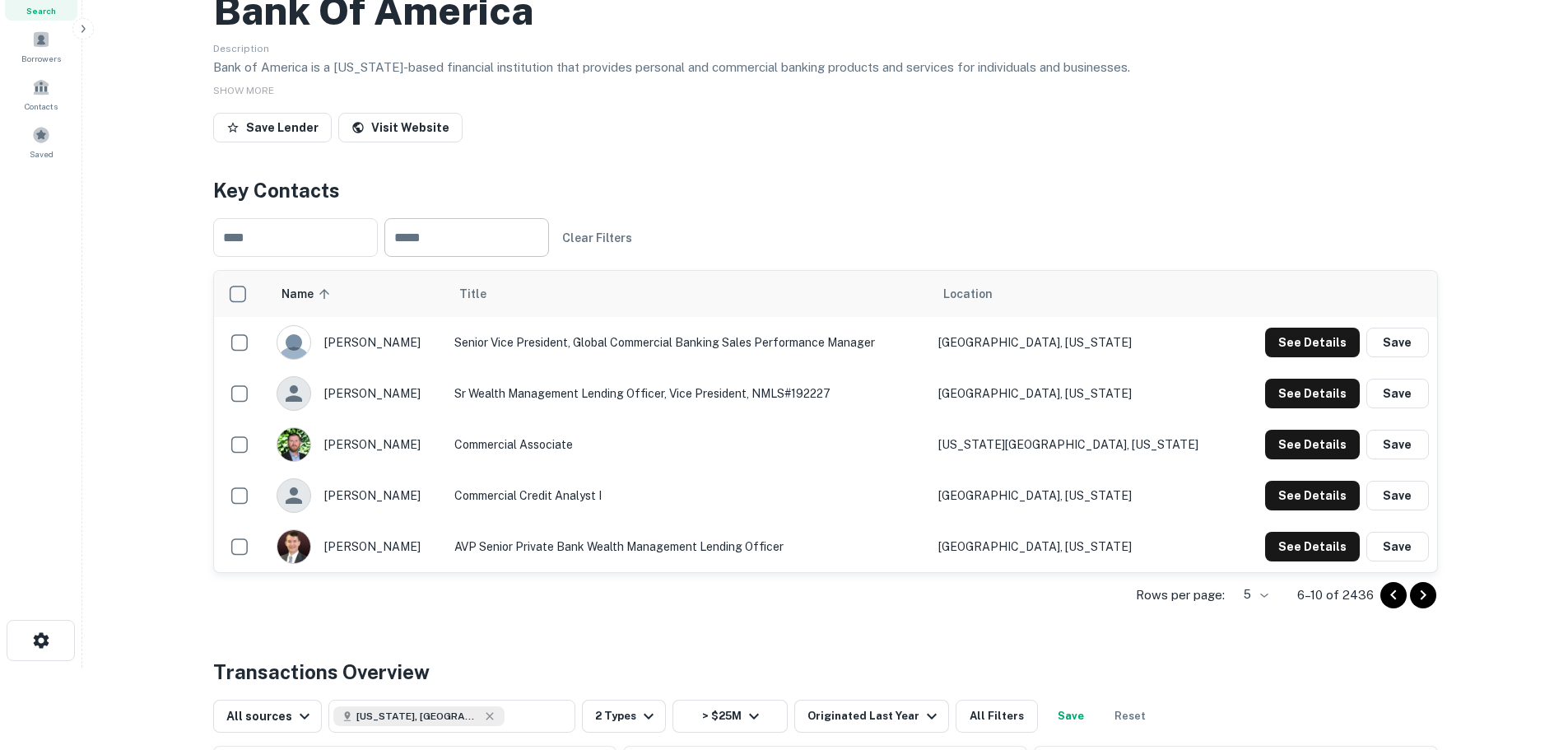
click at [520, 257] on input "text" at bounding box center [466, 237] width 165 height 38
click at [475, 257] on input "text" at bounding box center [466, 237] width 165 height 38
type input "**********"
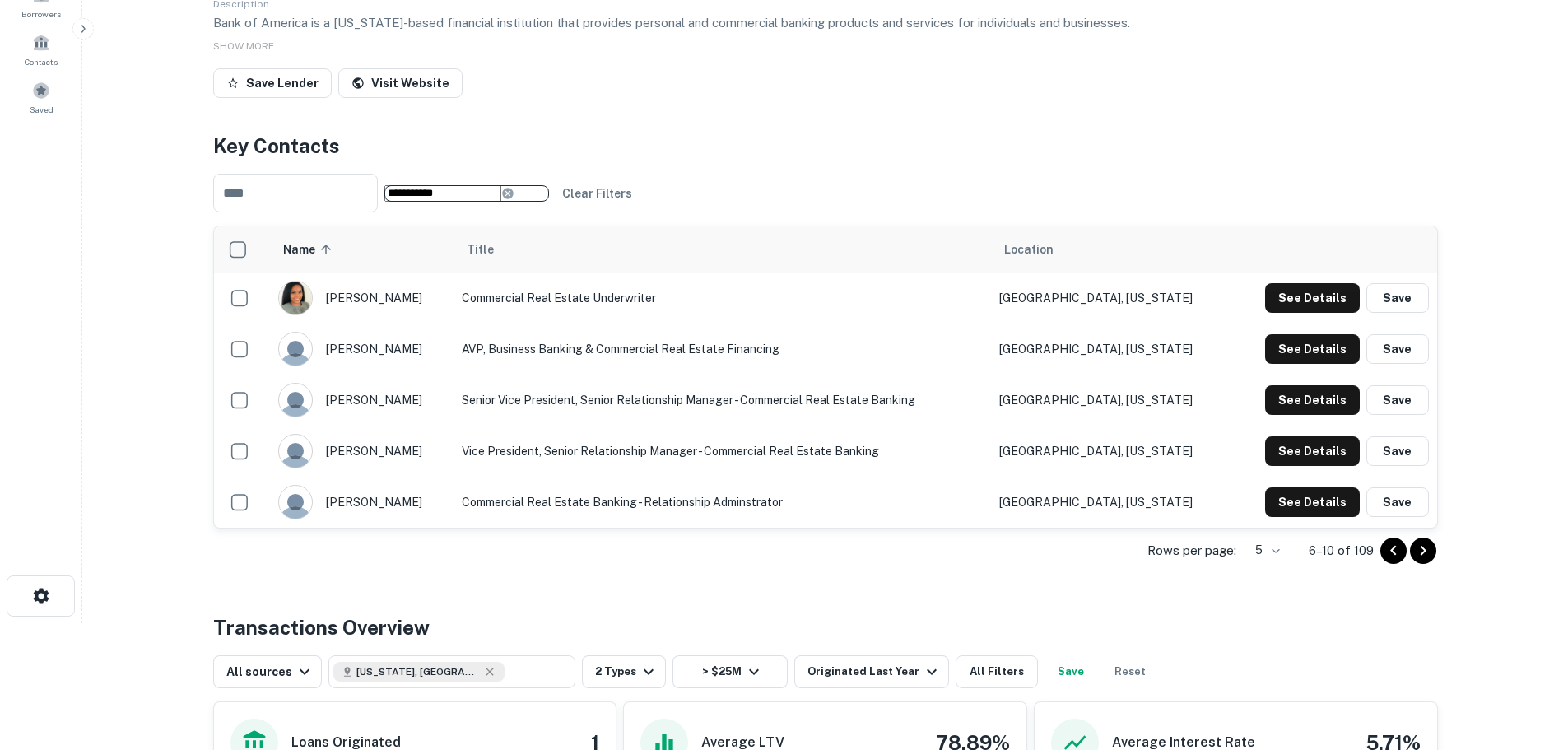
scroll to position [165, 0]
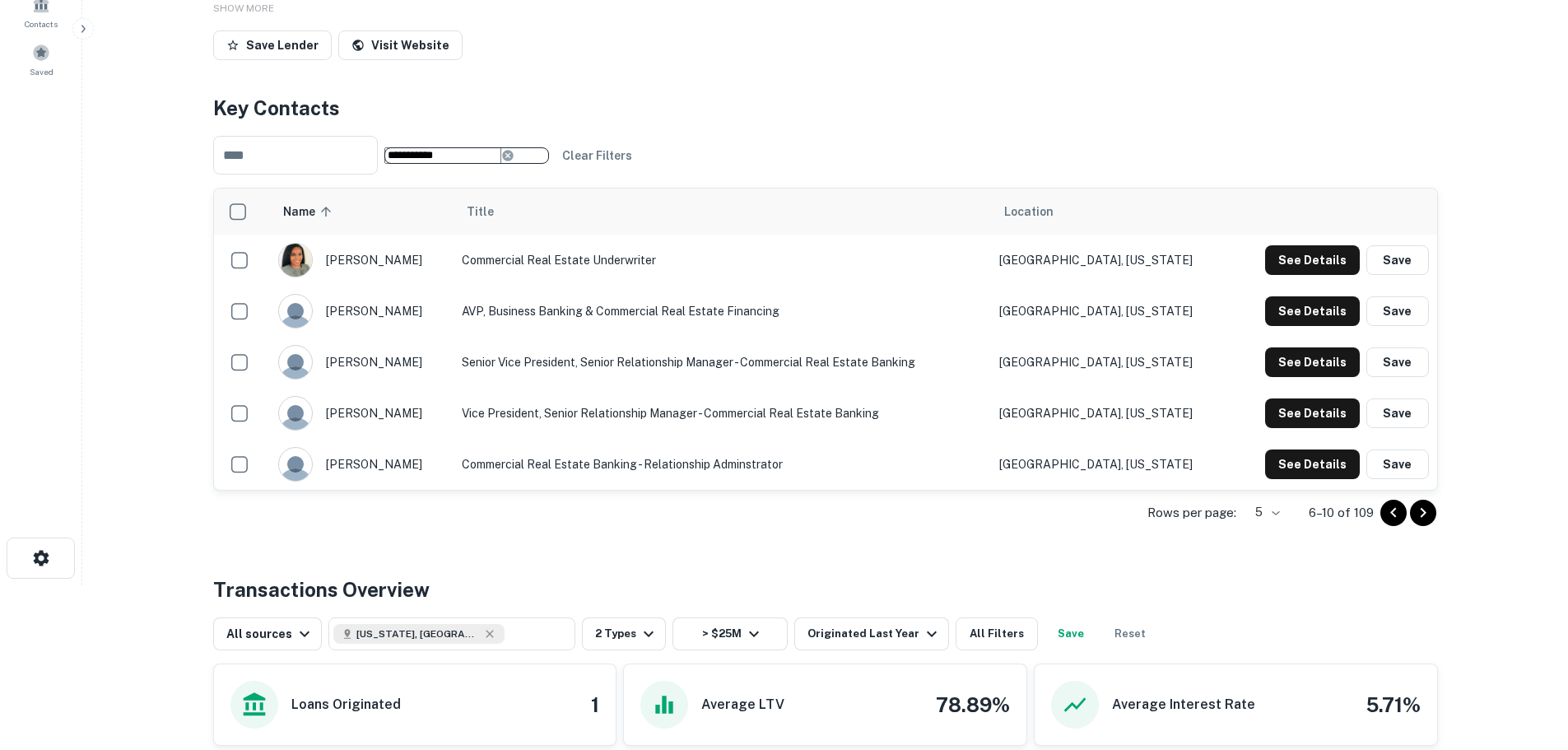
click at [1428, 523] on icon "Go to next page" at bounding box center [1423, 513] width 20 height 20
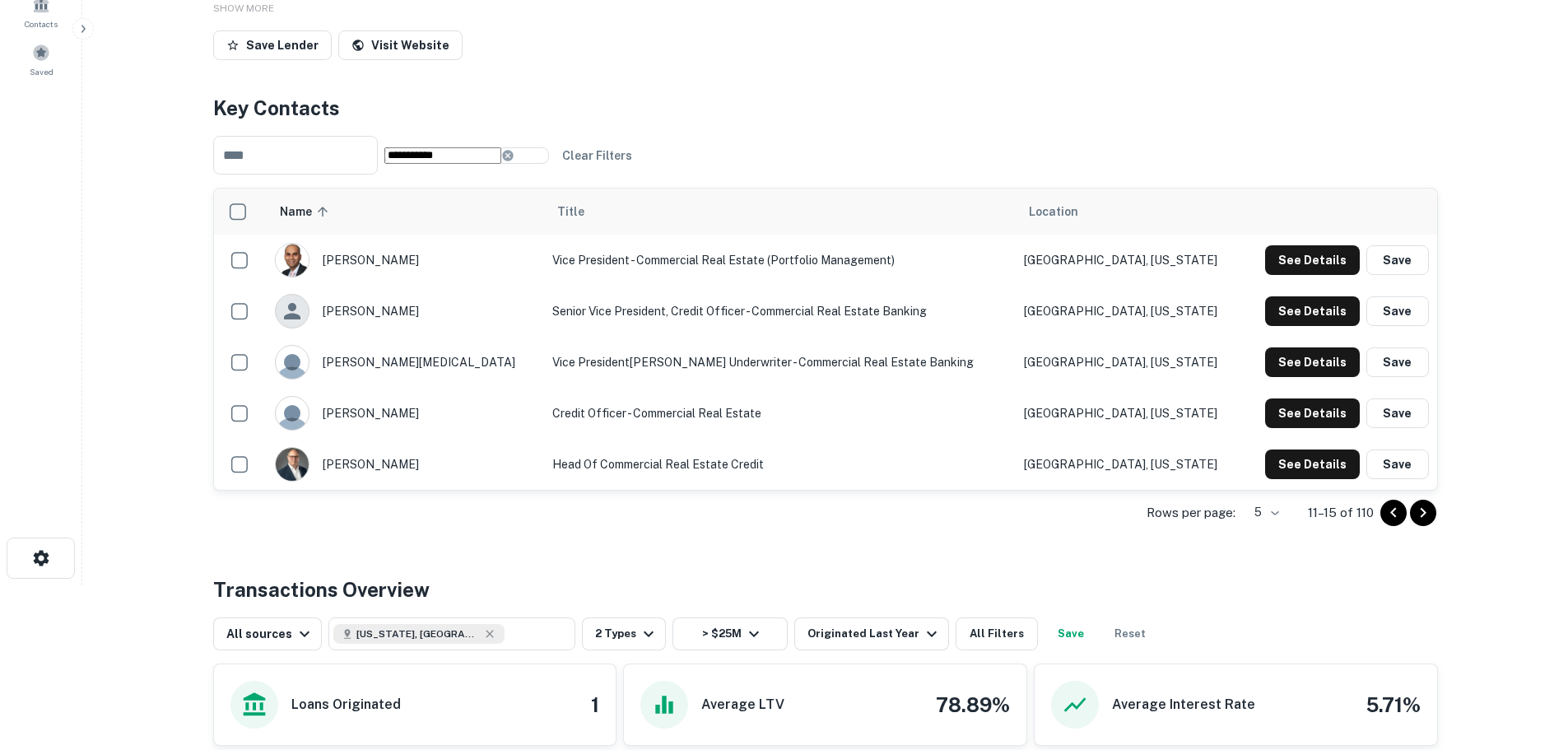
click at [1395, 523] on icon "Go to previous page" at bounding box center [1393, 513] width 20 height 20
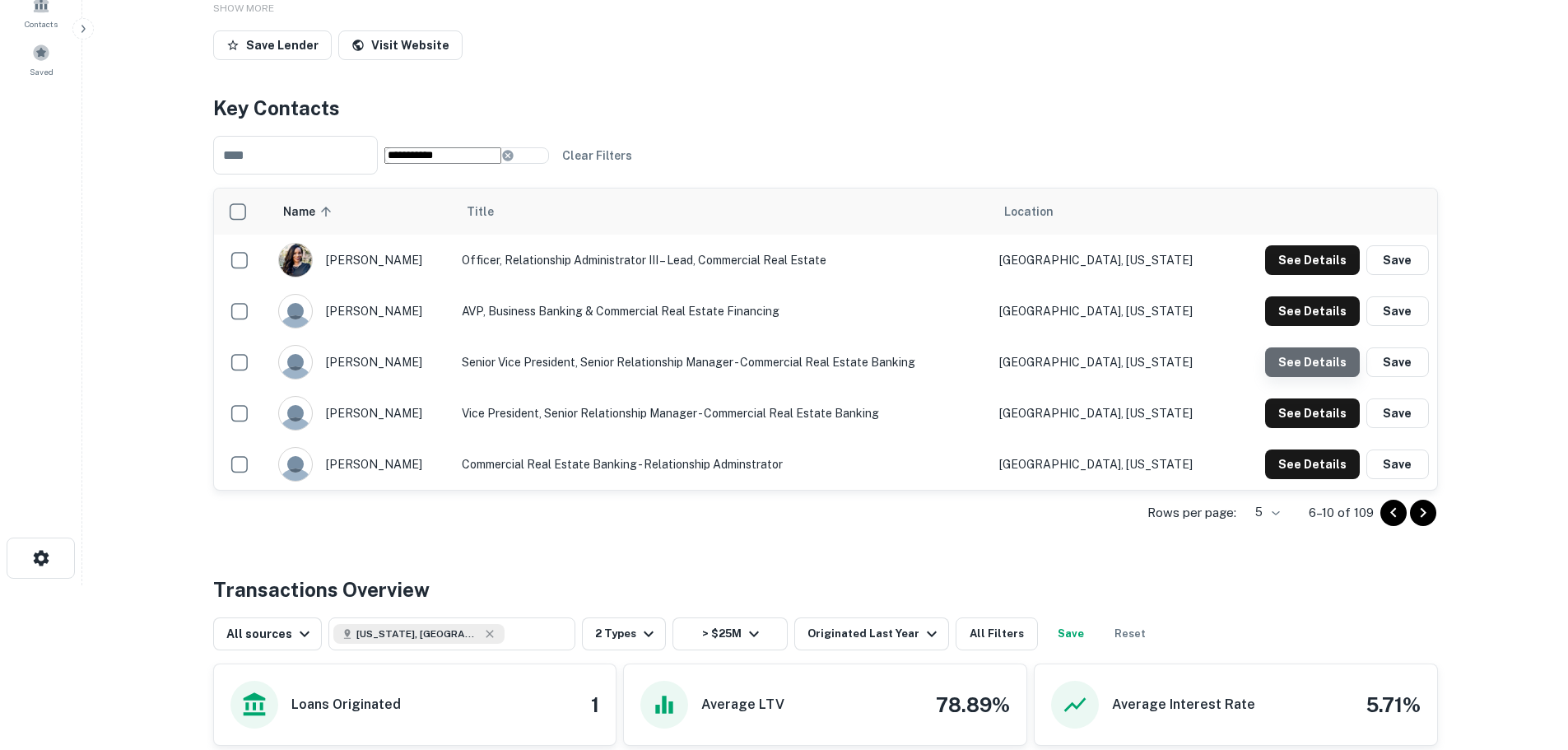
click at [1336, 275] on button "See Details" at bounding box center [1312, 261] width 95 height 30
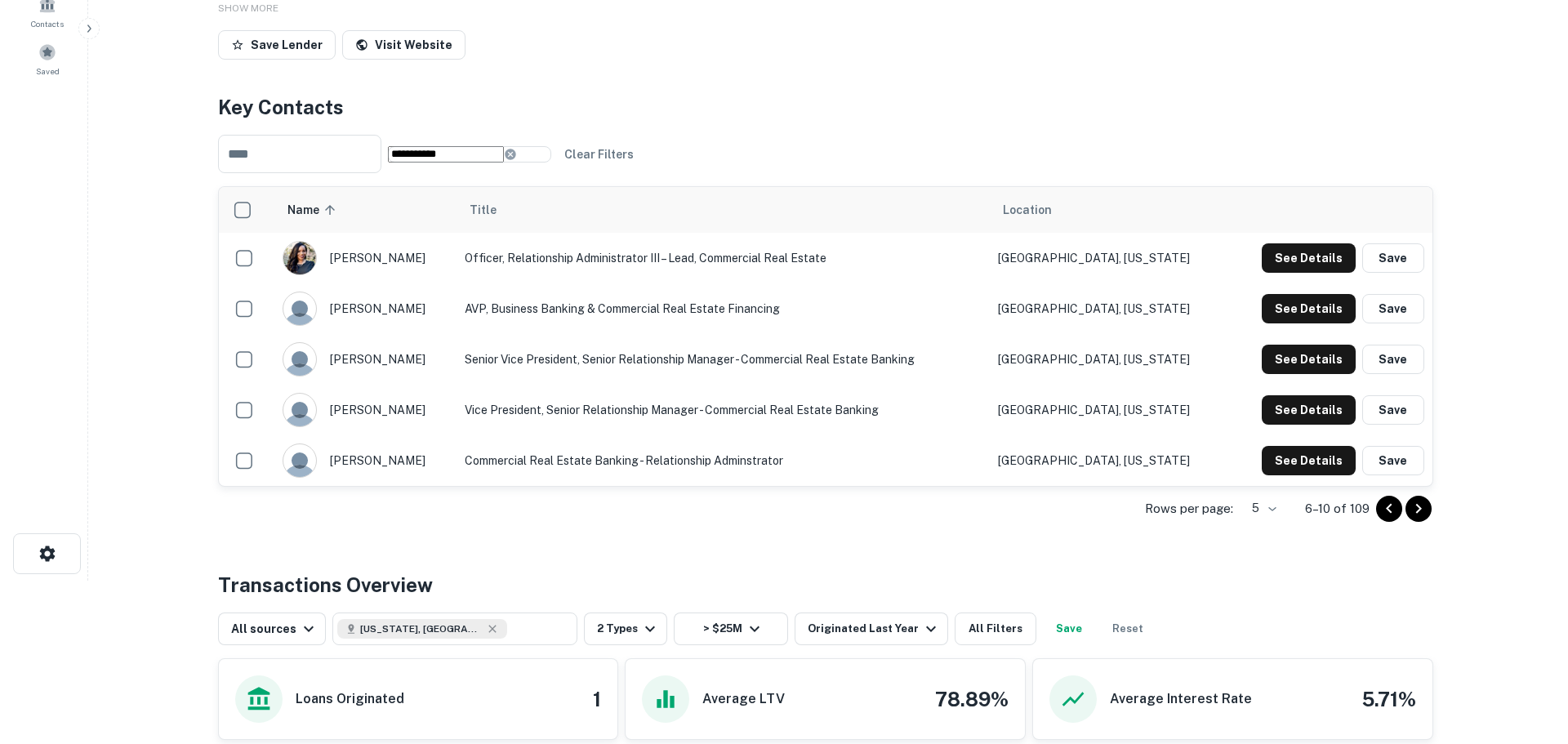
scroll to position [0, 0]
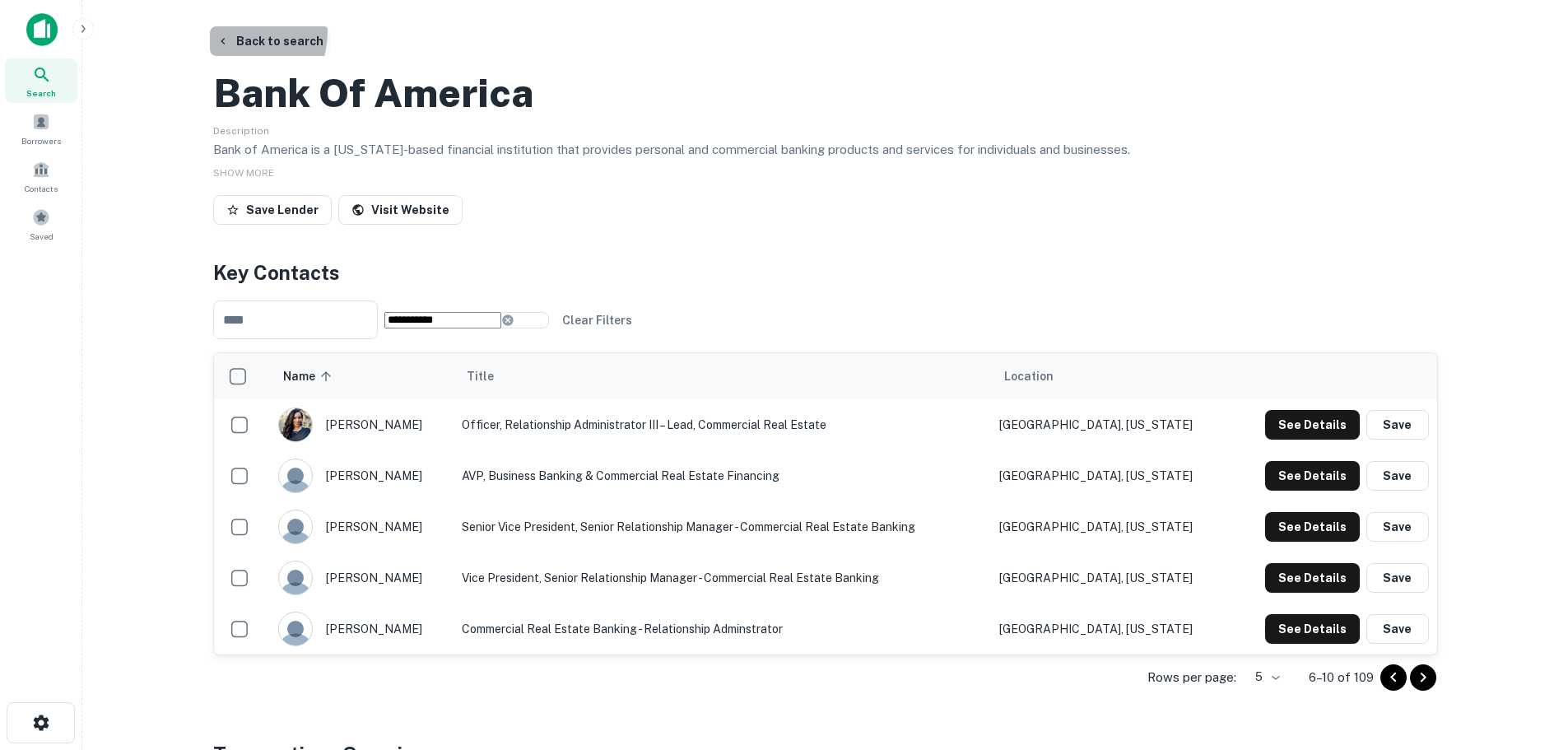
click at [239, 33] on button "Back to search" at bounding box center [270, 41] width 120 height 30
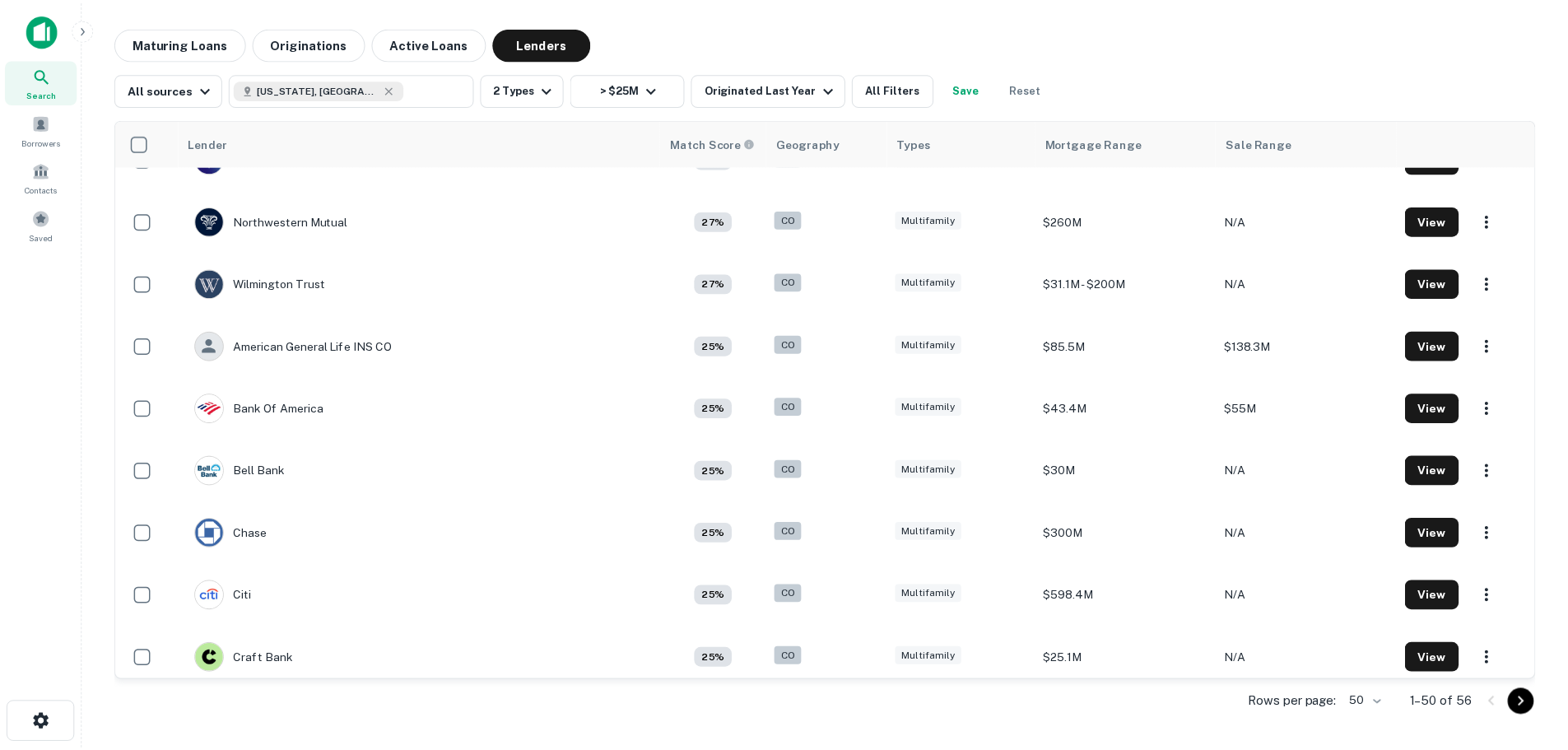
scroll to position [1767, 0]
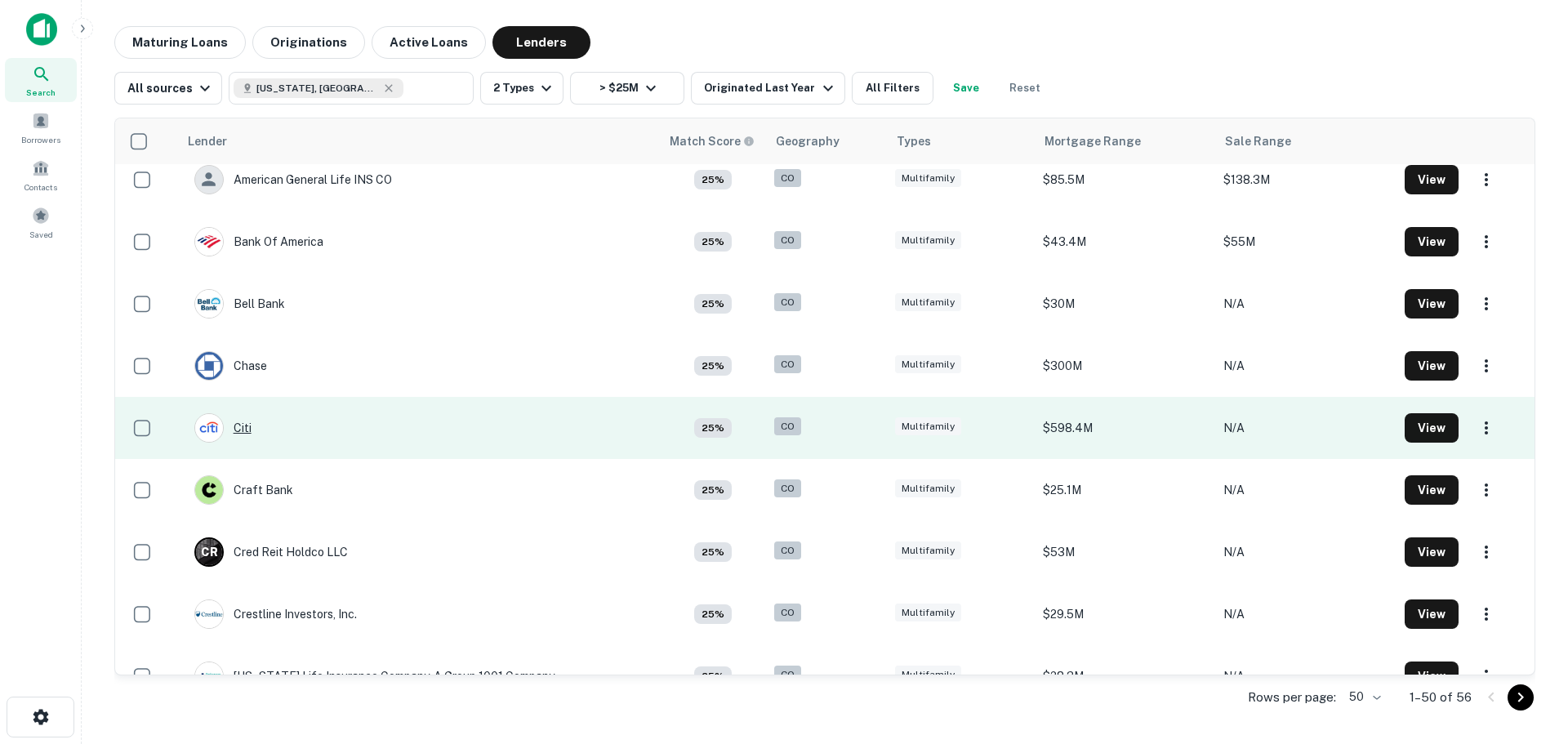
click at [237, 419] on div "Citi" at bounding box center [223, 428] width 57 height 29
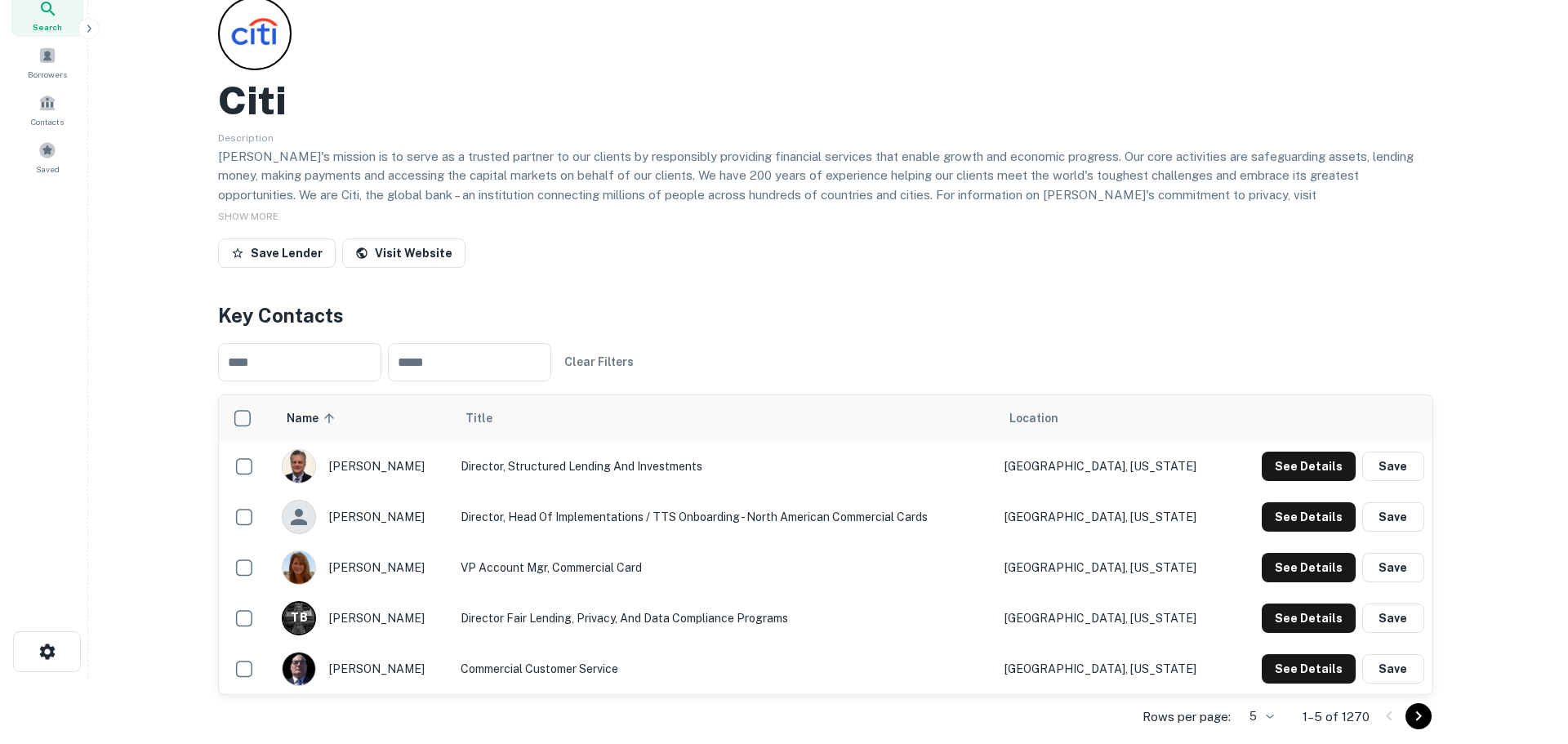
scroll to position [163, 0]
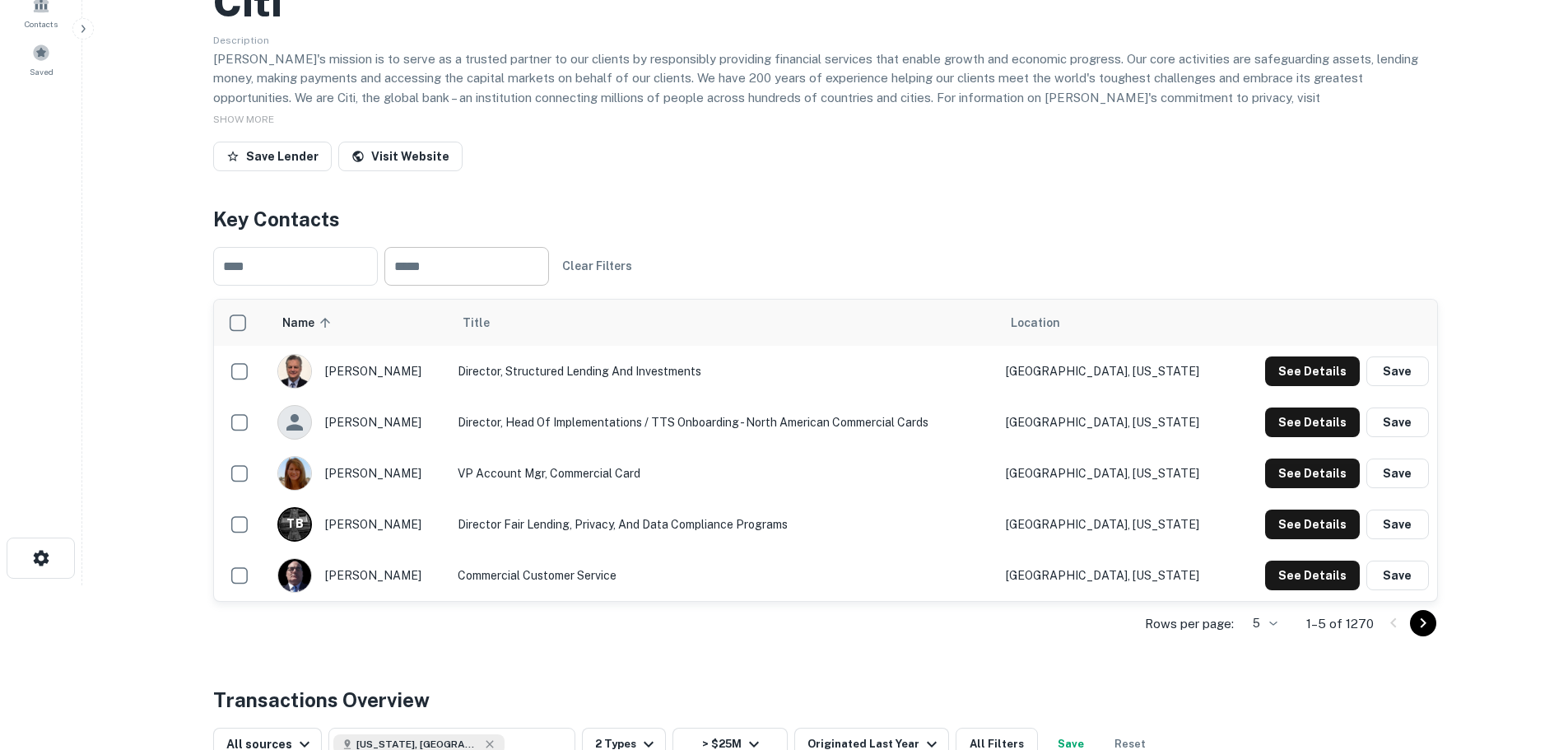
click at [518, 266] on input "text" at bounding box center [466, 265] width 165 height 38
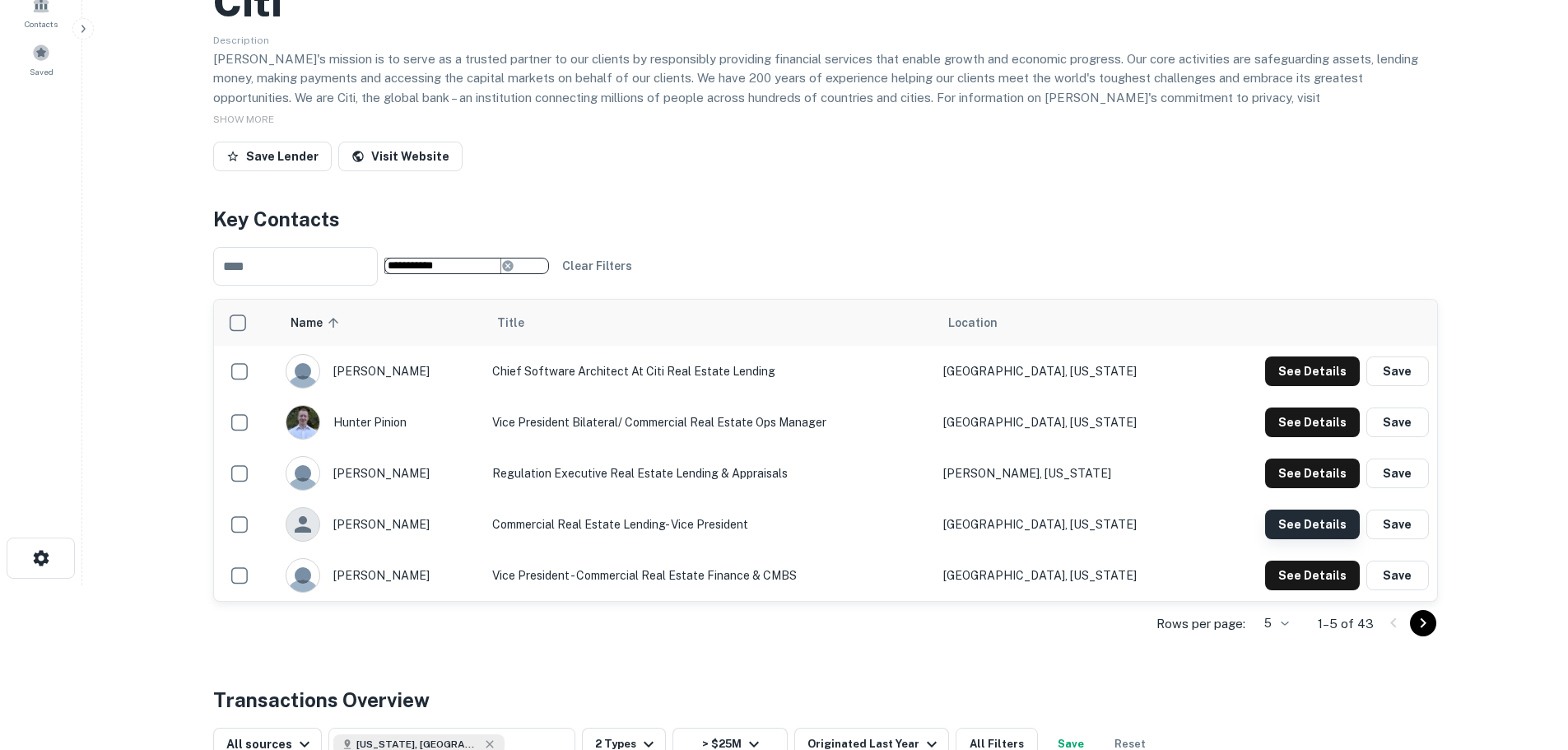
type input "**********"
click at [1338, 386] on button "See Details" at bounding box center [1312, 371] width 95 height 30
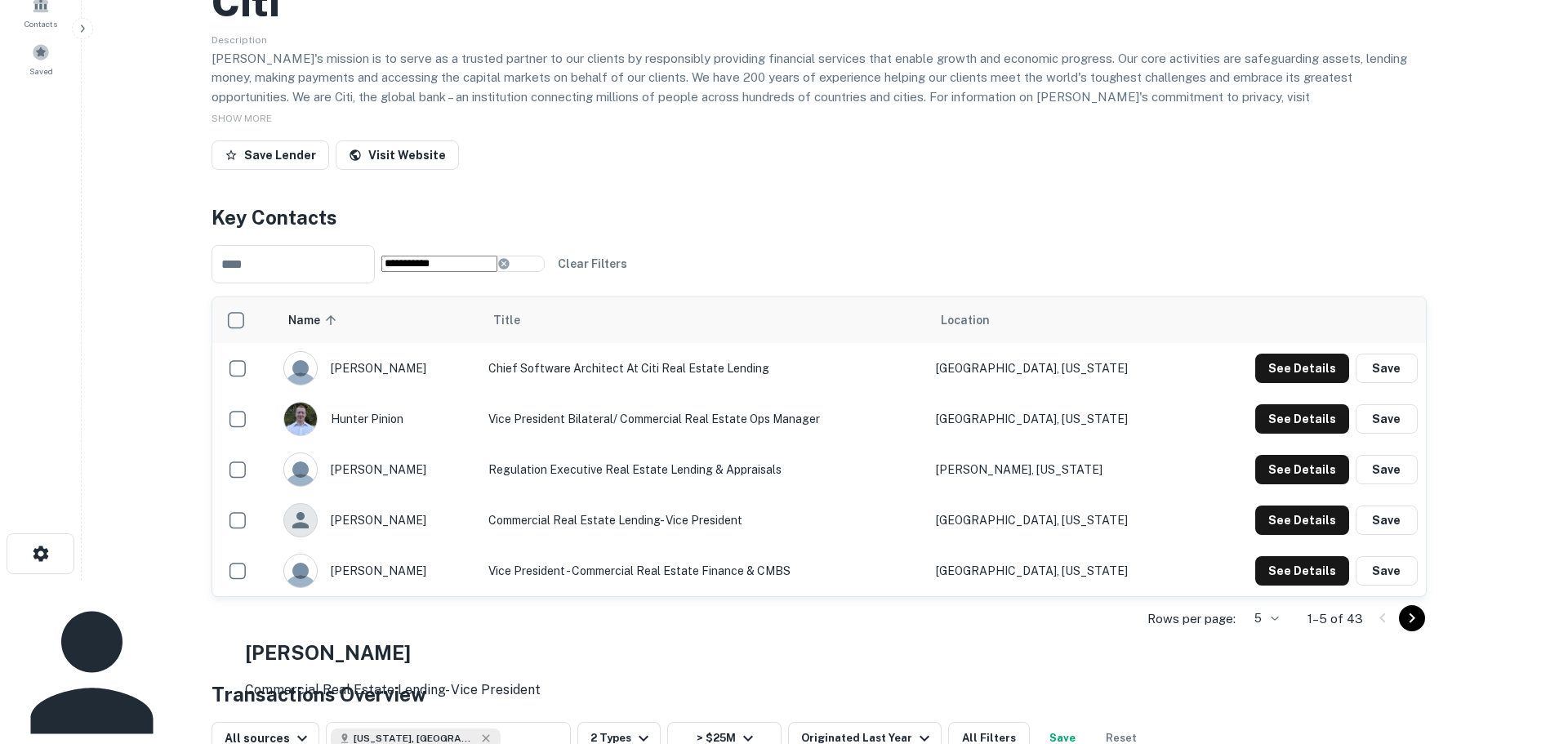
drag, startPoint x: 991, startPoint y: 268, endPoint x: 902, endPoint y: 239, distance: 93.6
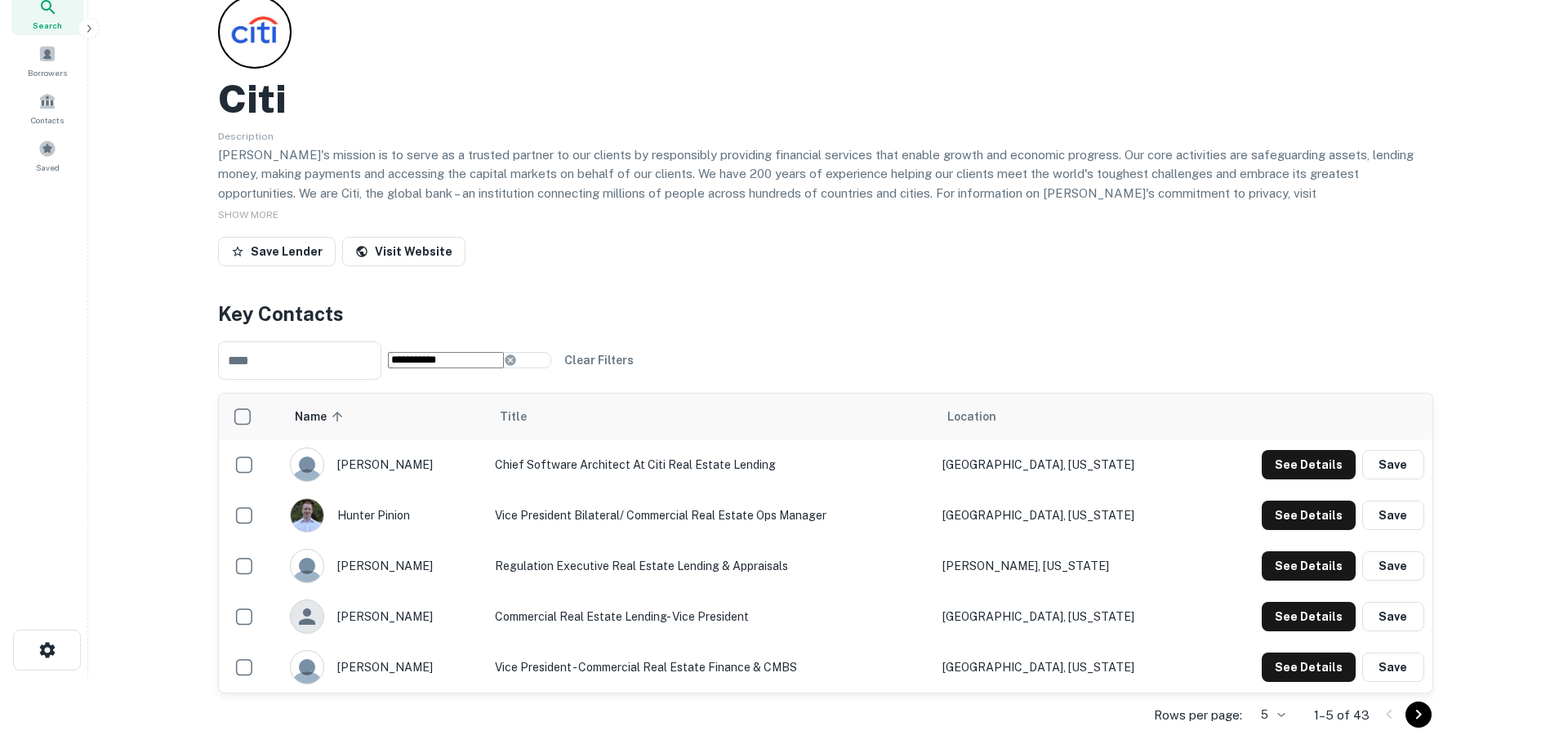
scroll to position [0, 0]
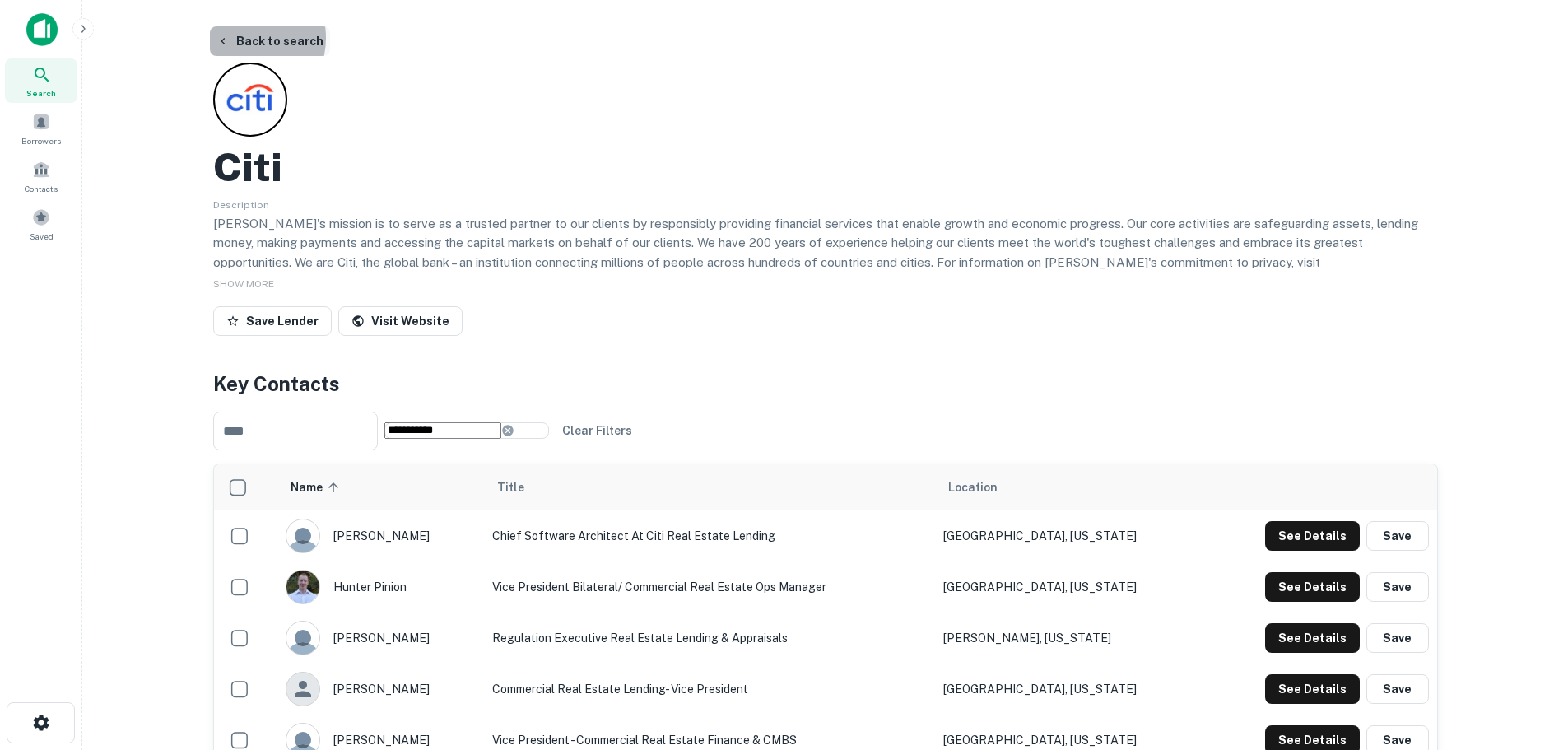
click at [244, 38] on button "Back to search" at bounding box center [270, 41] width 120 height 30
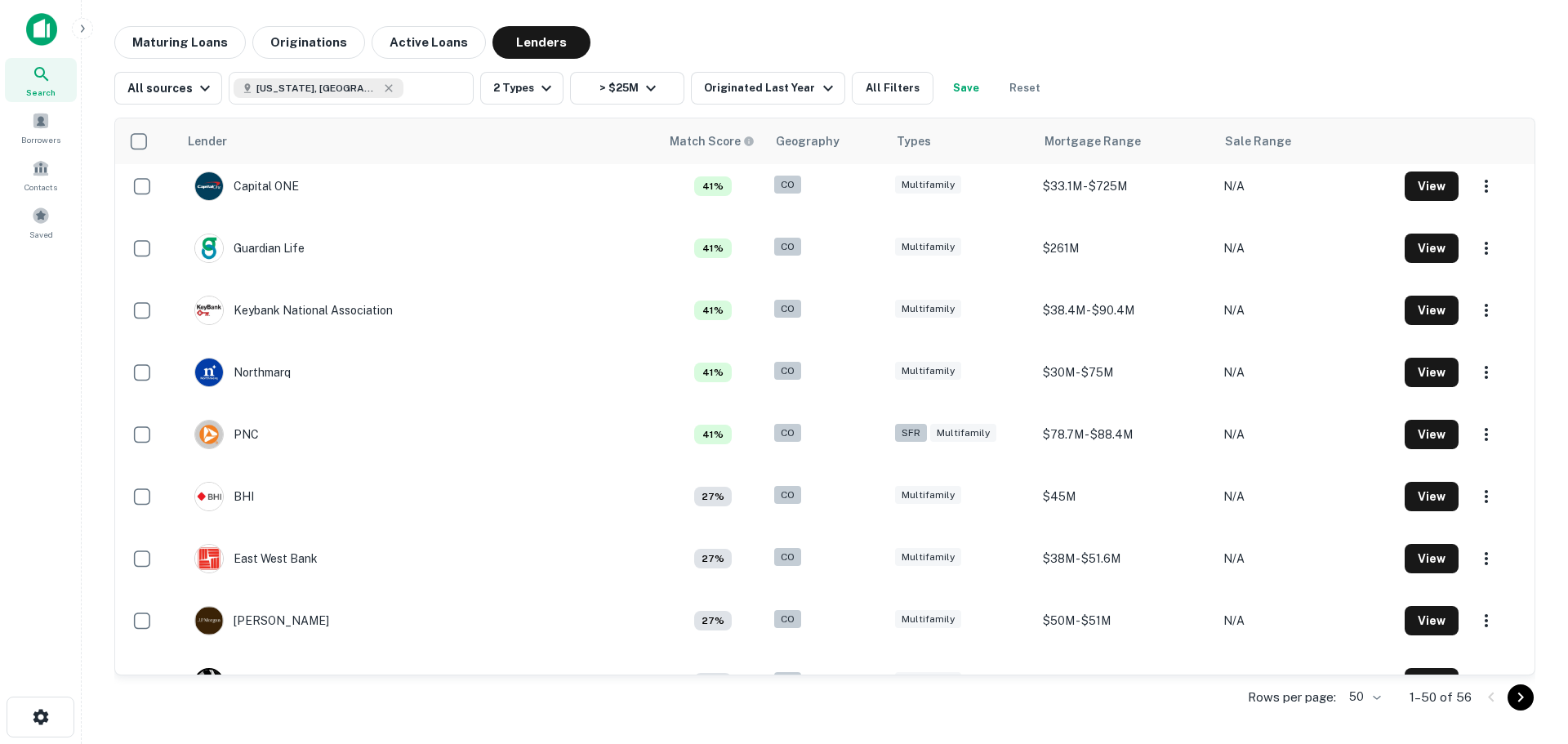
scroll to position [796, 0]
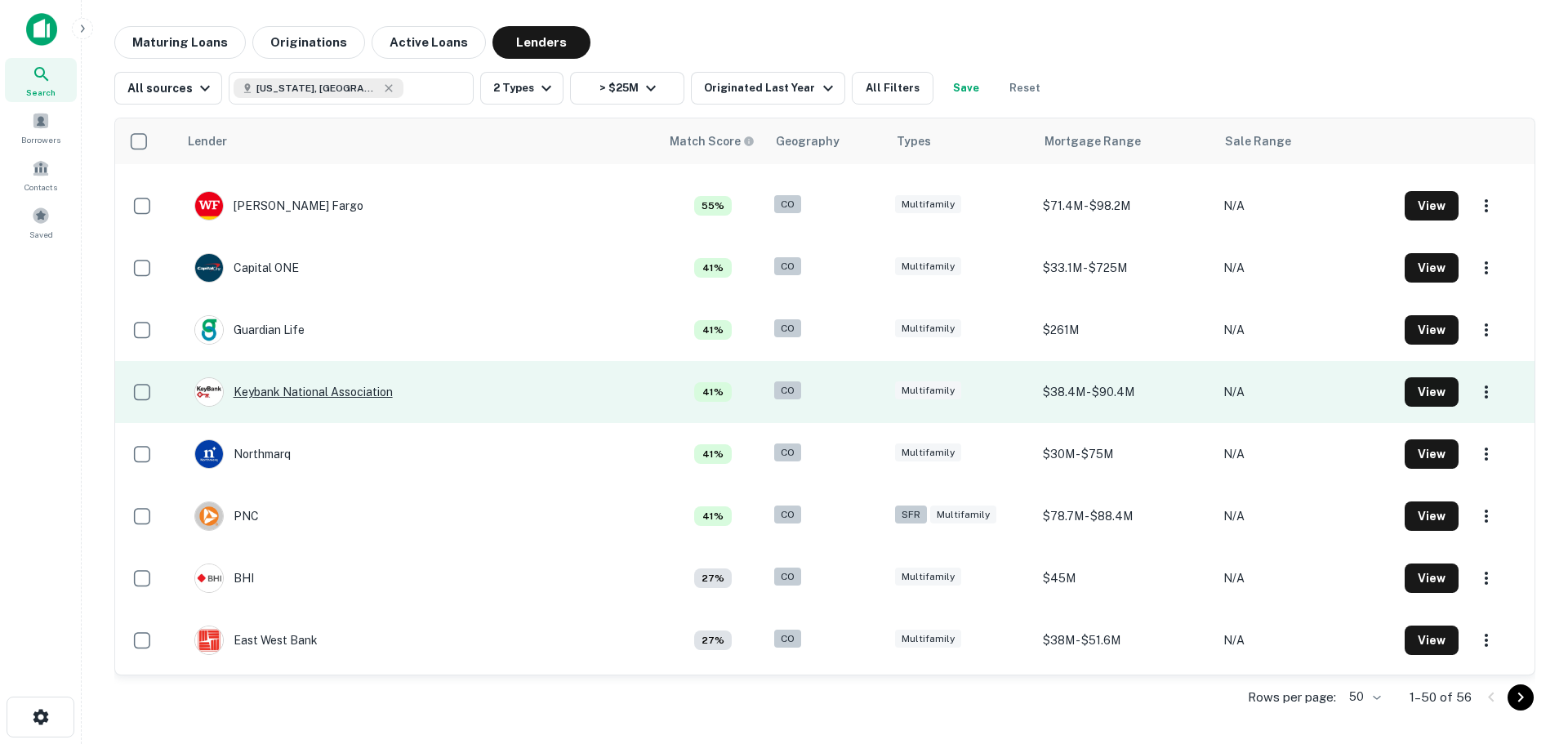
click at [354, 394] on div "Keybank National Association" at bounding box center [294, 392] width 199 height 29
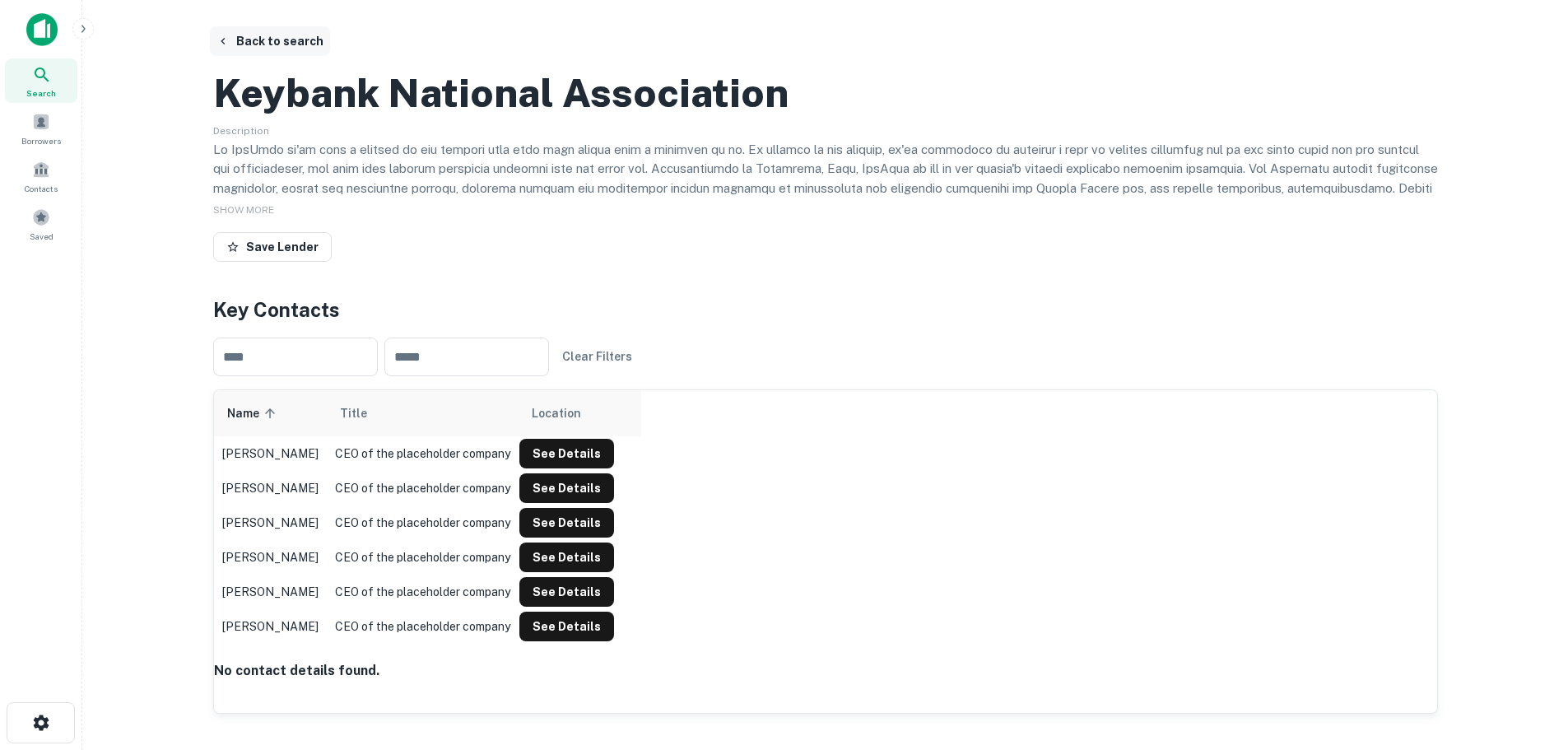
click at [239, 32] on button "Back to search" at bounding box center [270, 41] width 120 height 30
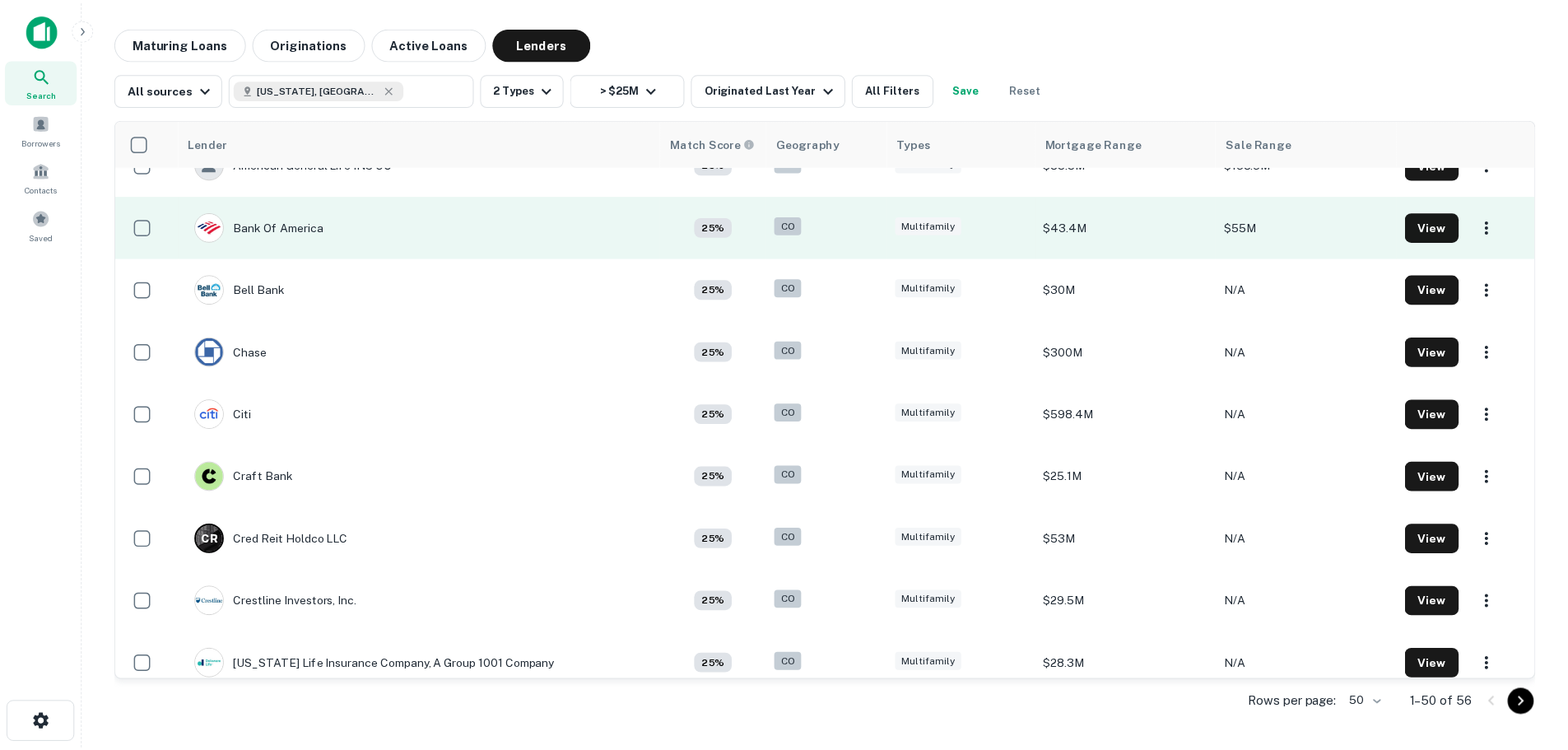
scroll to position [1790, 0]
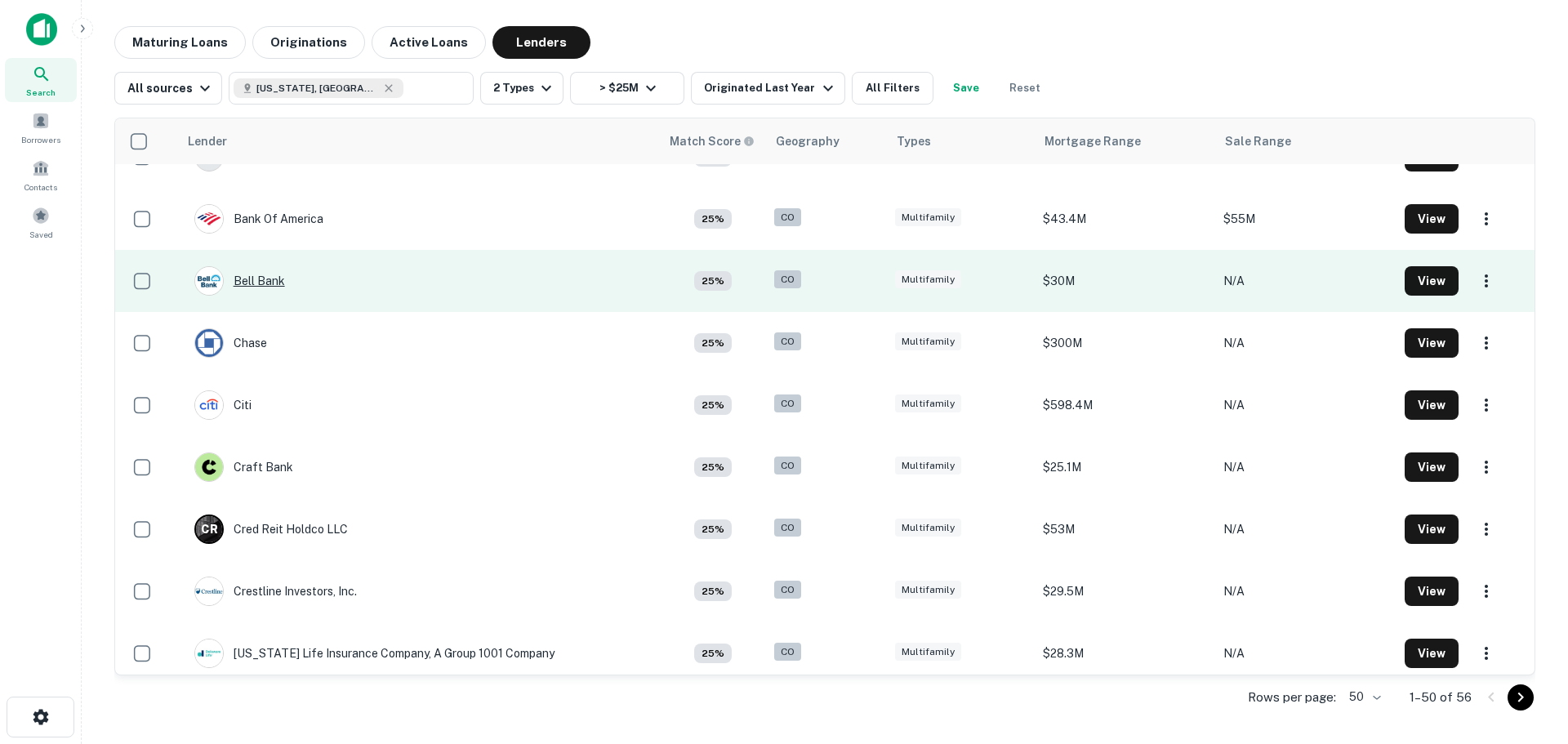
click at [247, 285] on div "Bell Bank" at bounding box center [240, 281] width 91 height 29
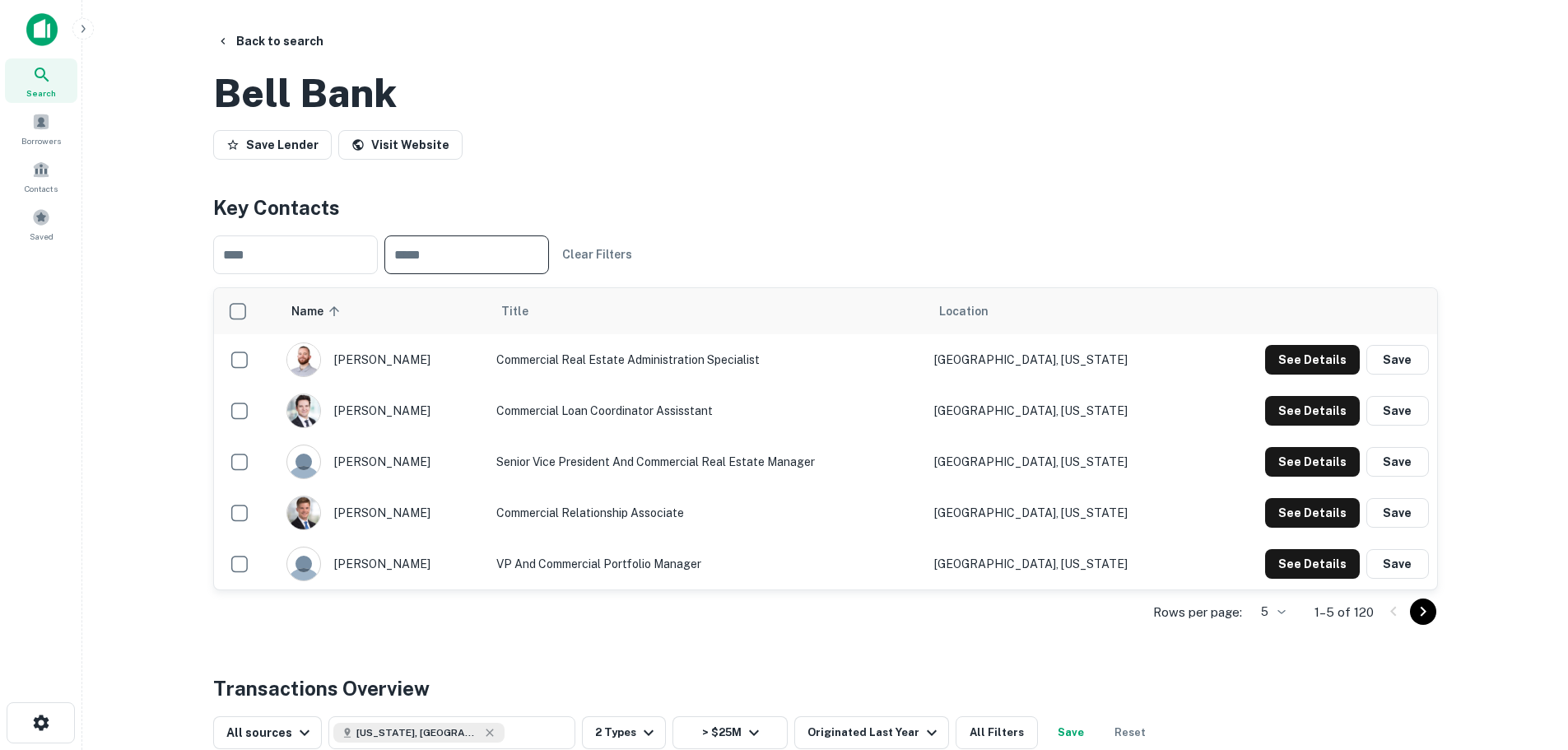
click at [505, 274] on input "text" at bounding box center [466, 255] width 165 height 38
type input "**********"
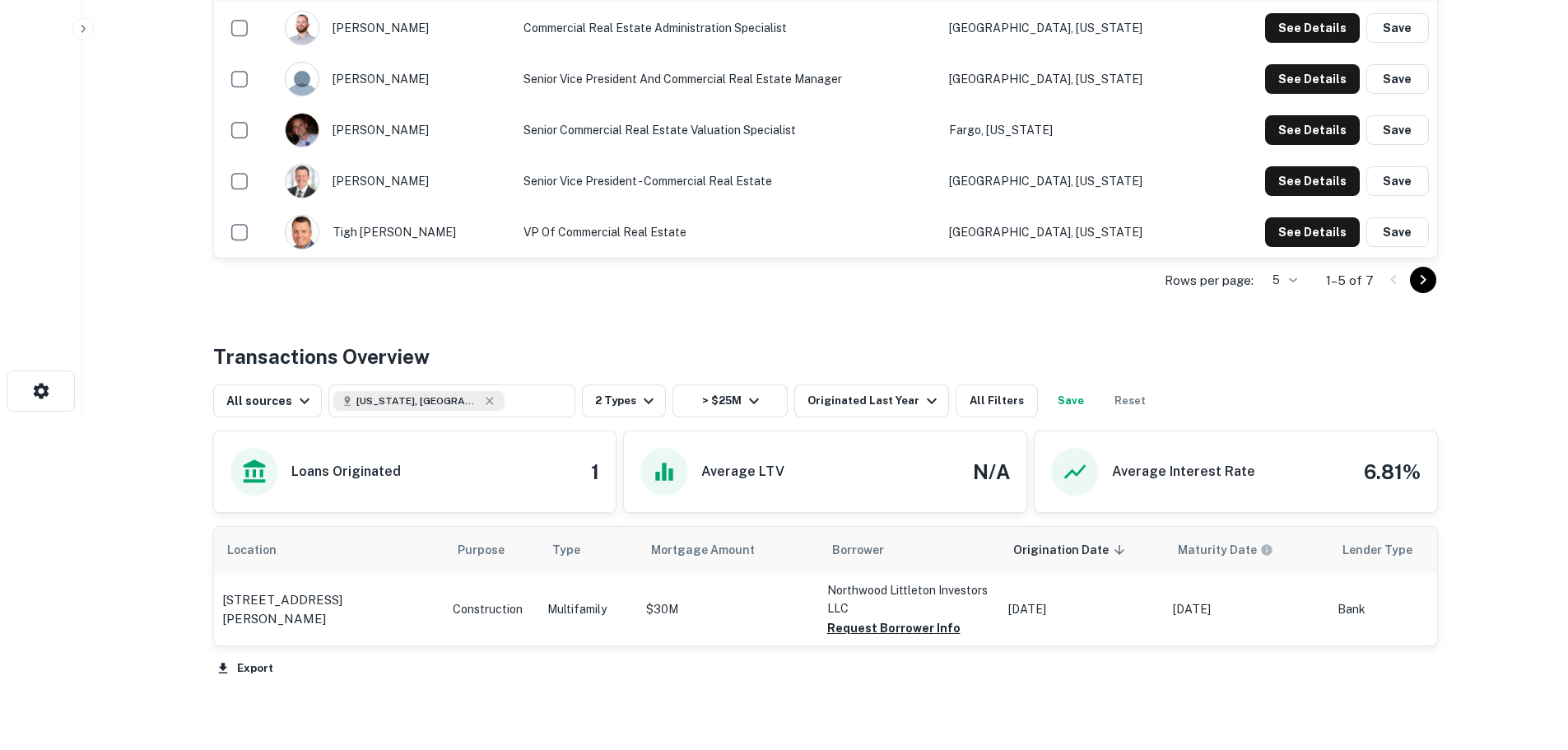
scroll to position [330, 0]
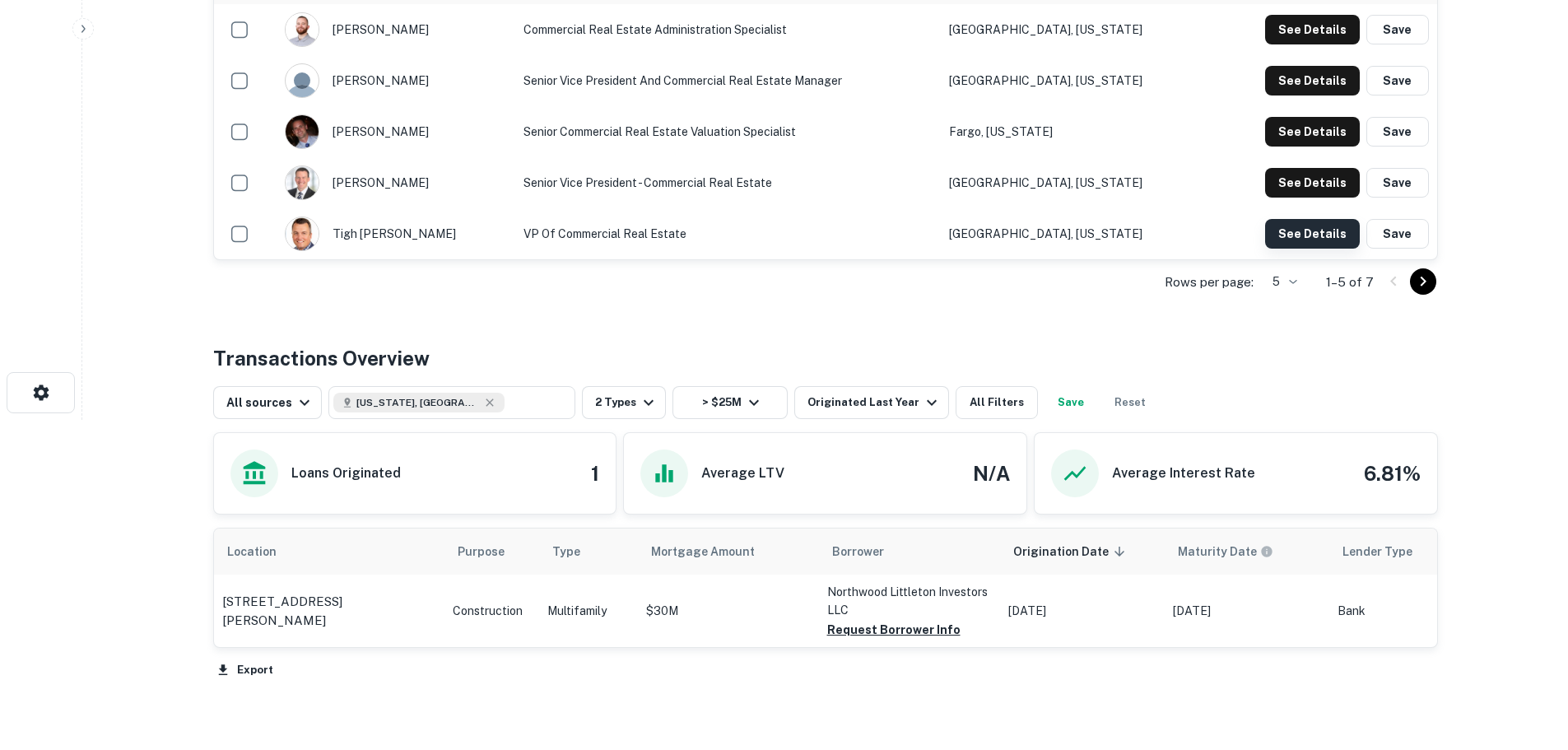
click at [1301, 44] on button "See Details" at bounding box center [1312, 30] width 95 height 30
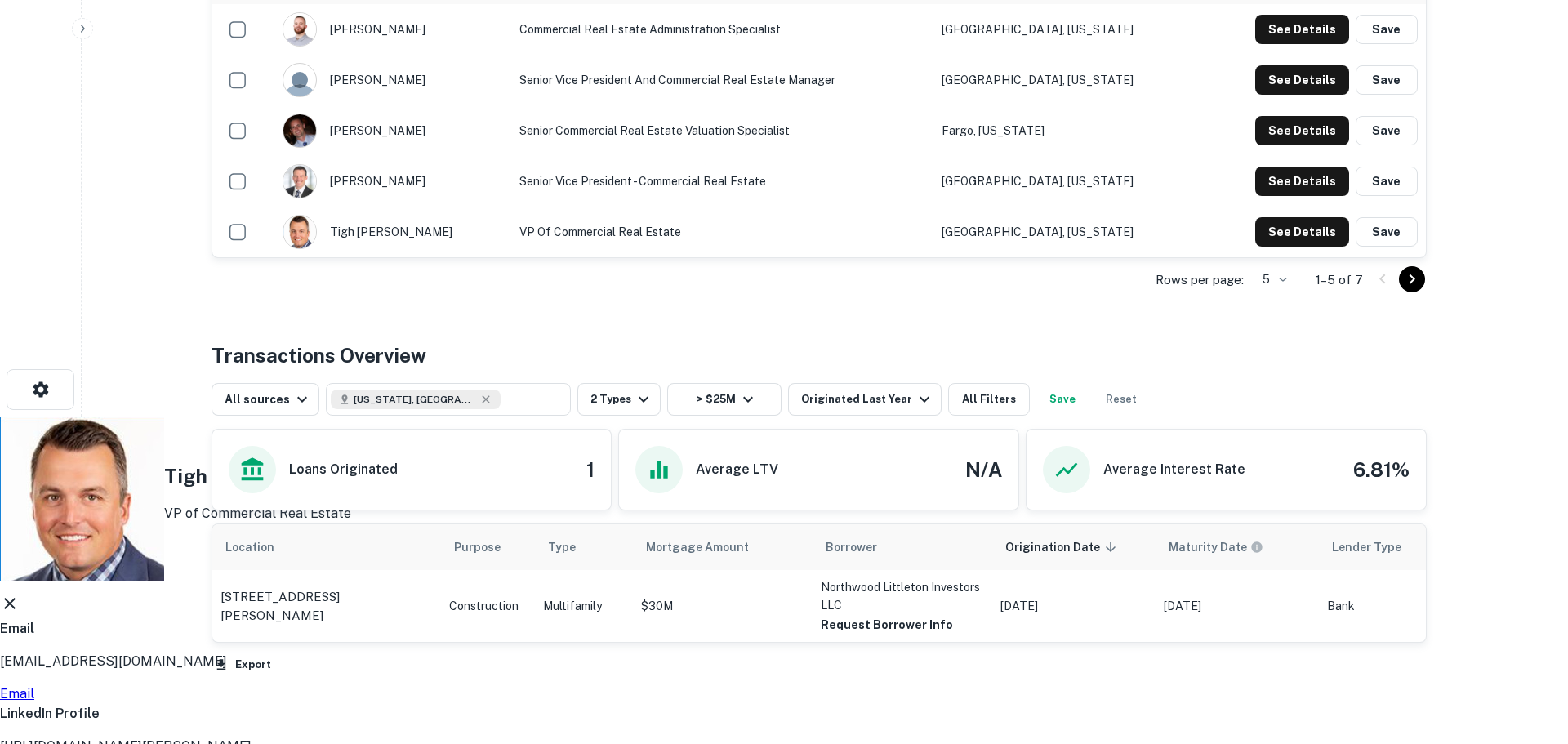
click at [34, 686] on link "Email" at bounding box center [17, 694] width 34 height 16
click at [20, 593] on icon at bounding box center [10, 603] width 20 height 20
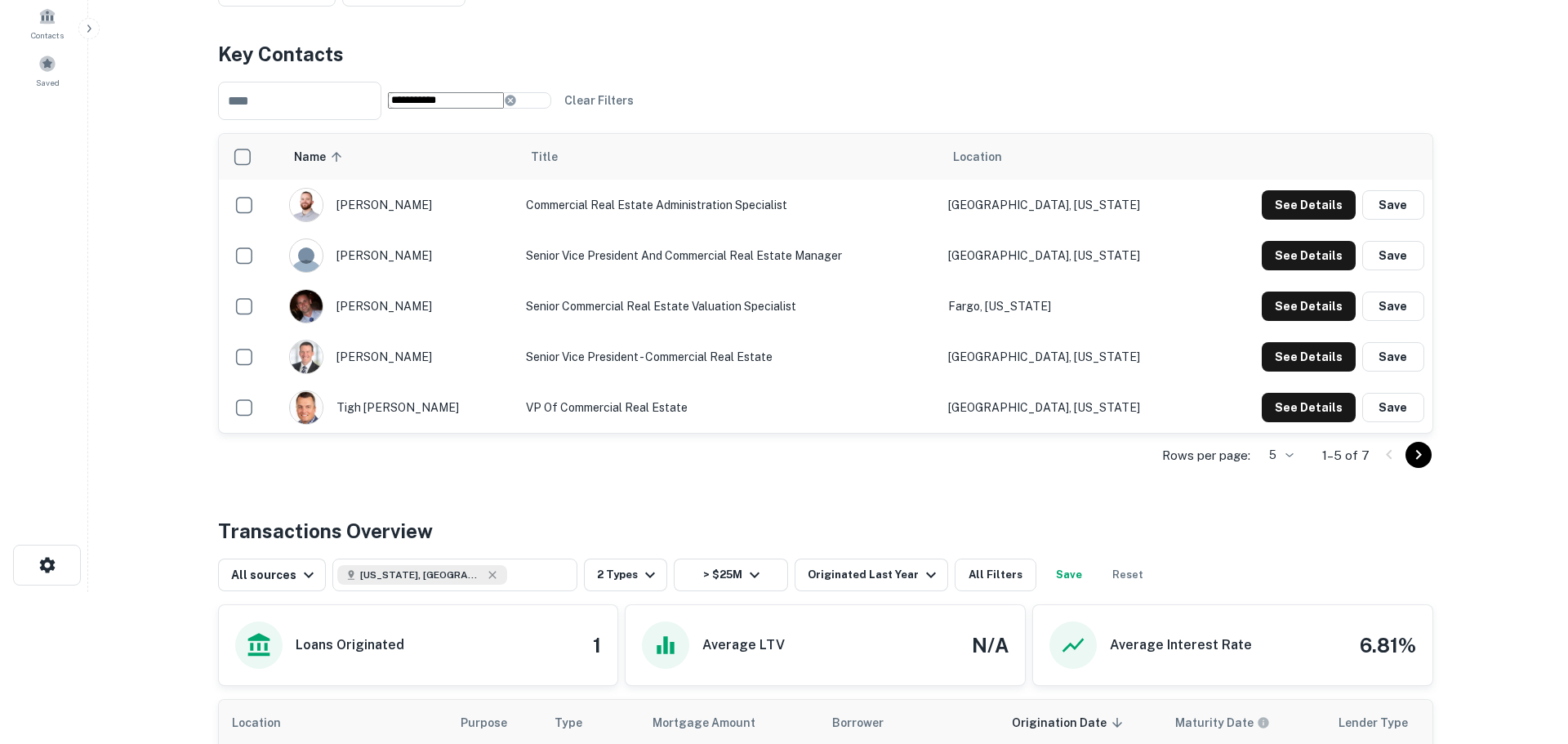
scroll to position [0, 0]
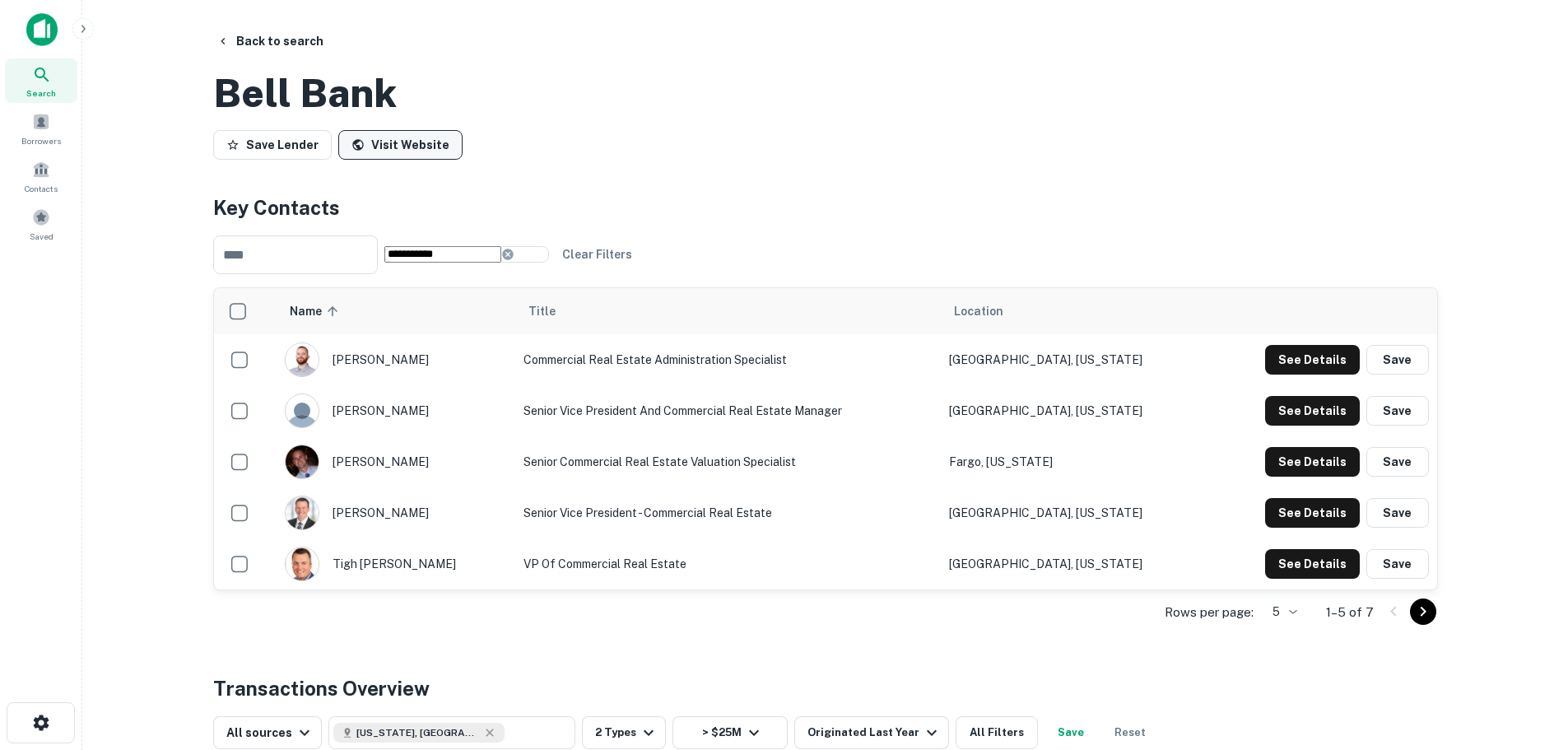
drag, startPoint x: 237, startPoint y: 39, endPoint x: 385, endPoint y: 221, distance: 234.6
click at [237, 39] on button "Back to search" at bounding box center [270, 41] width 120 height 30
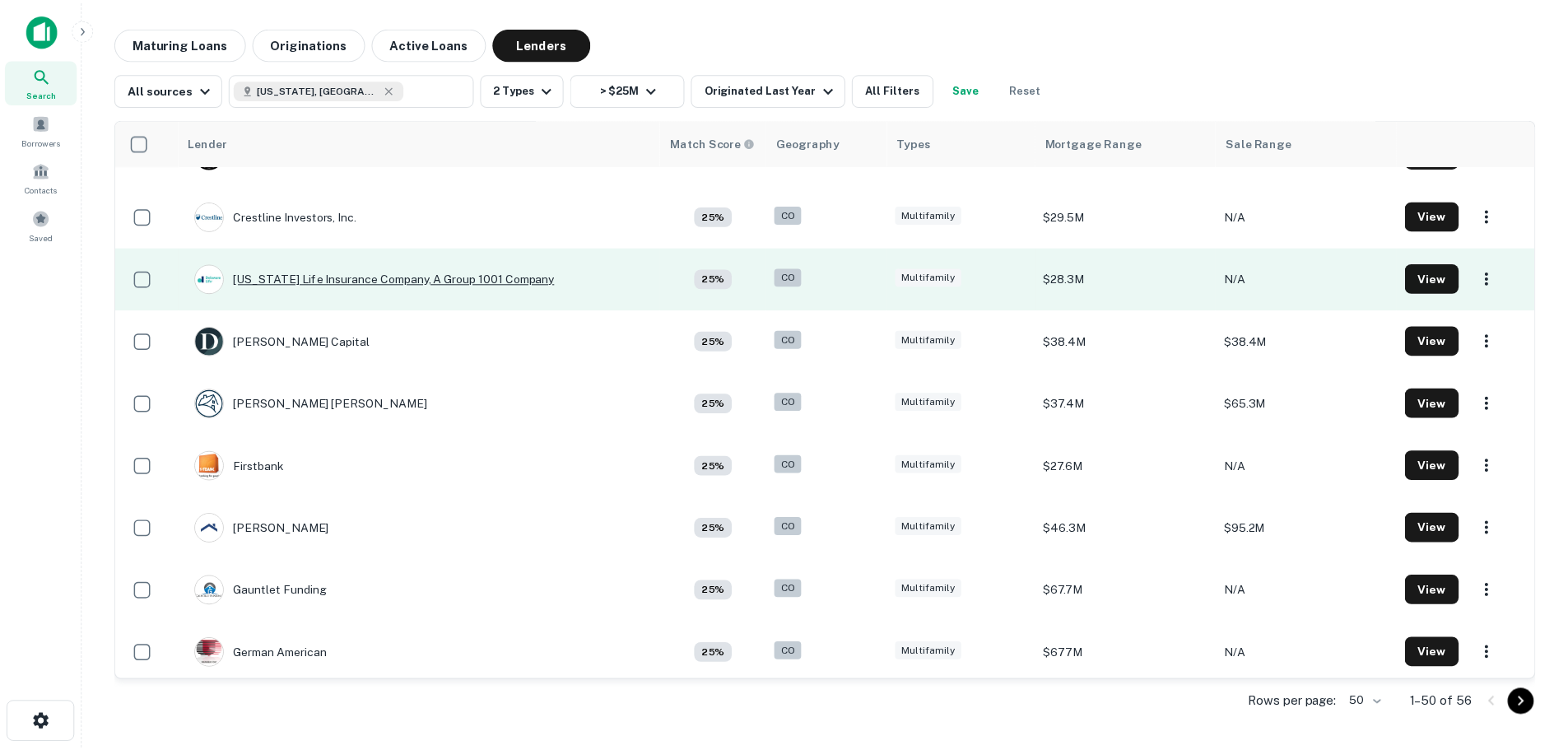
scroll to position [2202, 0]
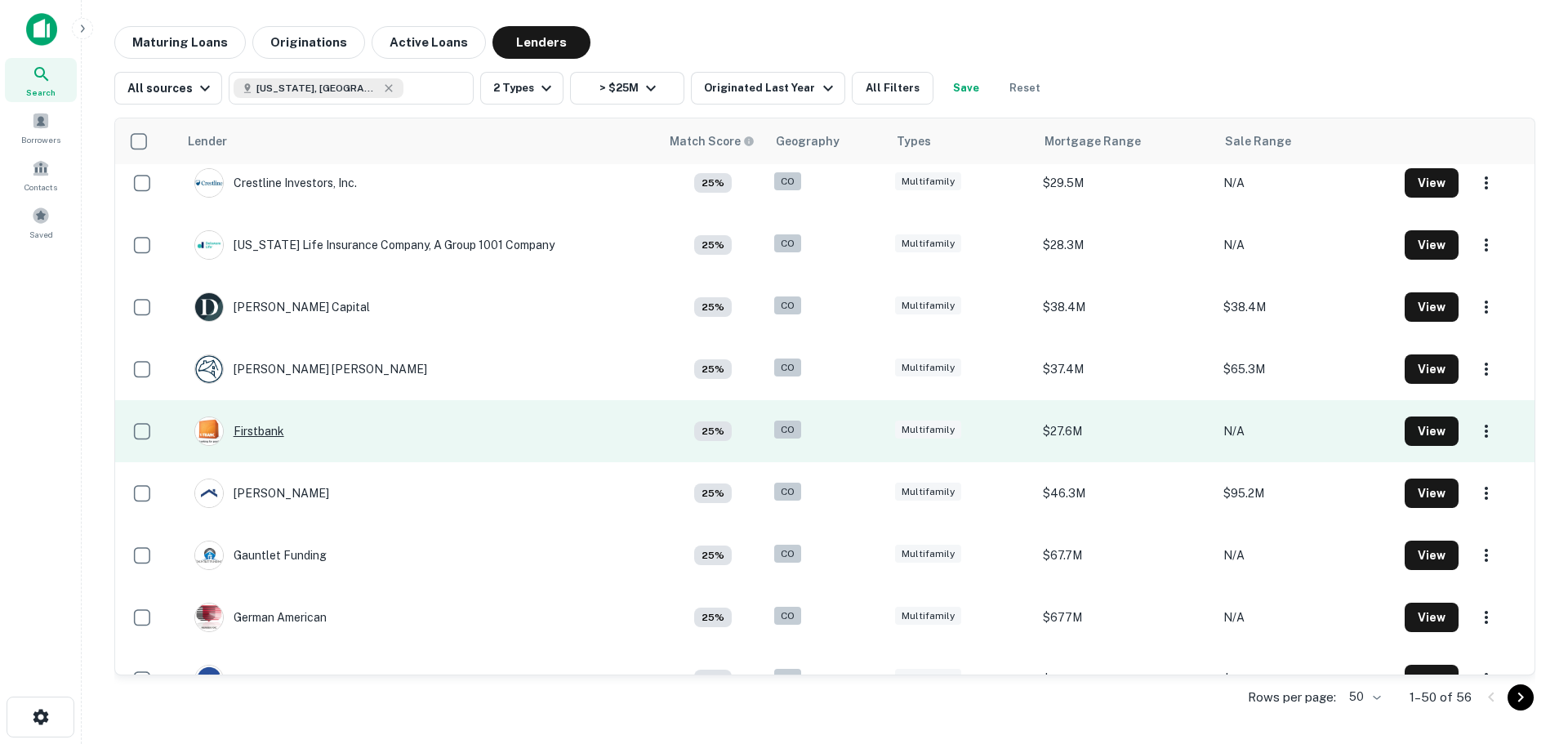
click at [254, 435] on div "Firstbank" at bounding box center [240, 431] width 90 height 29
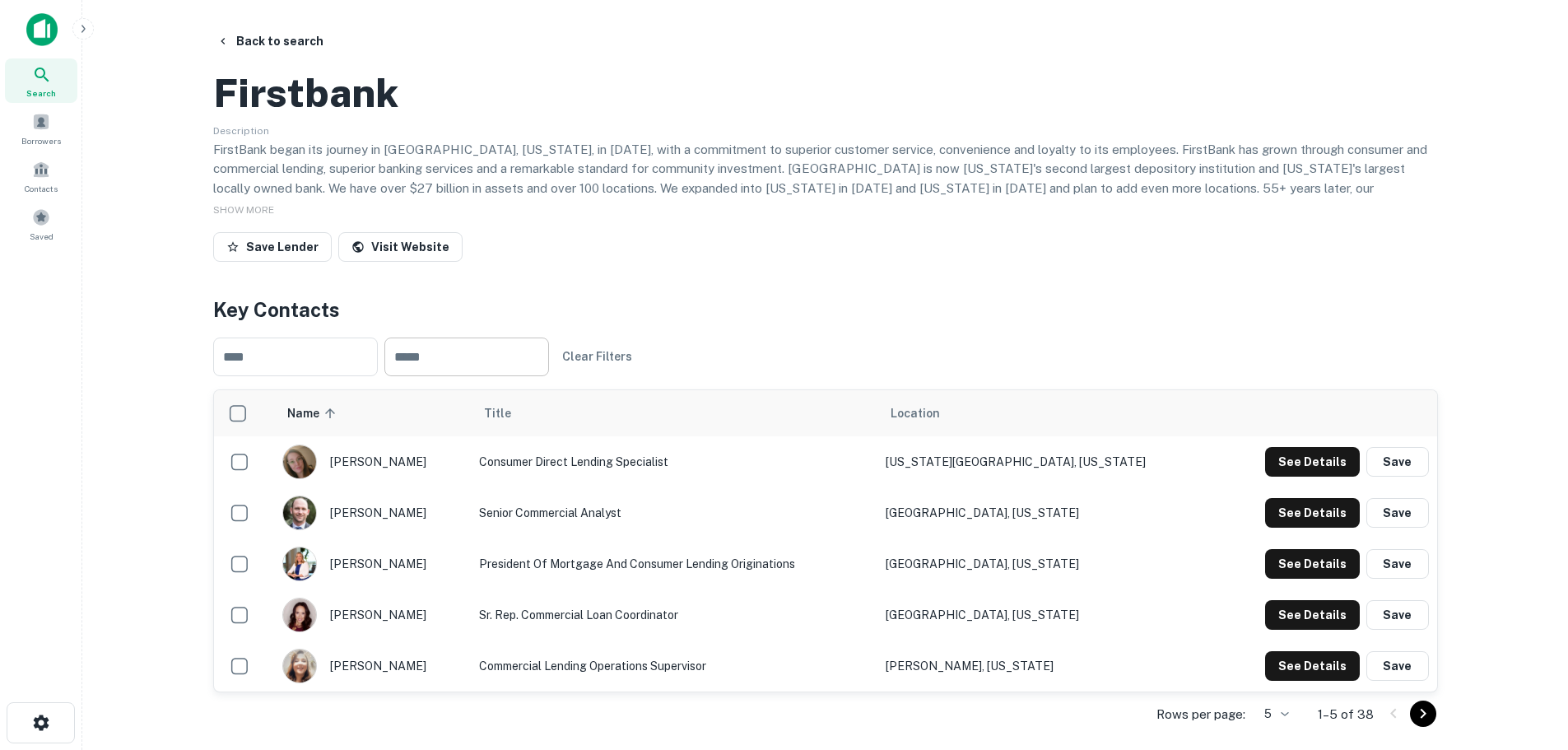
click at [449, 376] on input "text" at bounding box center [466, 356] width 165 height 38
type input "**********"
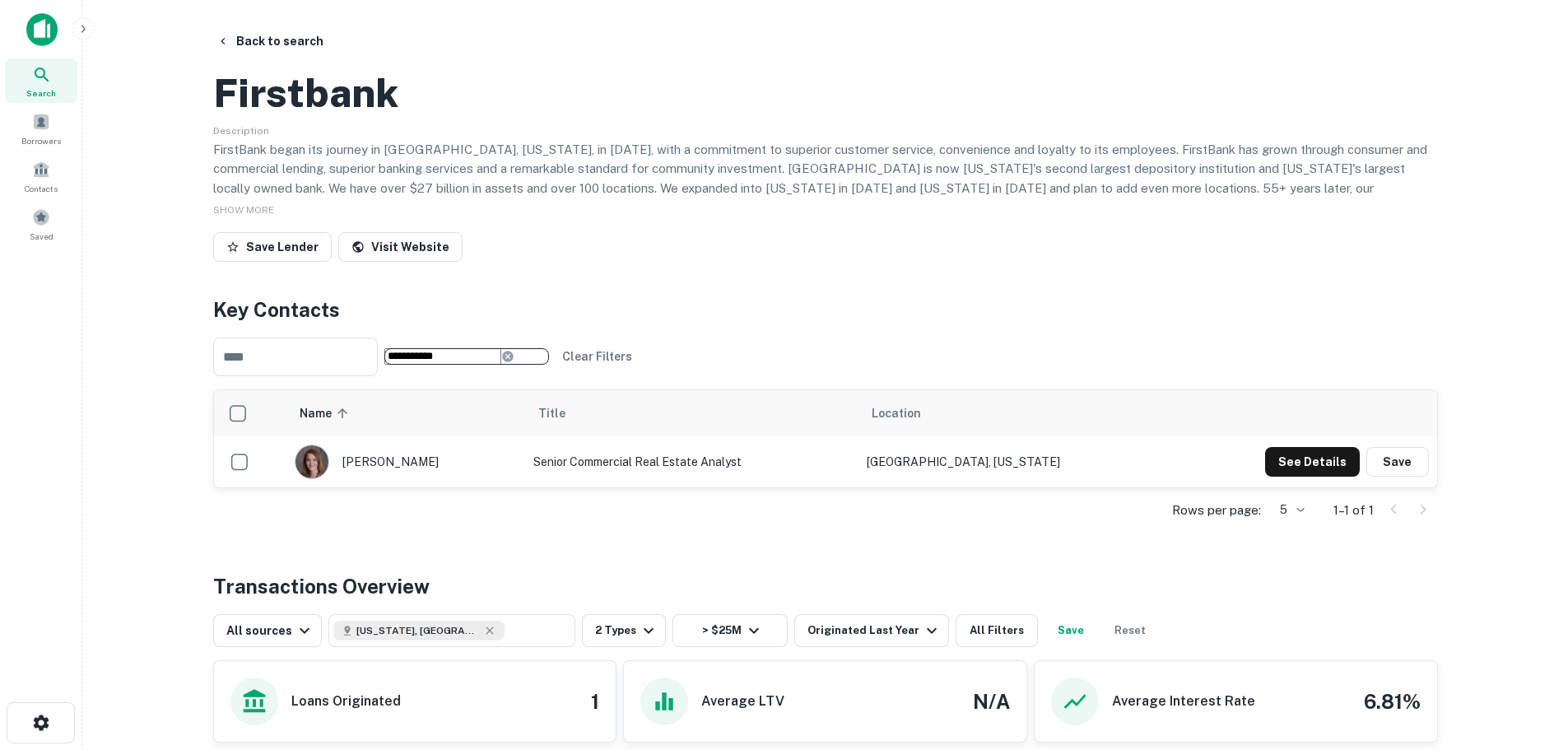
click at [484, 364] on input "**********" at bounding box center [442, 356] width 116 height 17
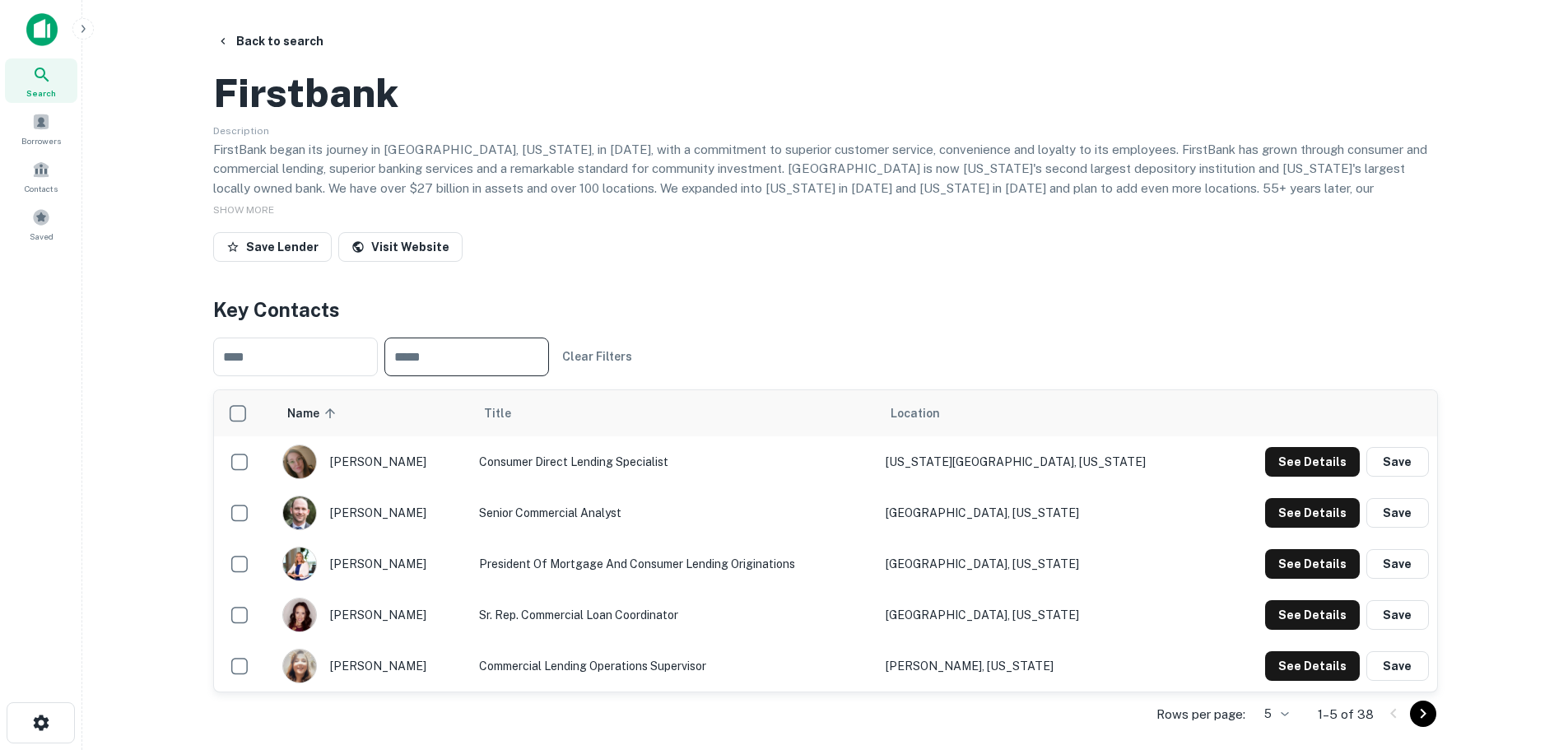
click at [473, 376] on input "text" at bounding box center [466, 356] width 165 height 38
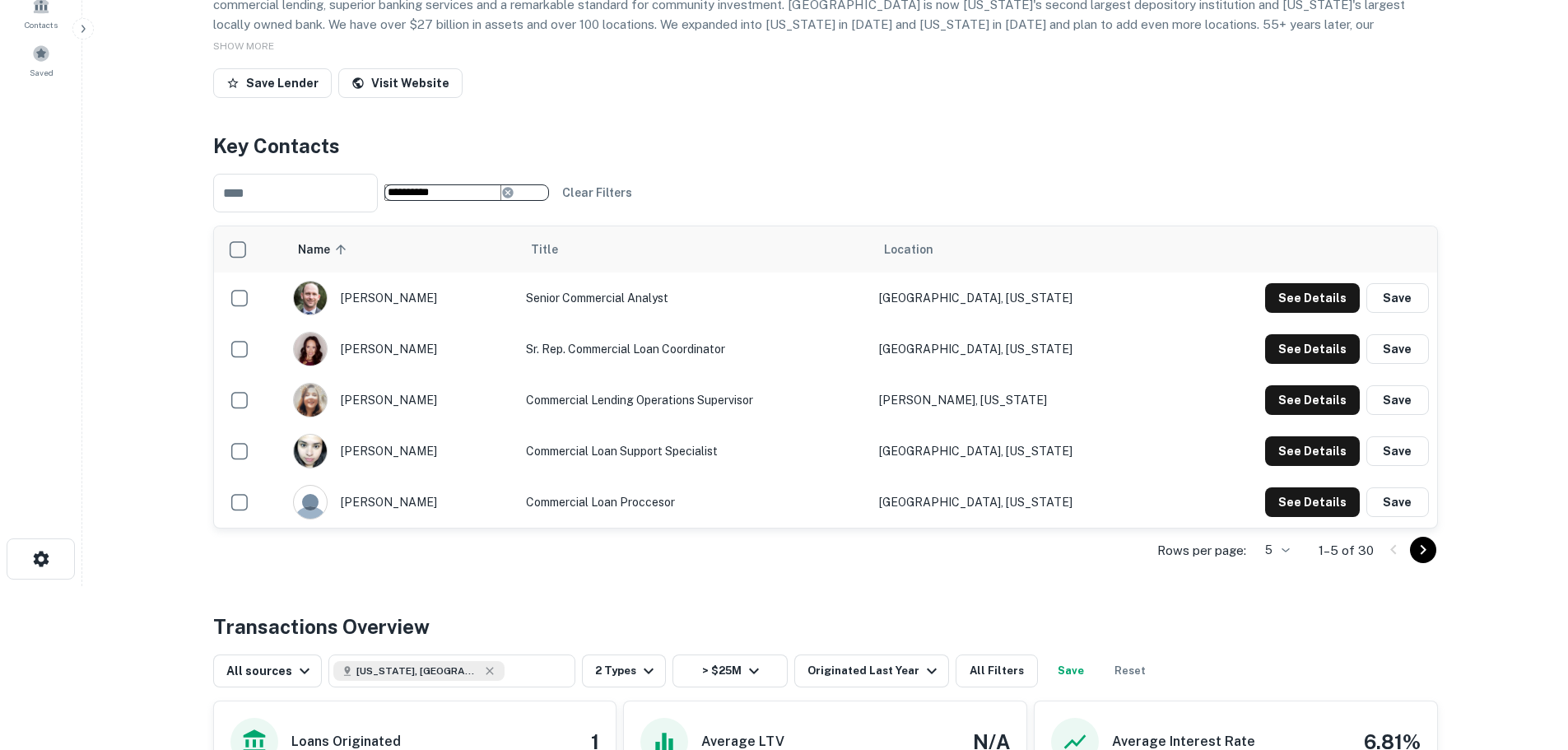
scroll to position [165, 0]
click at [856, 184] on div "**********" at bounding box center [825, 476] width 1264 height 1229
click at [493, 200] on input "**********" at bounding box center [442, 191] width 116 height 17
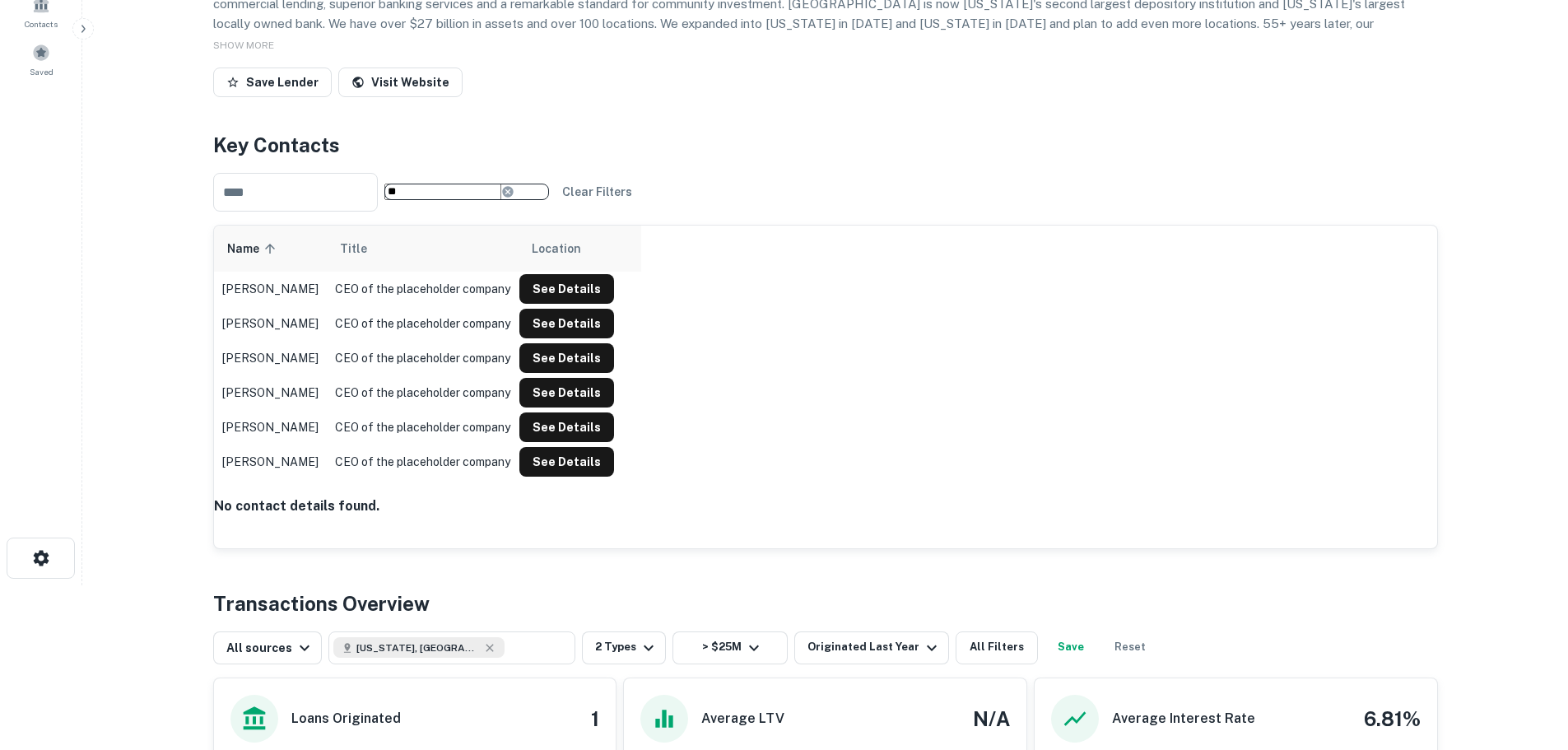
click at [492, 200] on input "**" at bounding box center [442, 191] width 116 height 17
type input "**********"
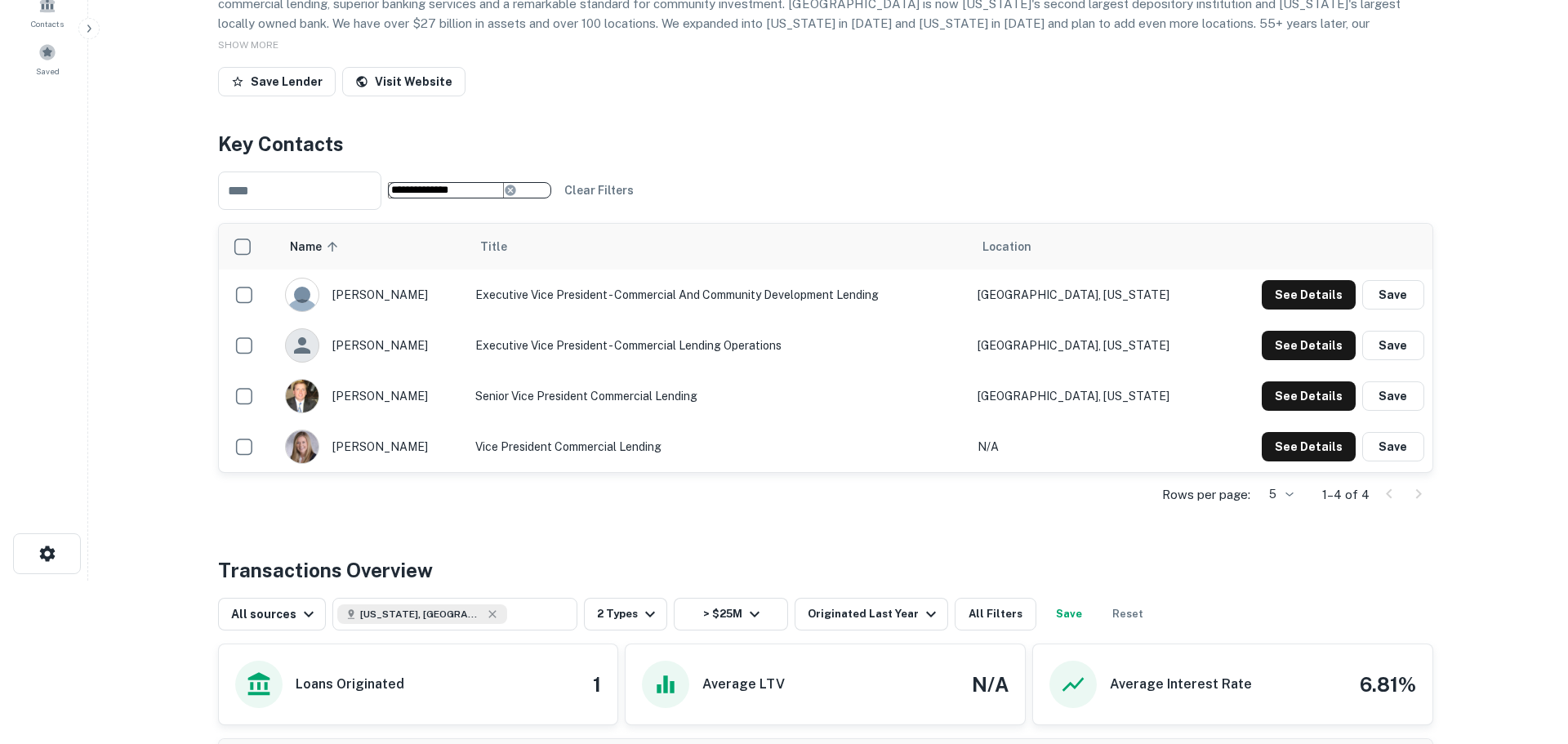
scroll to position [0, 0]
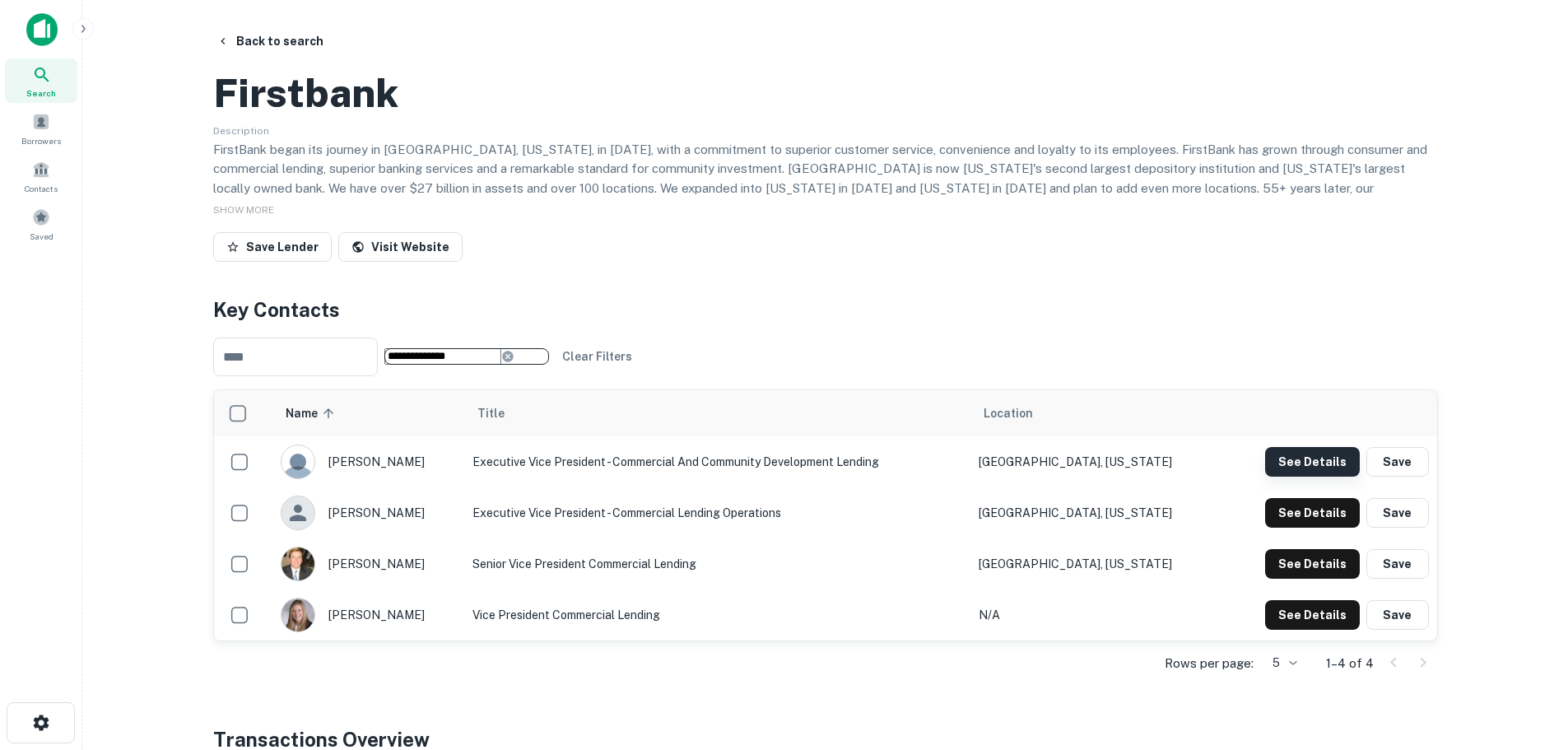
click at [1333, 477] on button "See Details" at bounding box center [1312, 462] width 95 height 30
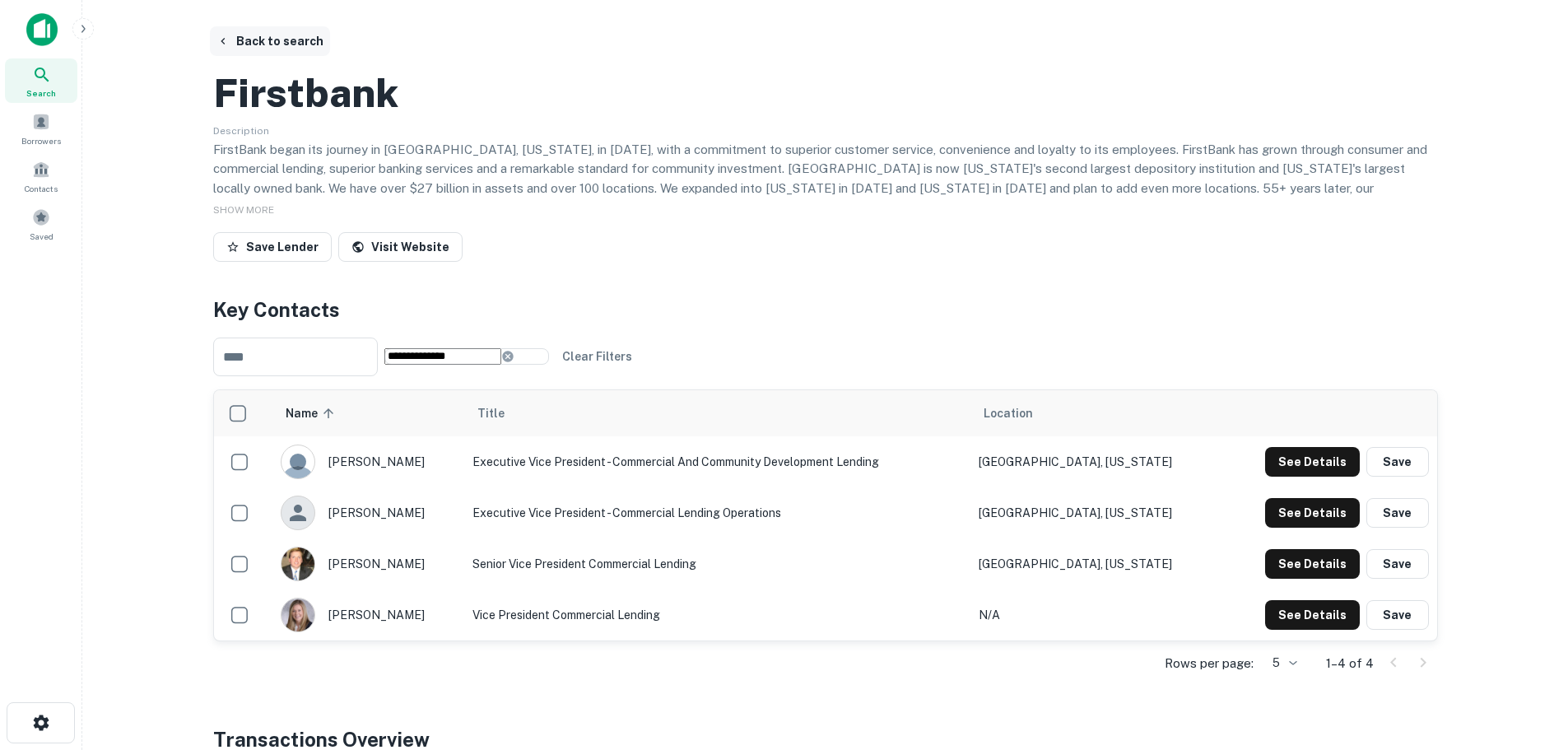
click at [231, 42] on button "Back to search" at bounding box center [270, 41] width 120 height 30
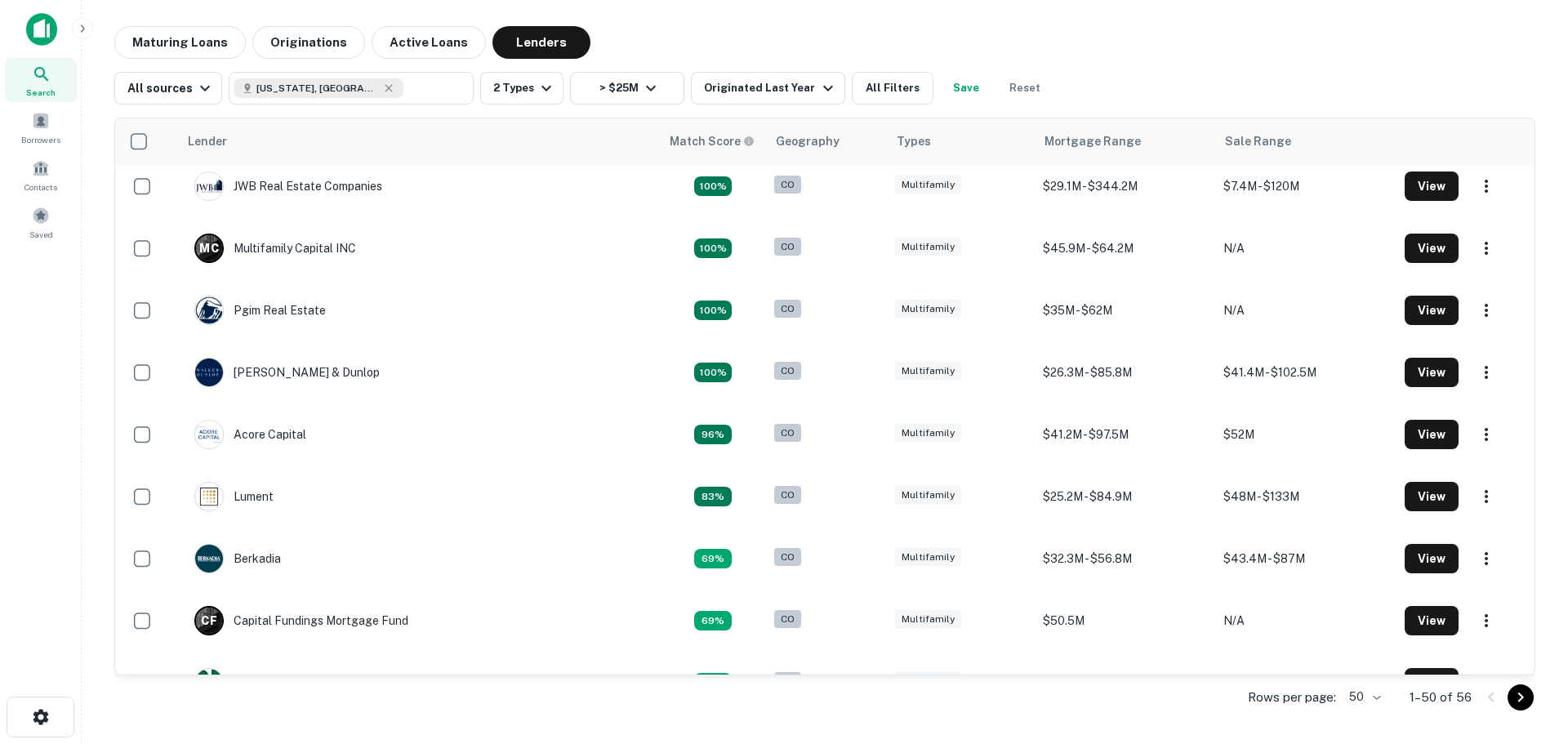
scroll to position [62, 0]
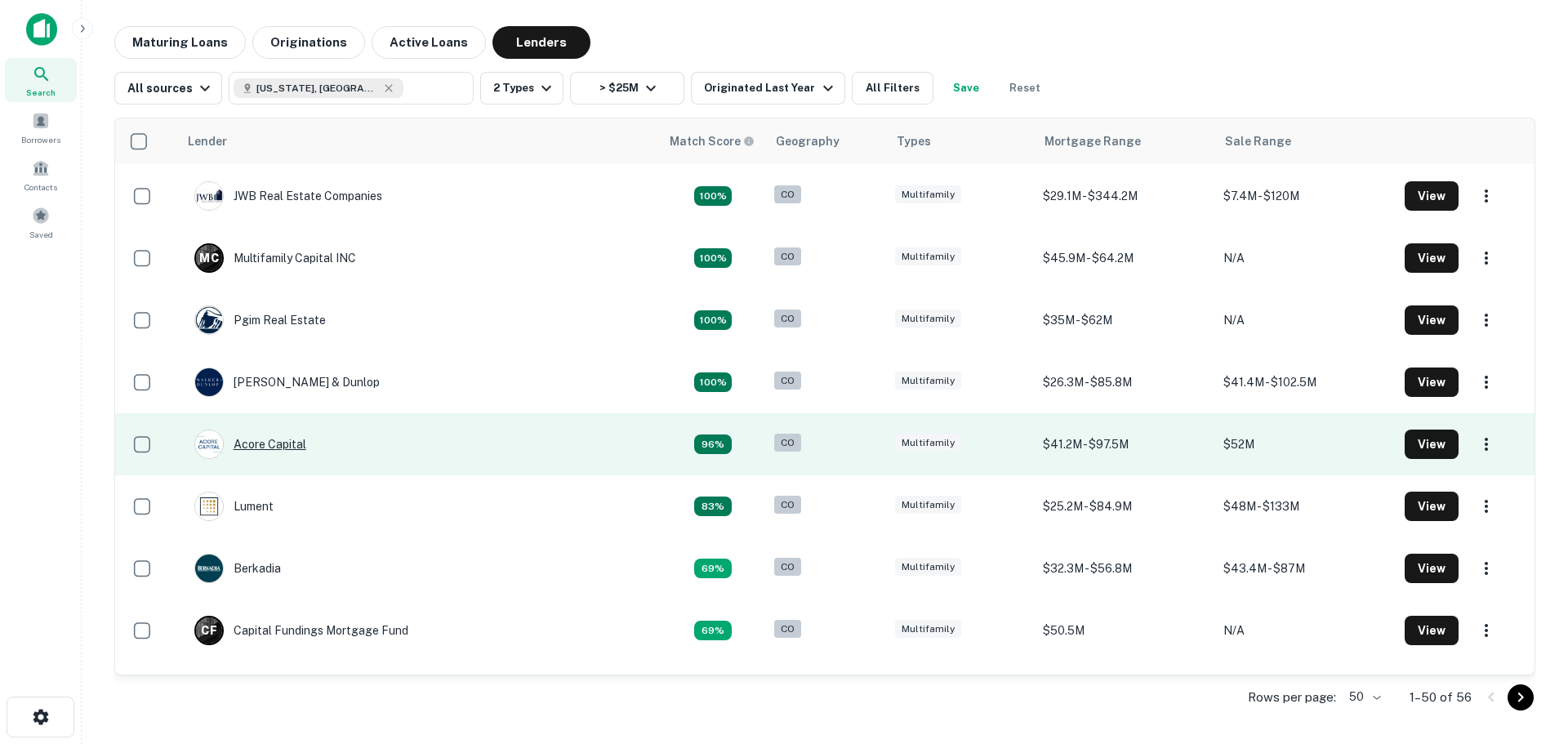
click at [282, 442] on div "Acore Capital" at bounding box center [251, 444] width 112 height 29
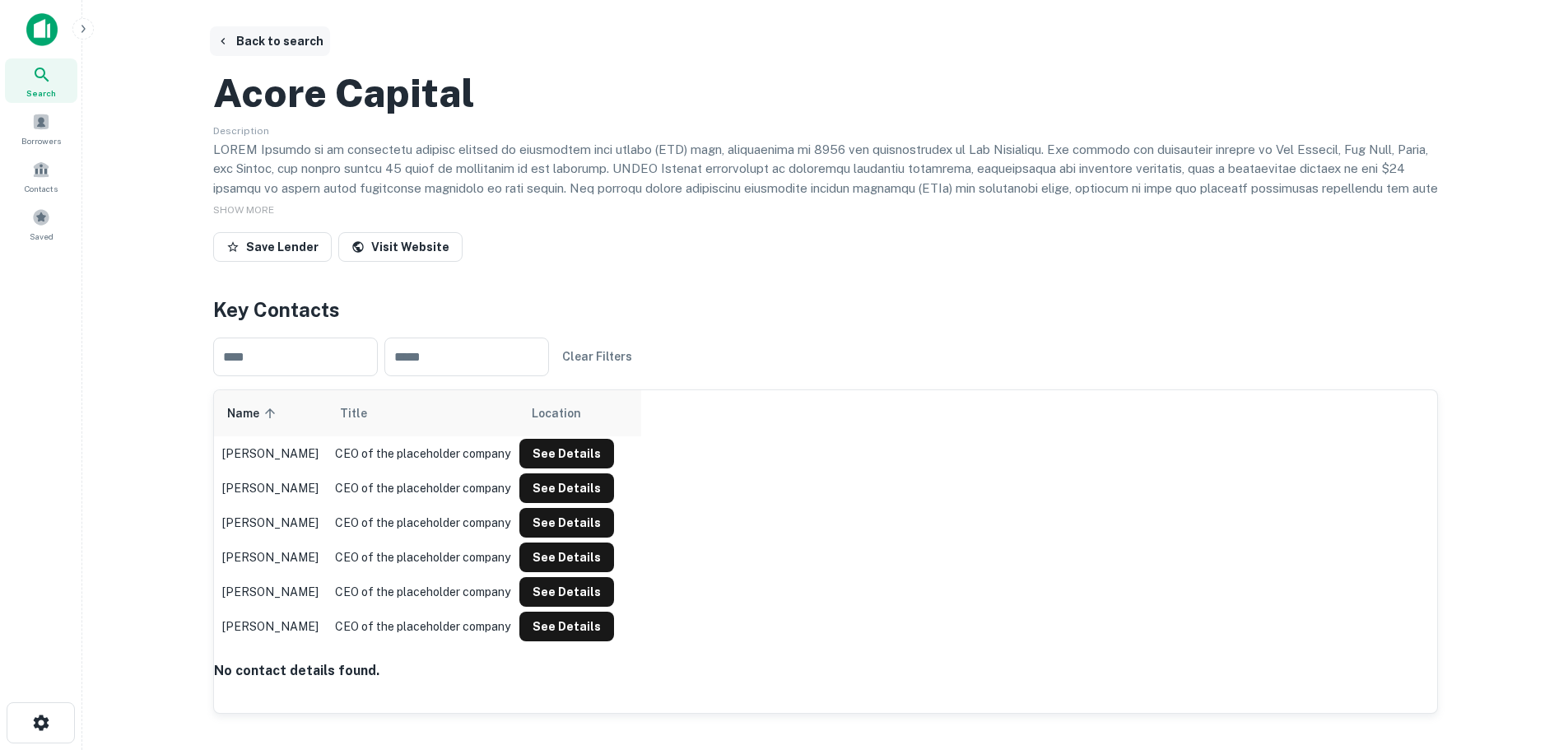
drag, startPoint x: 232, startPoint y: 34, endPoint x: 223, endPoint y: 34, distance: 9.0
click at [232, 34] on button "Back to search" at bounding box center [270, 41] width 120 height 30
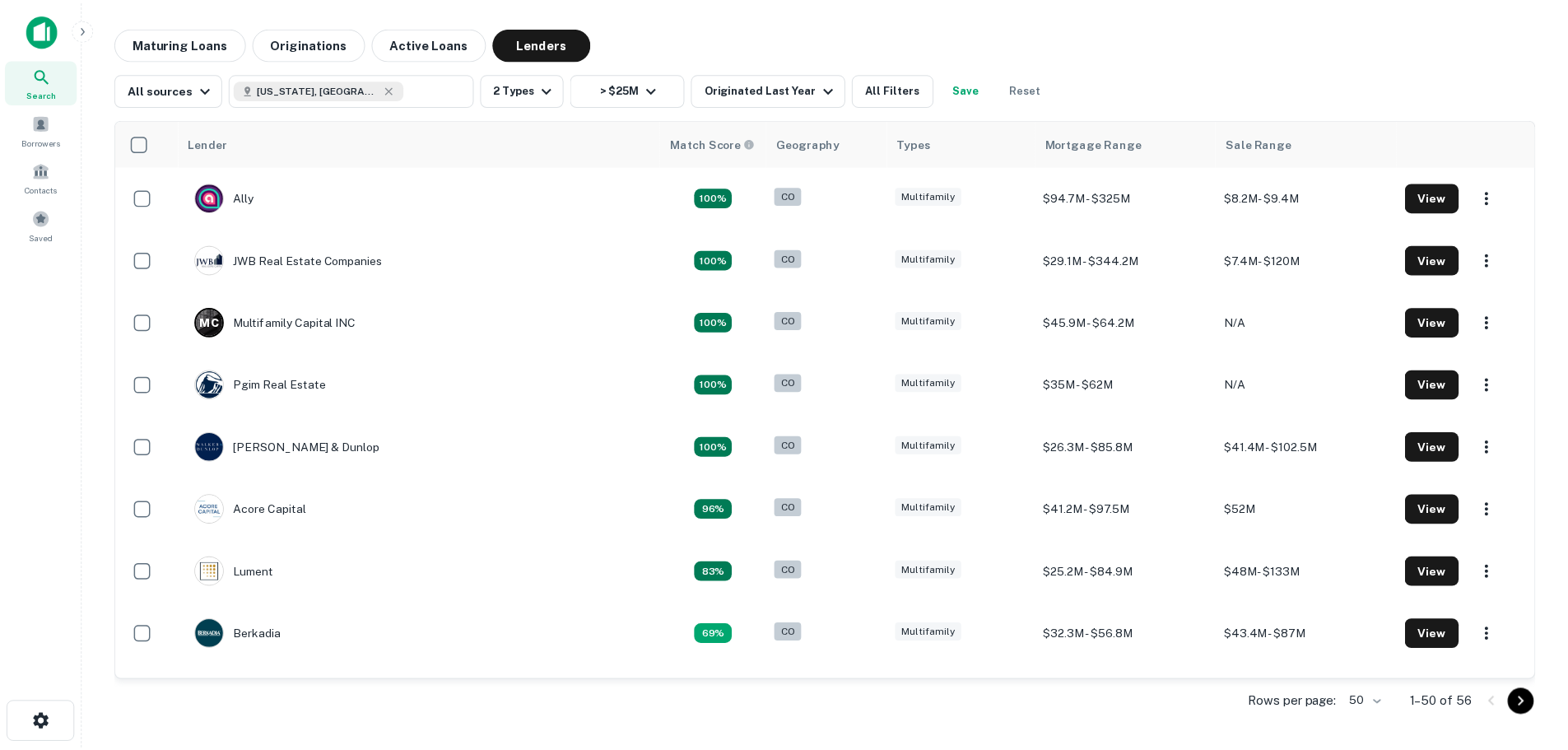
scroll to position [62, 0]
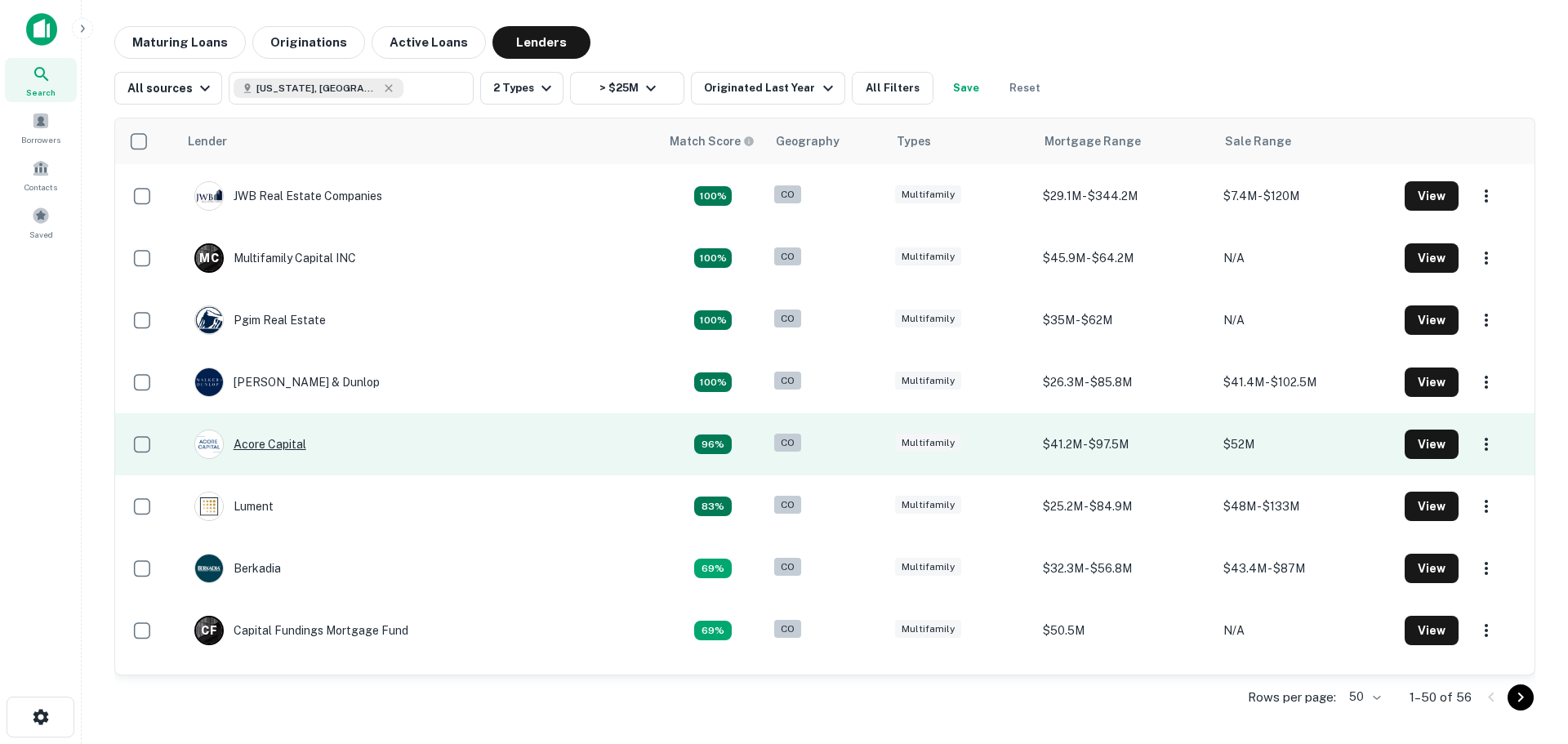
click at [274, 438] on div "Acore Capital" at bounding box center [251, 444] width 112 height 29
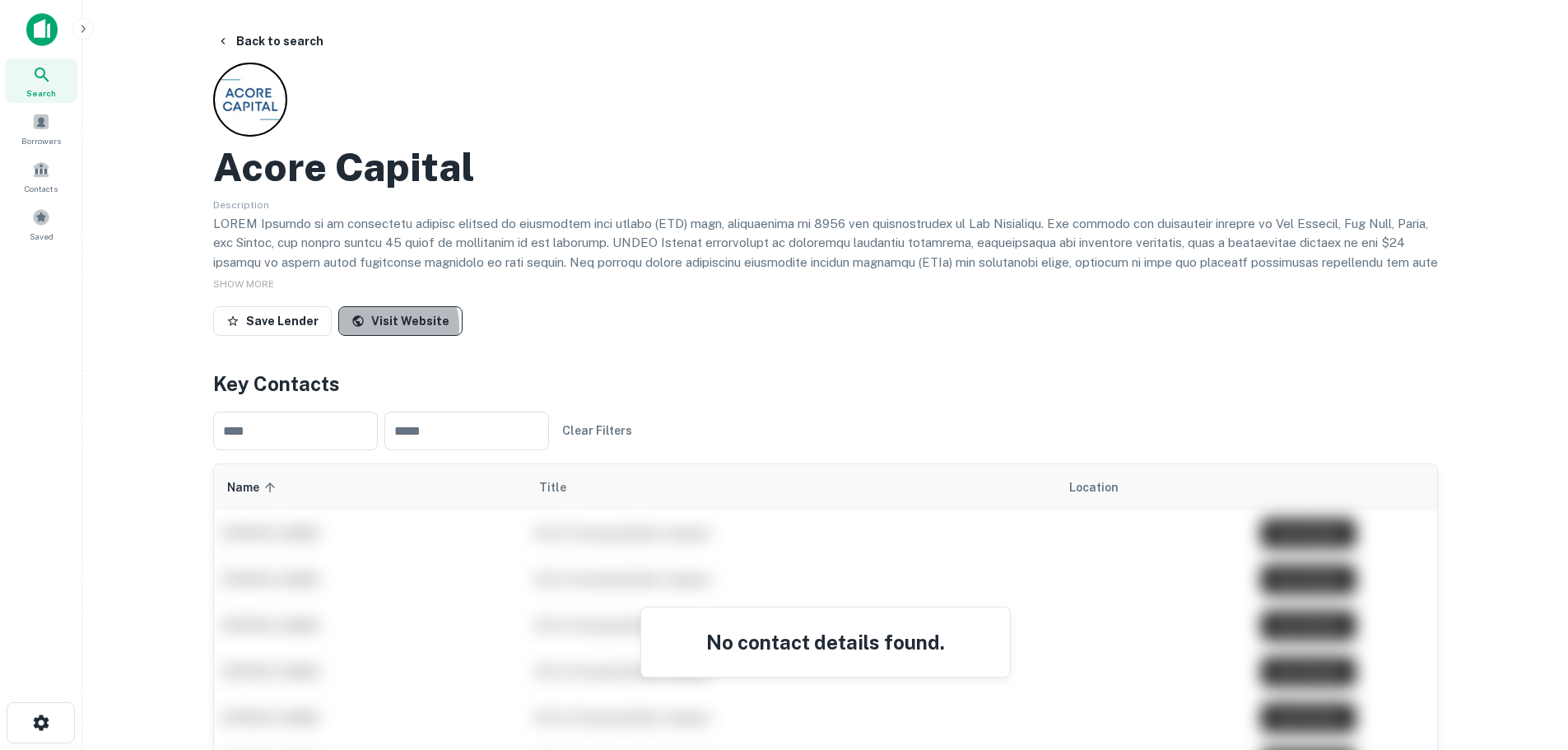
click at [380, 328] on link "Visit Website" at bounding box center [401, 321] width 124 height 30
click at [231, 42] on button "Back to search" at bounding box center [270, 41] width 120 height 30
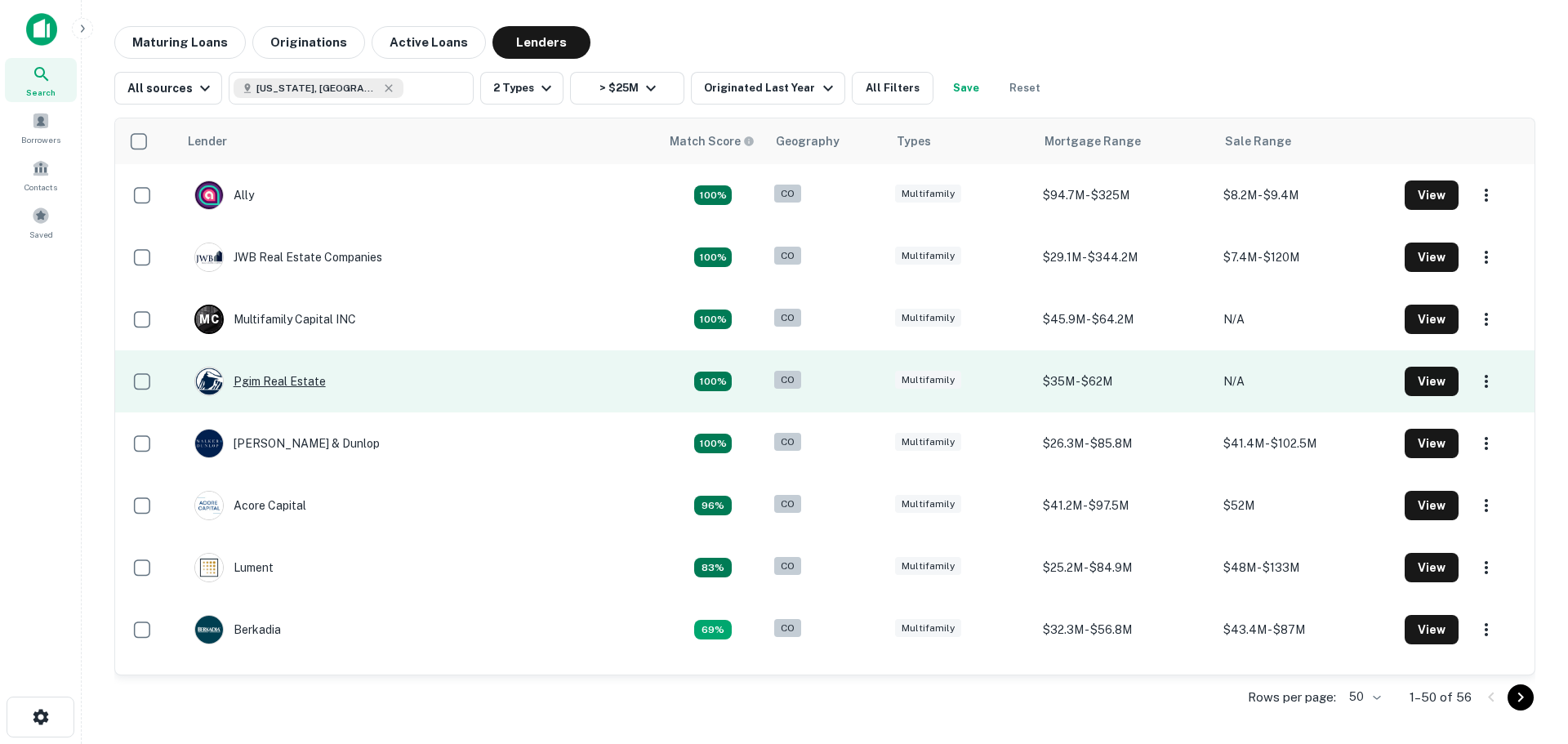
click at [266, 380] on div "Pgim Real Estate" at bounding box center [261, 381] width 131 height 29
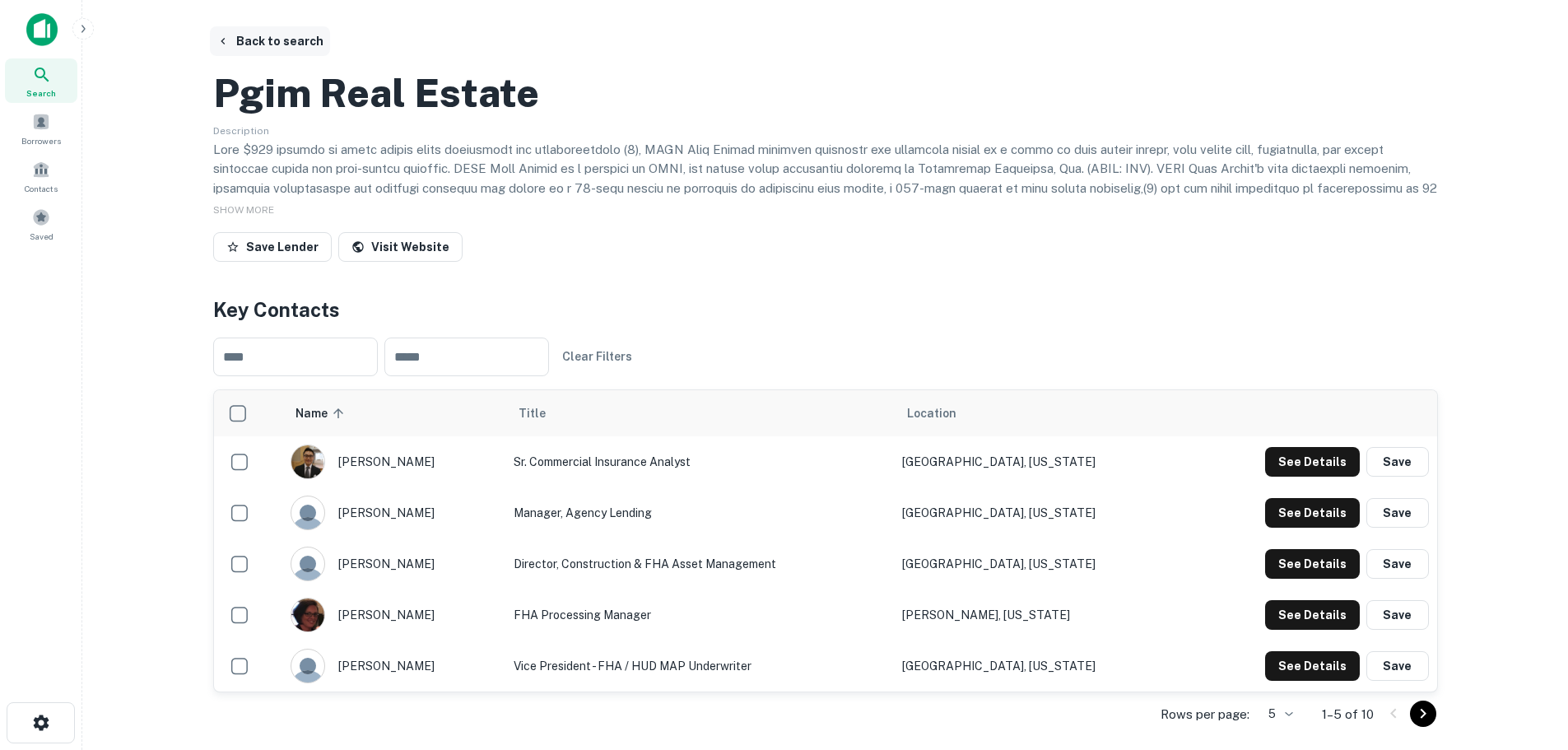
click at [253, 36] on button "Back to search" at bounding box center [270, 41] width 120 height 30
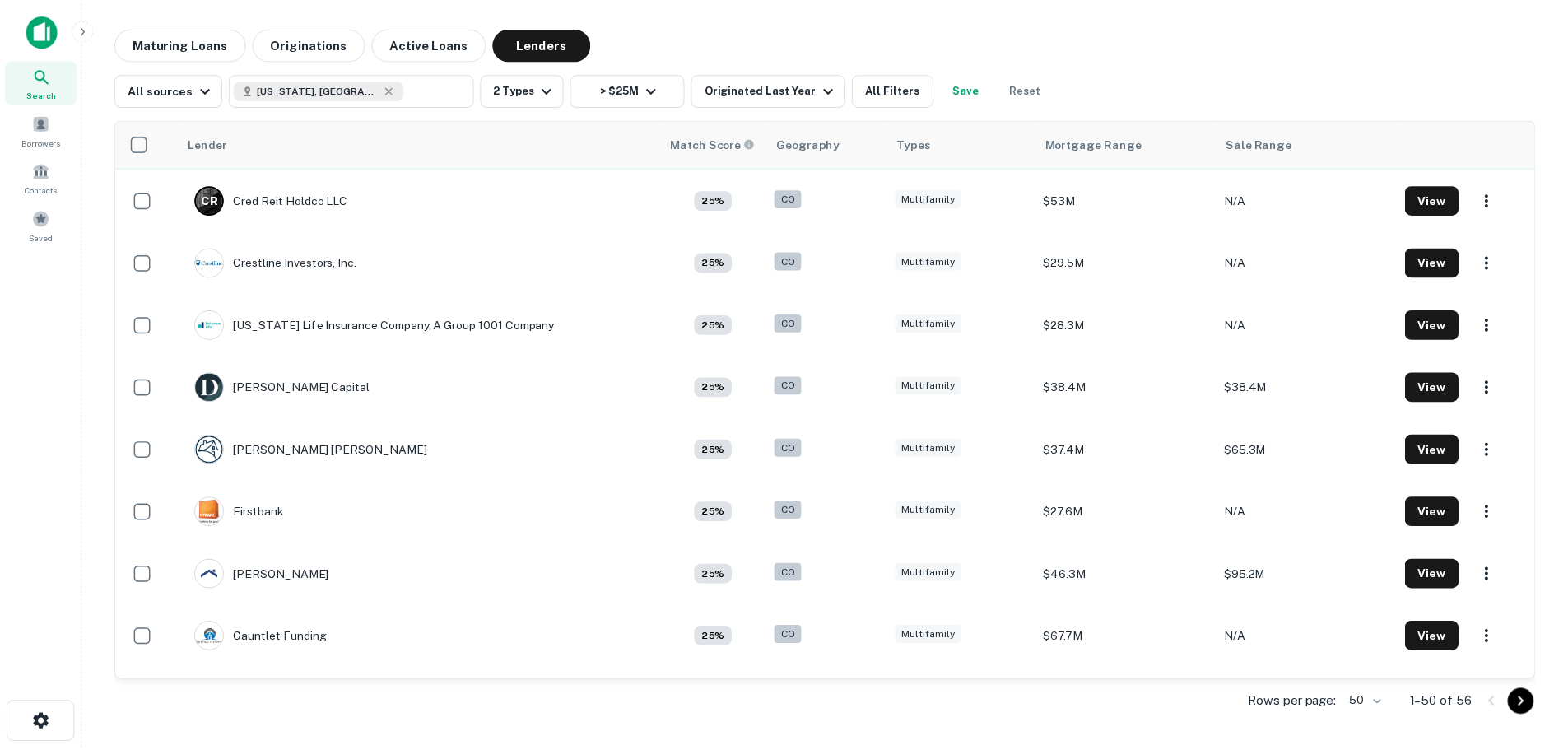
scroll to position [2140, 0]
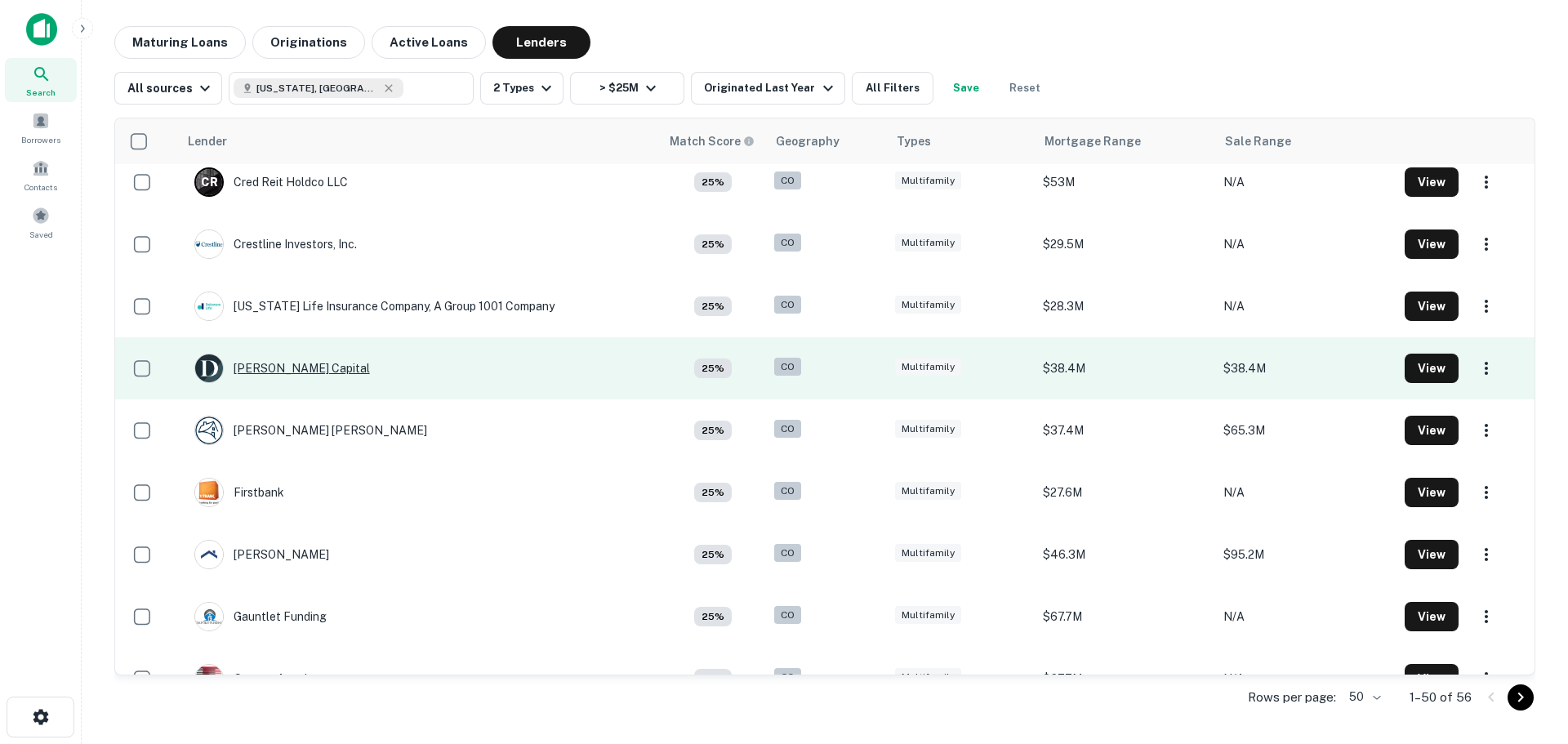
click at [263, 366] on div "[PERSON_NAME] Capital" at bounding box center [282, 368] width 175 height 29
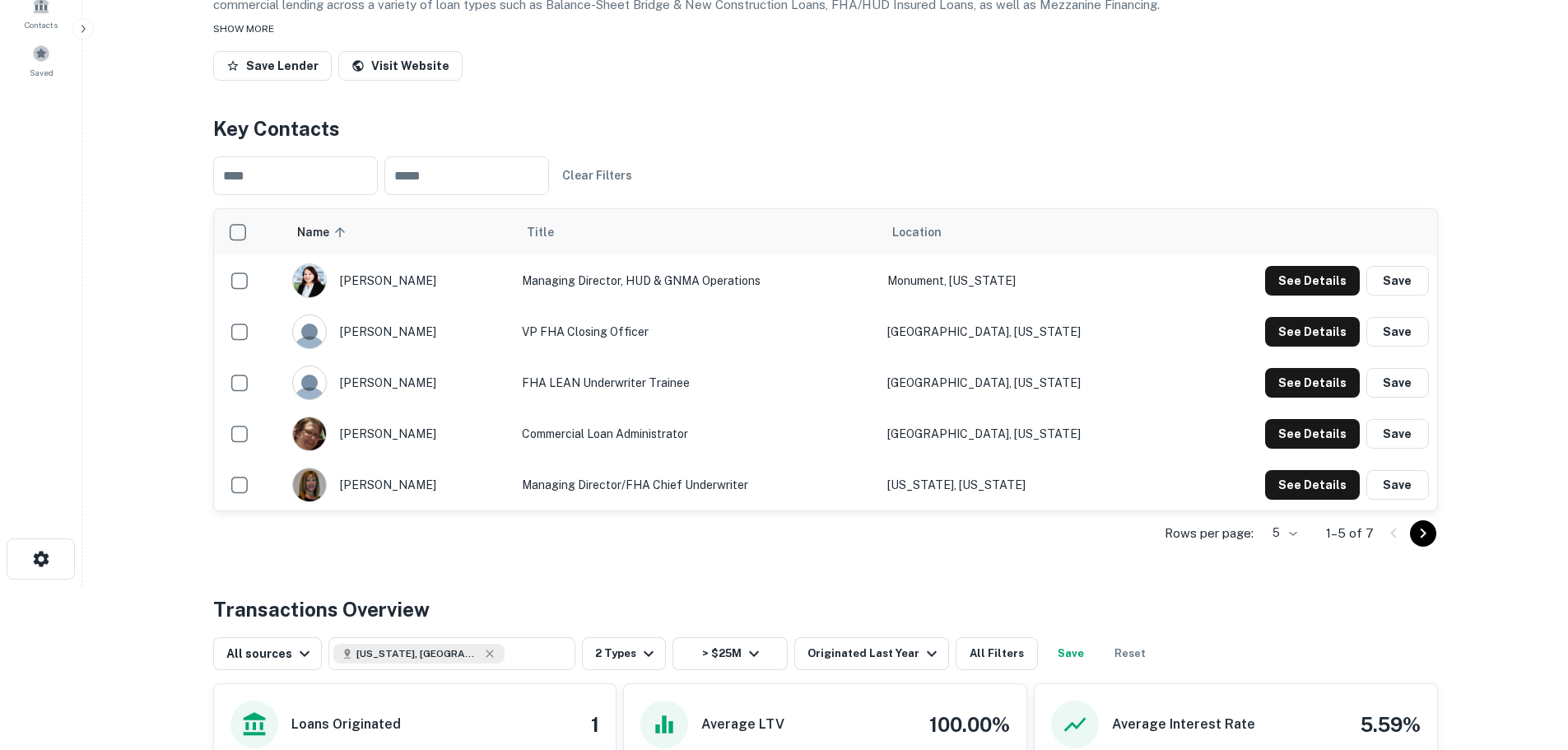
scroll to position [165, 0]
click at [1413, 543] on icon "Go to next page" at bounding box center [1423, 533] width 20 height 20
